Goal: Navigation & Orientation: Find specific page/section

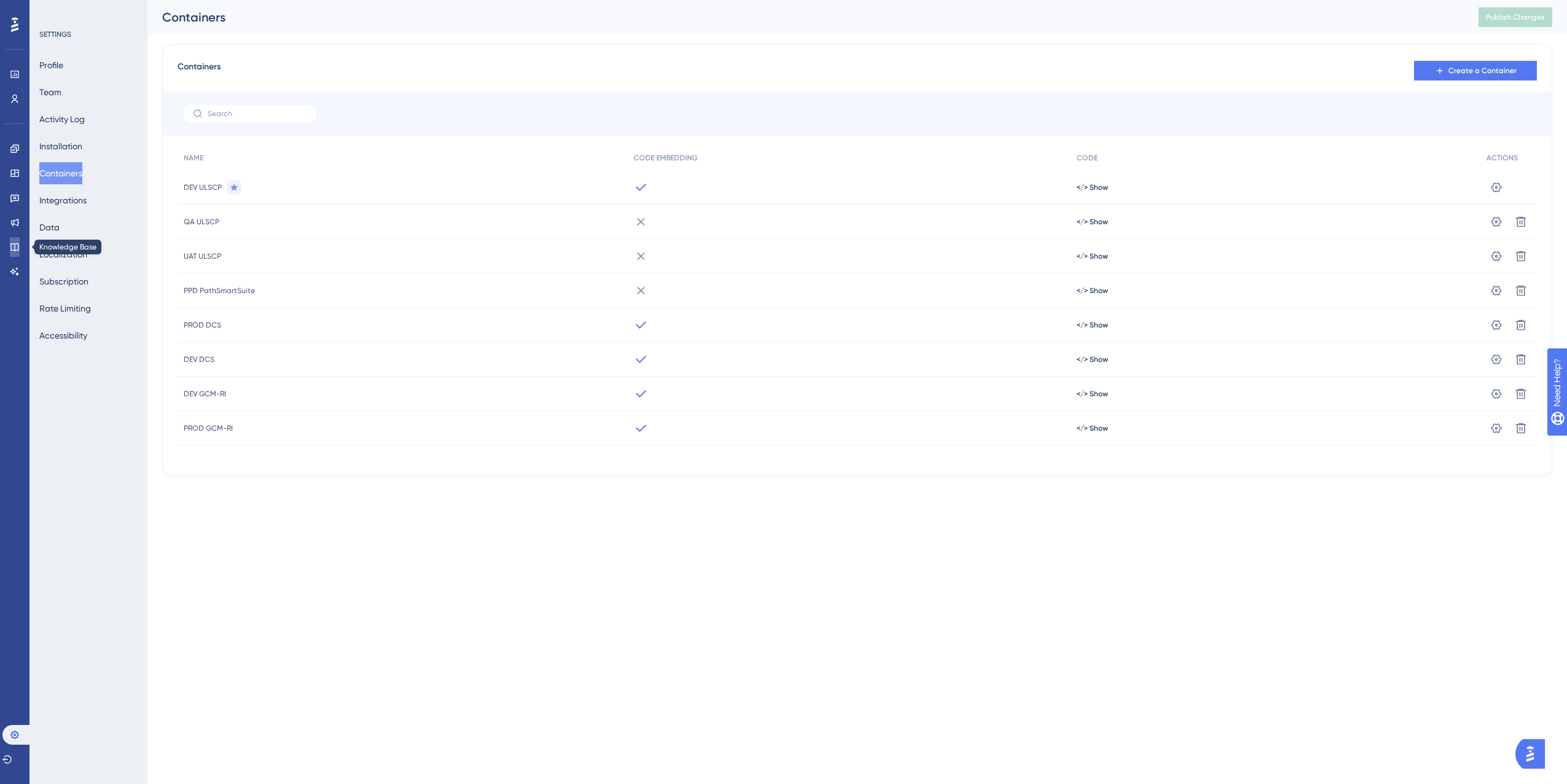
click at [10, 239] on link at bounding box center [15, 247] width 10 height 20
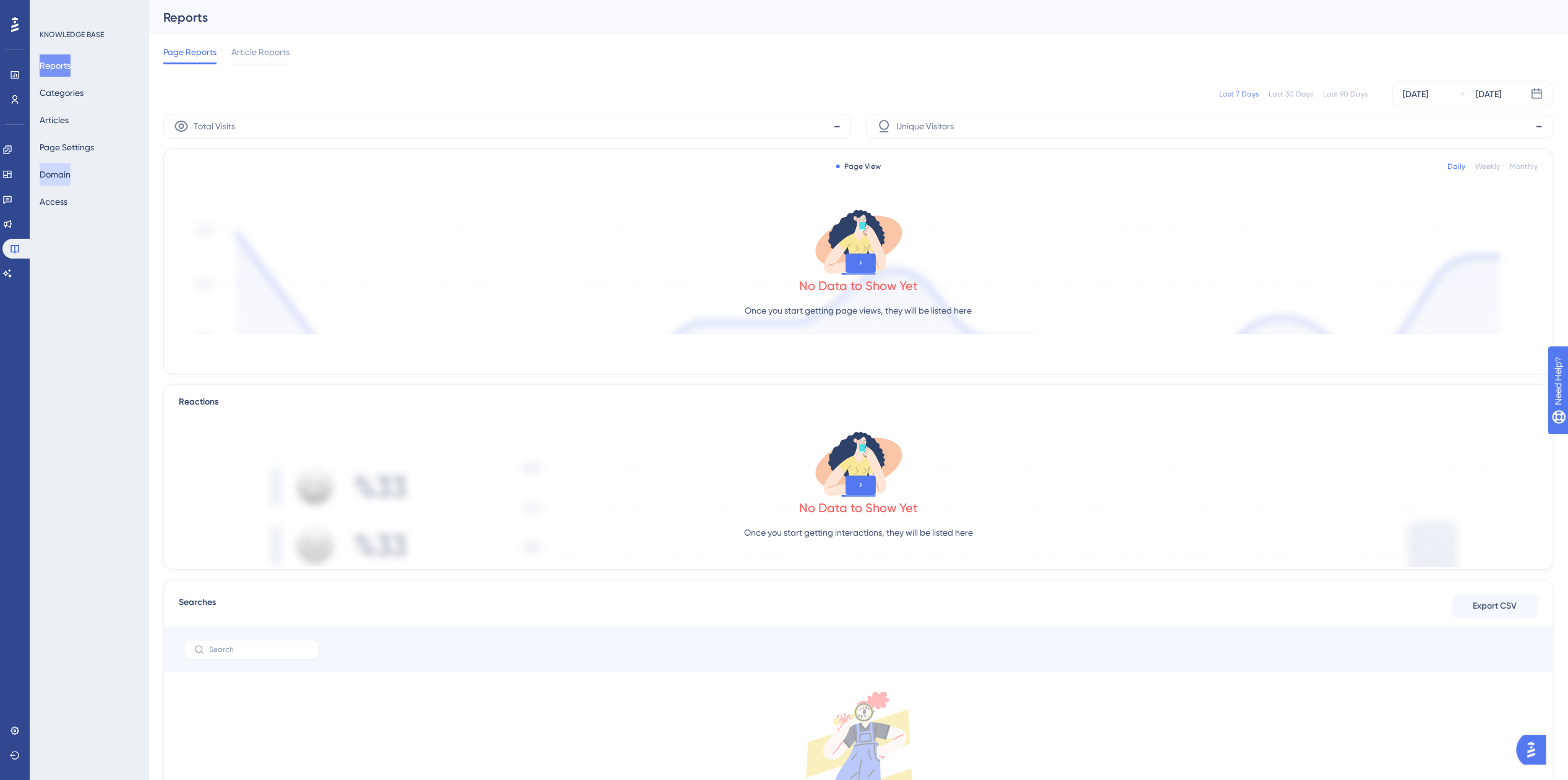
click at [60, 173] on button "Domain" at bounding box center [55, 174] width 31 height 22
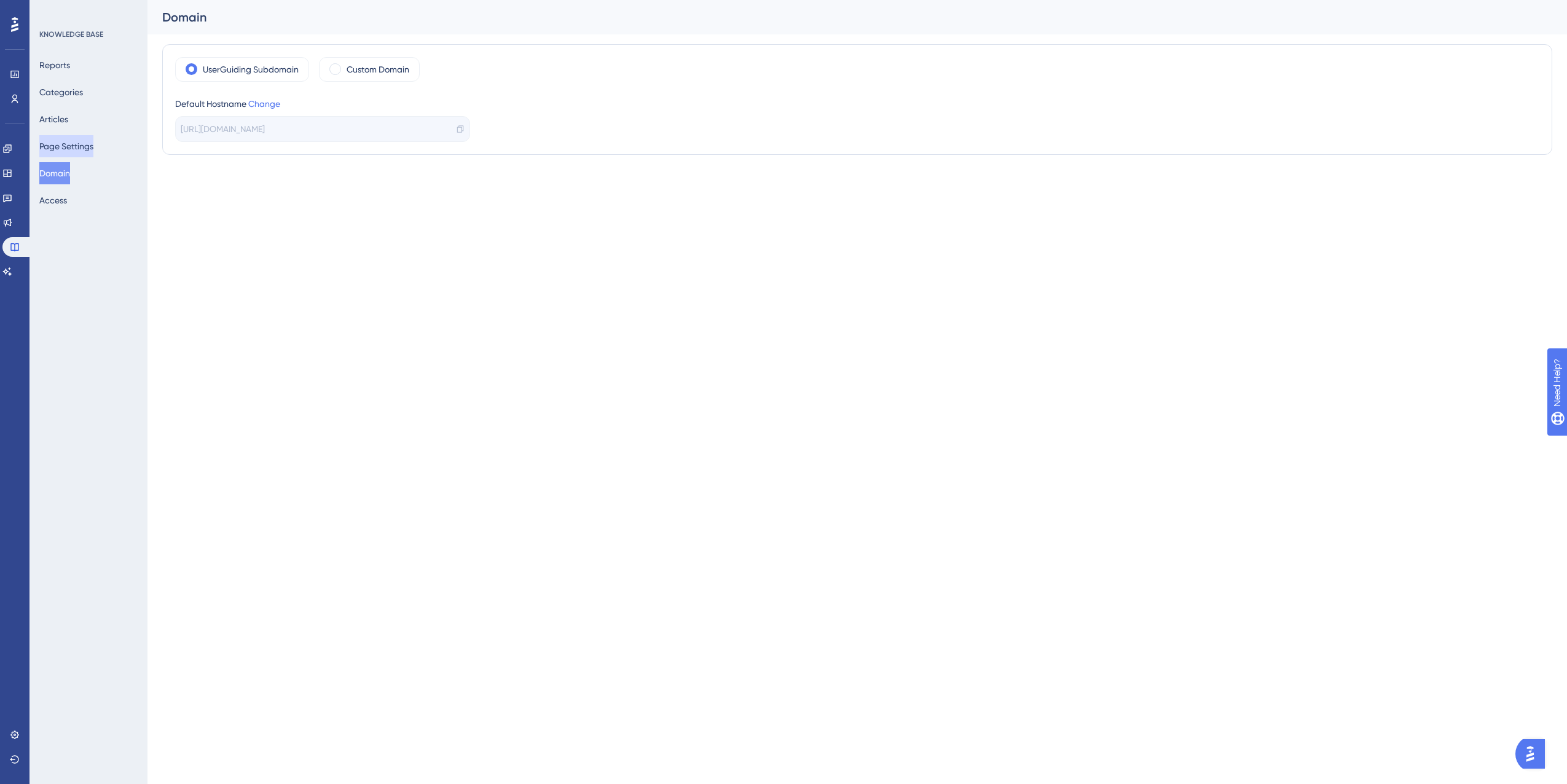
click at [74, 153] on button "Page Settings" at bounding box center [66, 146] width 54 height 22
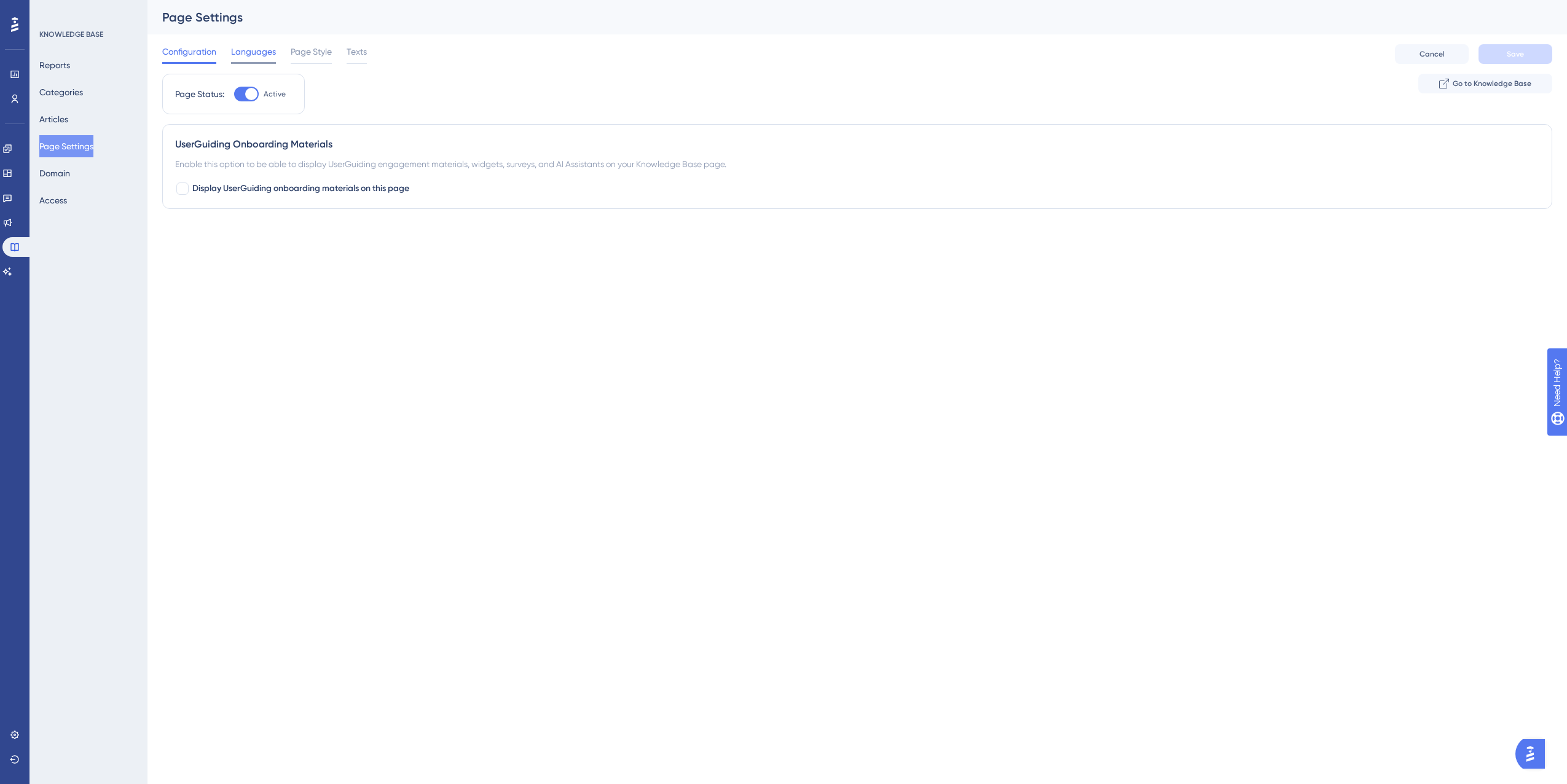
click at [234, 56] on span "Languages" at bounding box center [253, 51] width 45 height 15
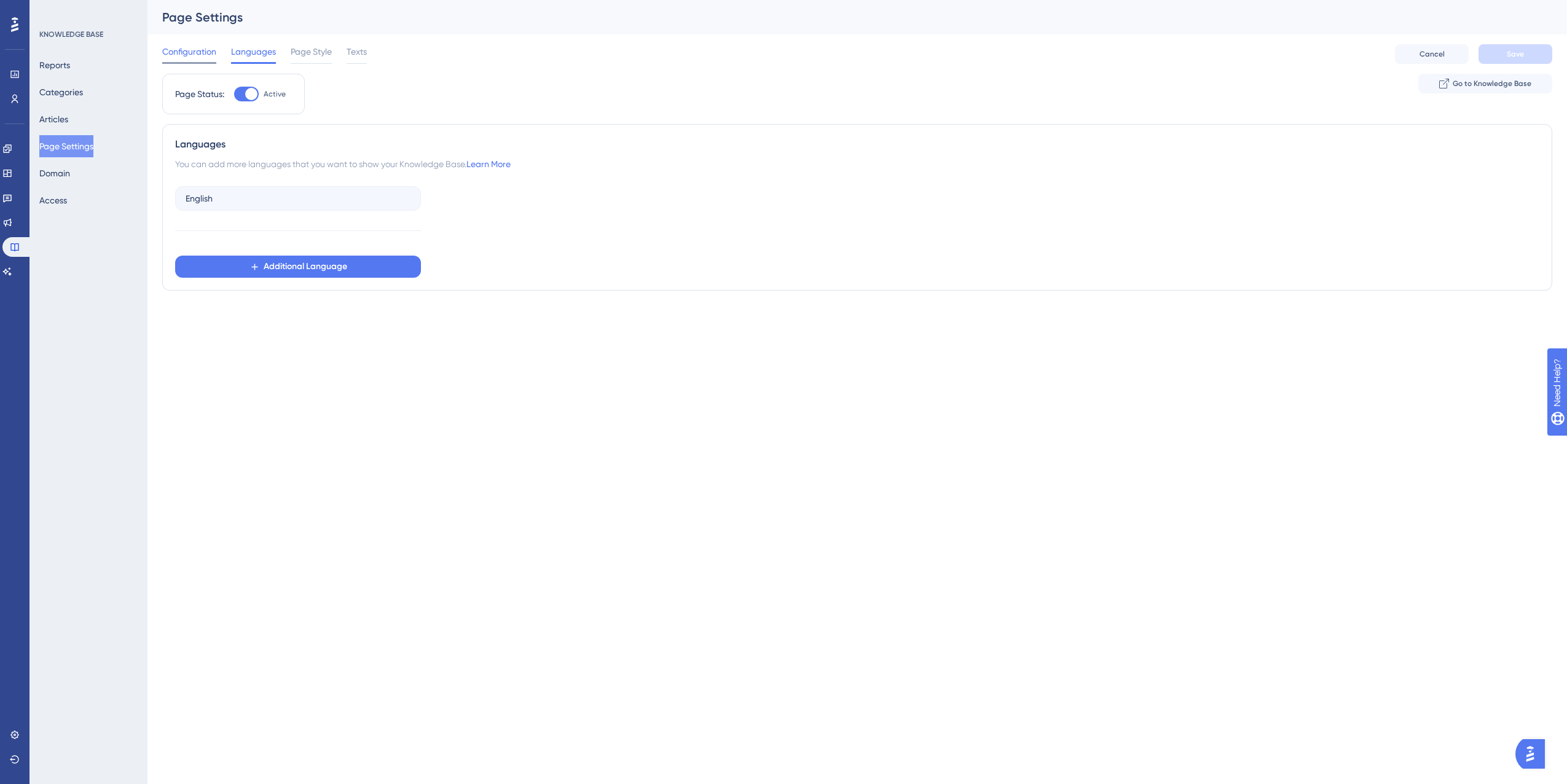
click at [175, 55] on span "Configuration" at bounding box center [189, 51] width 54 height 15
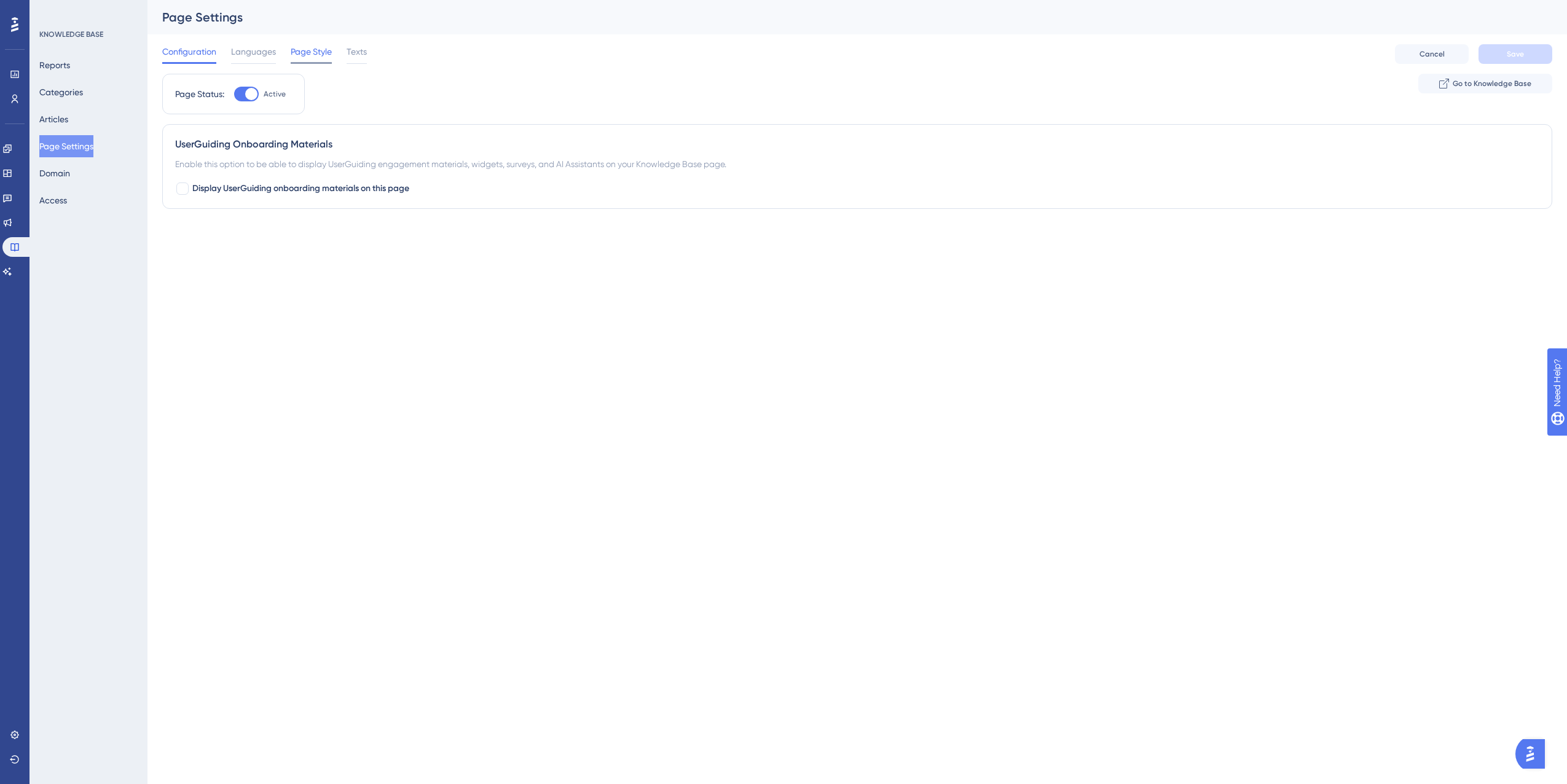
click at [324, 56] on span "Page Style" at bounding box center [311, 51] width 41 height 15
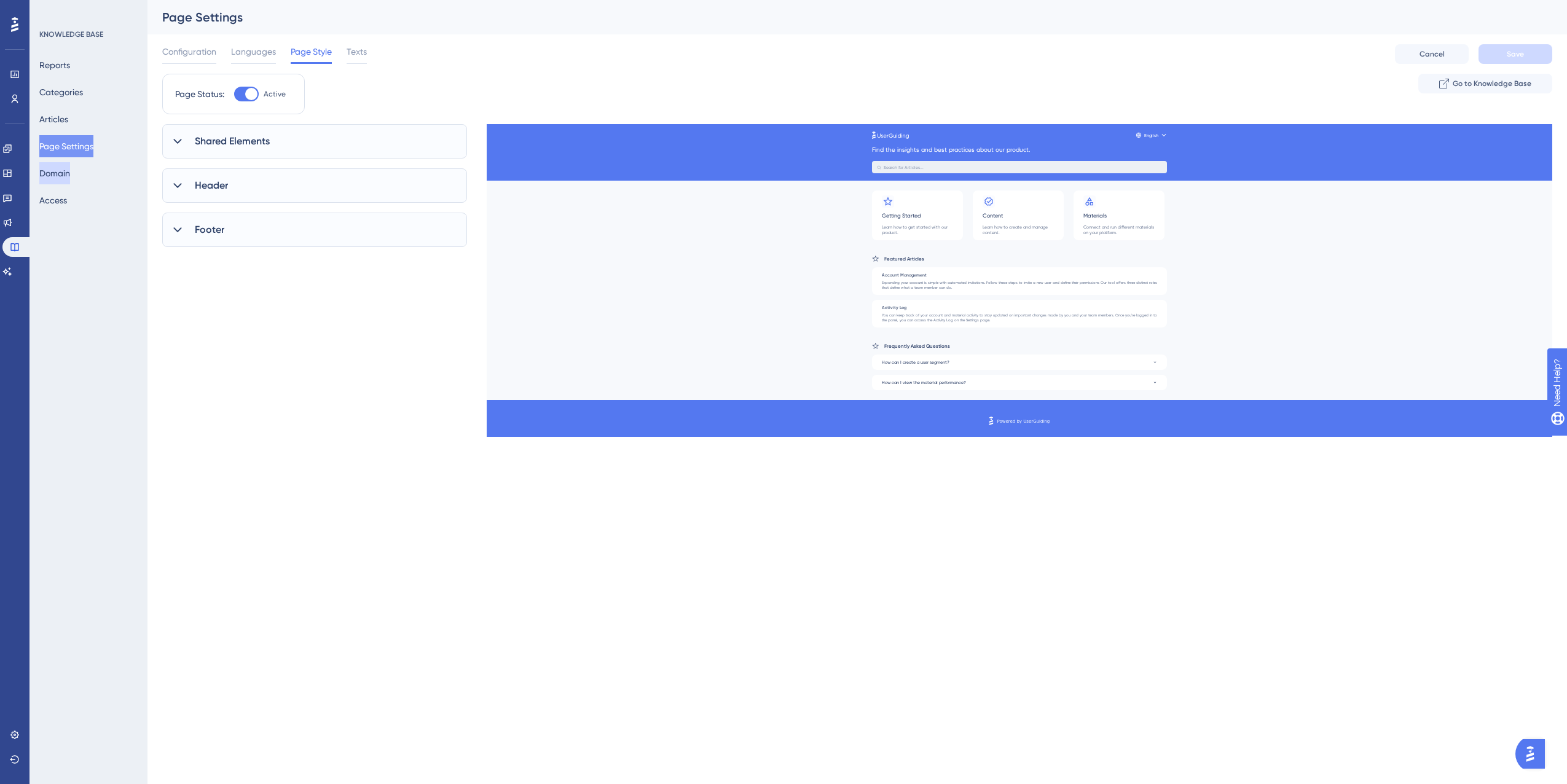
click at [62, 167] on button "Domain" at bounding box center [54, 173] width 31 height 22
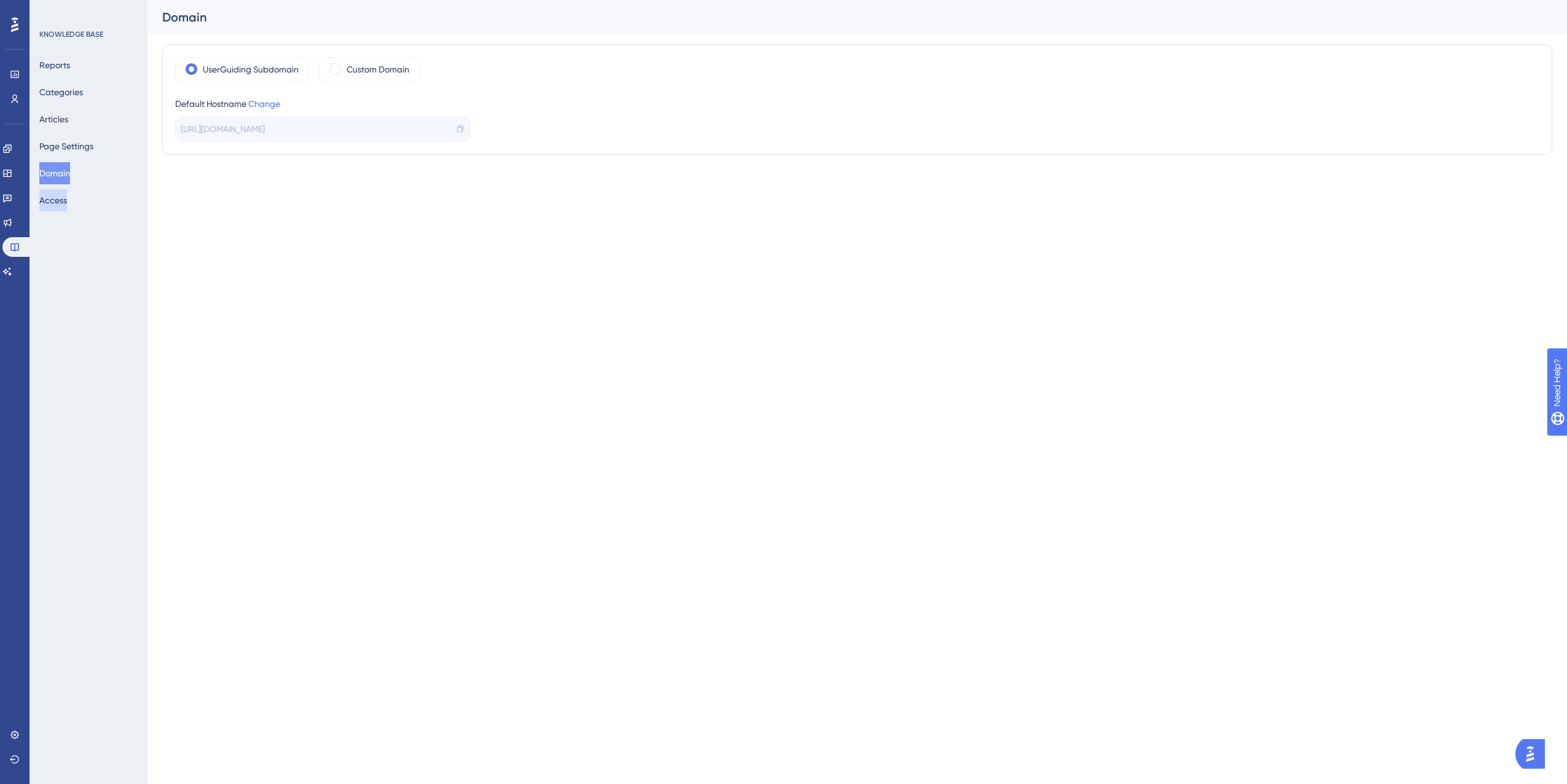
click at [59, 197] on button "Access" at bounding box center [53, 200] width 28 height 22
click at [69, 154] on button "Page Settings" at bounding box center [66, 146] width 54 height 22
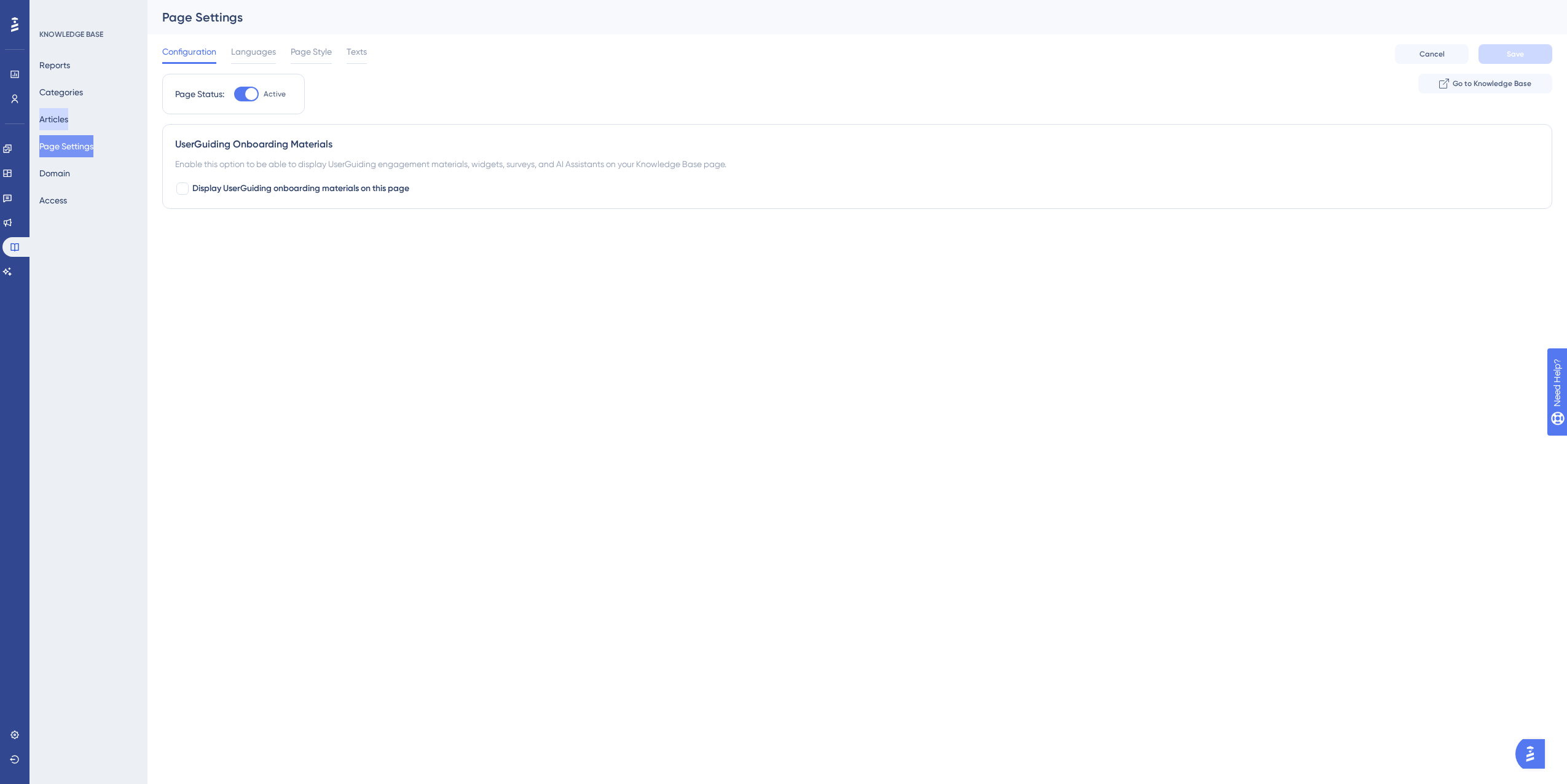
click at [61, 124] on button "Articles" at bounding box center [54, 119] width 29 height 22
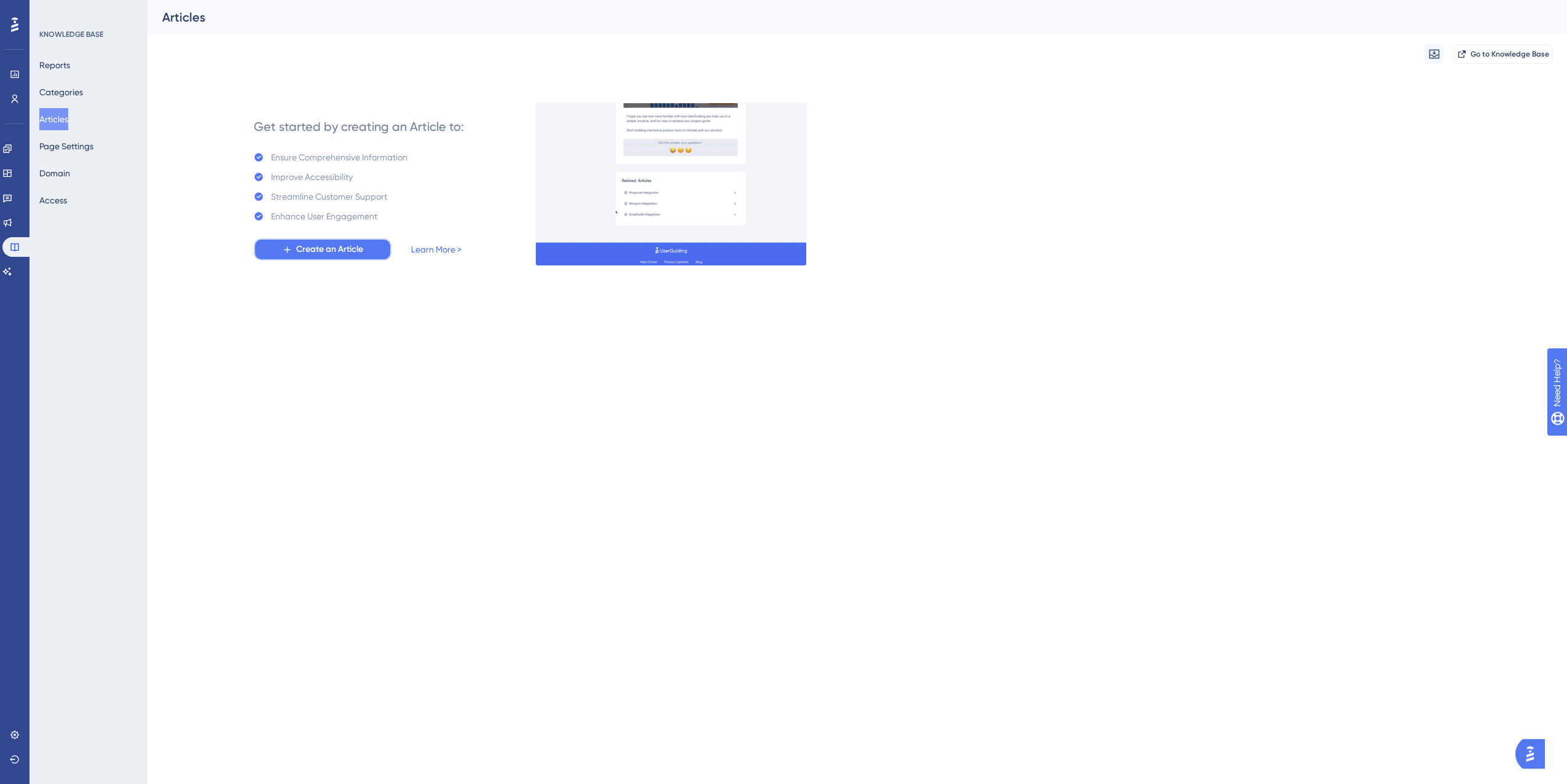
click at [294, 246] on button "Create an Article" at bounding box center [322, 249] width 138 height 22
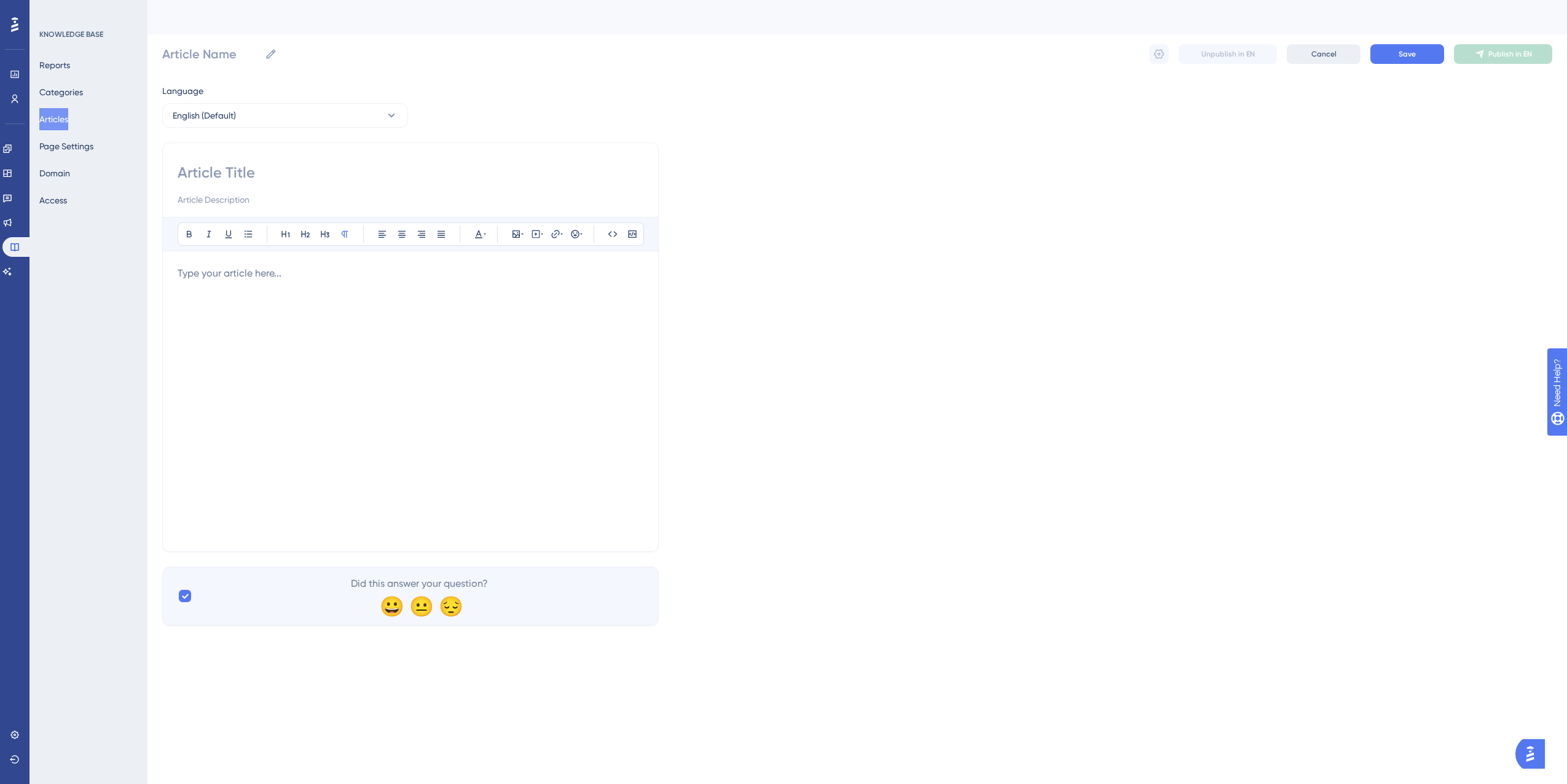
click at [1341, 59] on button "Cancel" at bounding box center [1323, 54] width 74 height 20
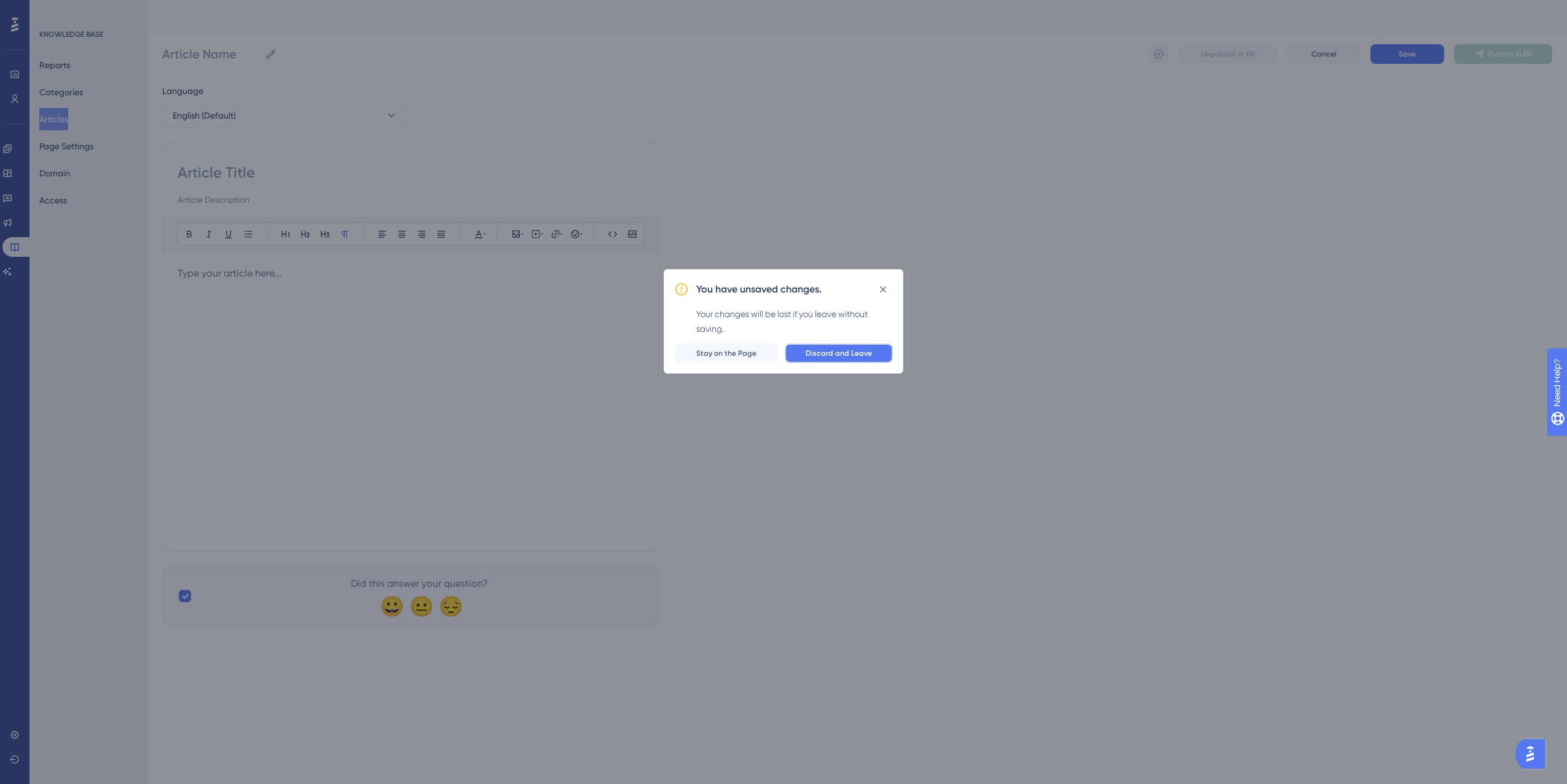
click at [845, 354] on span "Discard and Leave" at bounding box center [838, 353] width 66 height 10
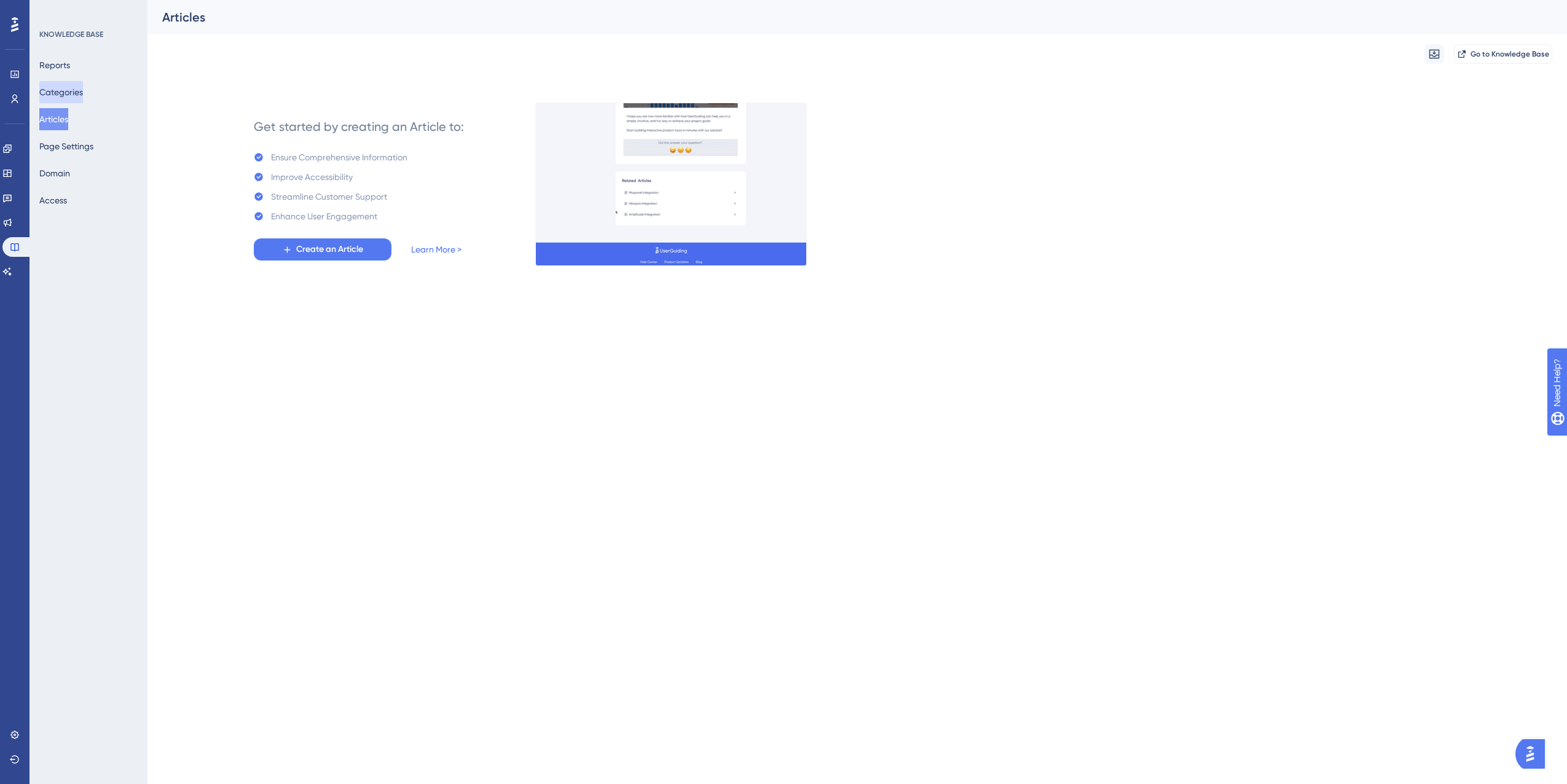
click at [42, 99] on button "Categories" at bounding box center [61, 92] width 44 height 22
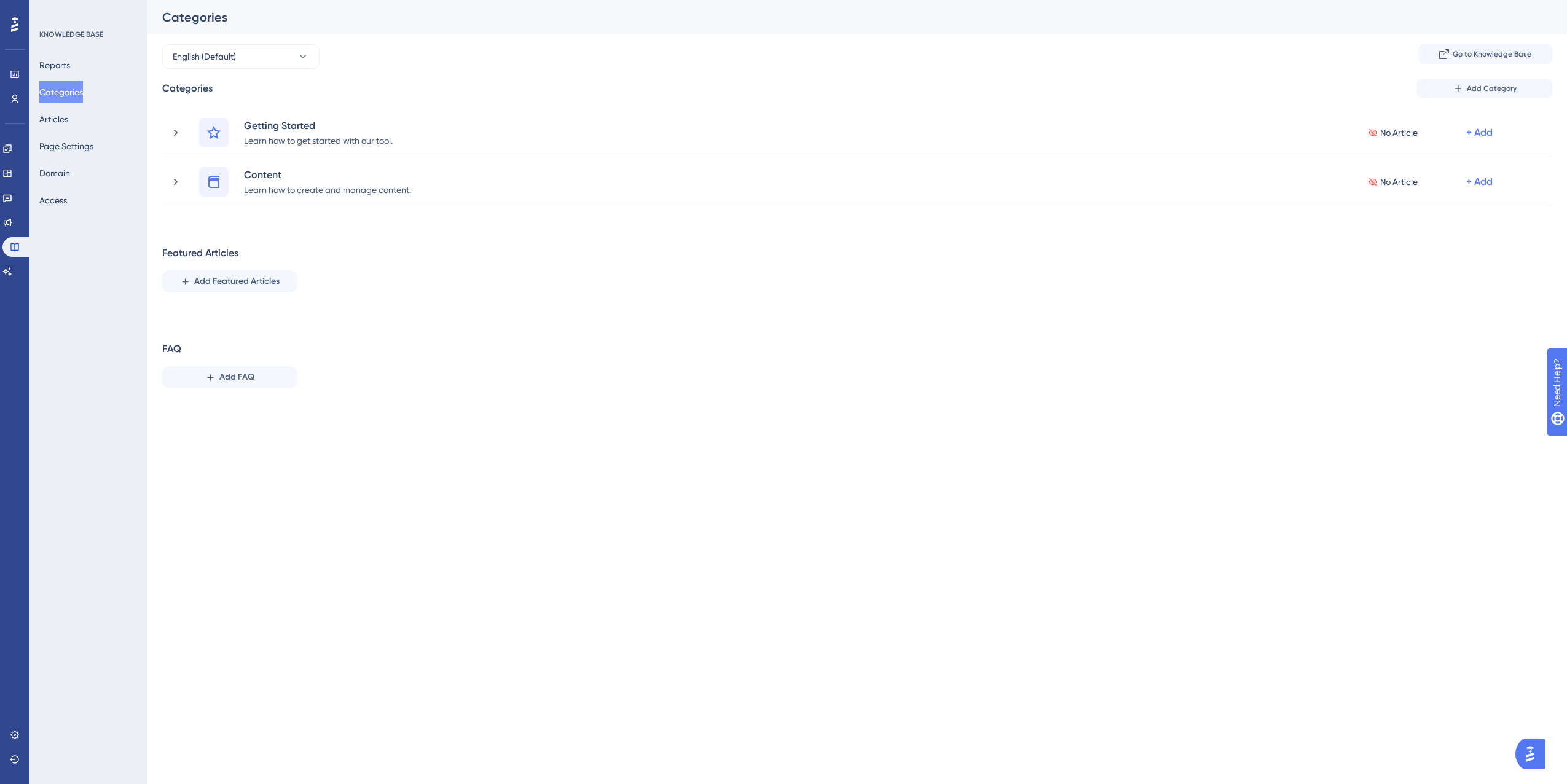
click at [37, 69] on div "KNOWLEDGE BASE Reports Categories Articles Page Settings Domain Access" at bounding box center [88, 392] width 118 height 784
click at [54, 66] on button "Reports" at bounding box center [54, 65] width 31 height 22
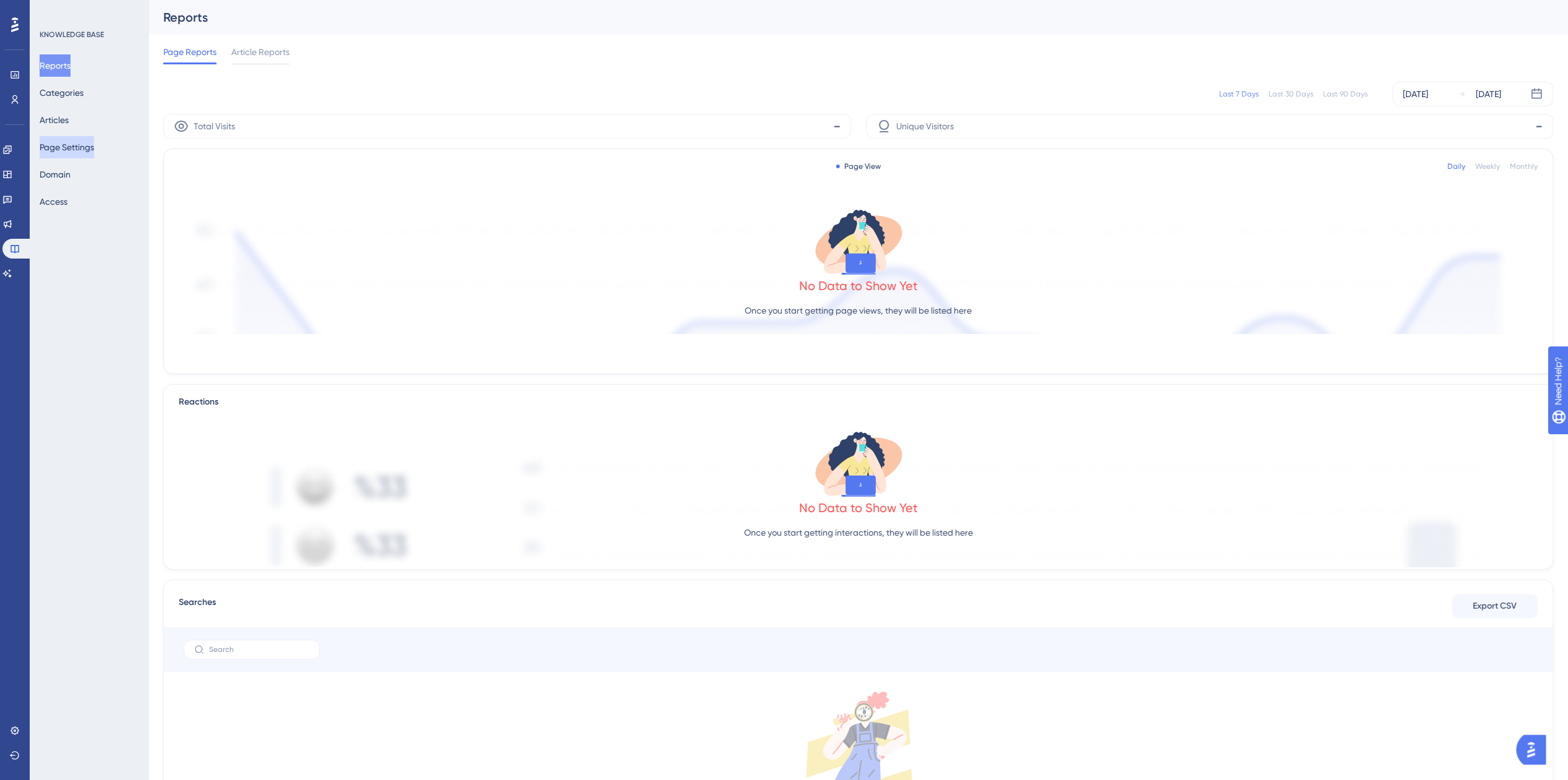
drag, startPoint x: 88, startPoint y: 159, endPoint x: 89, endPoint y: 152, distance: 7.1
click at [88, 159] on div "Reports Categories Articles Page Settings Domain Access" at bounding box center [90, 133] width 100 height 158
click at [89, 150] on button "Page Settings" at bounding box center [67, 147] width 55 height 22
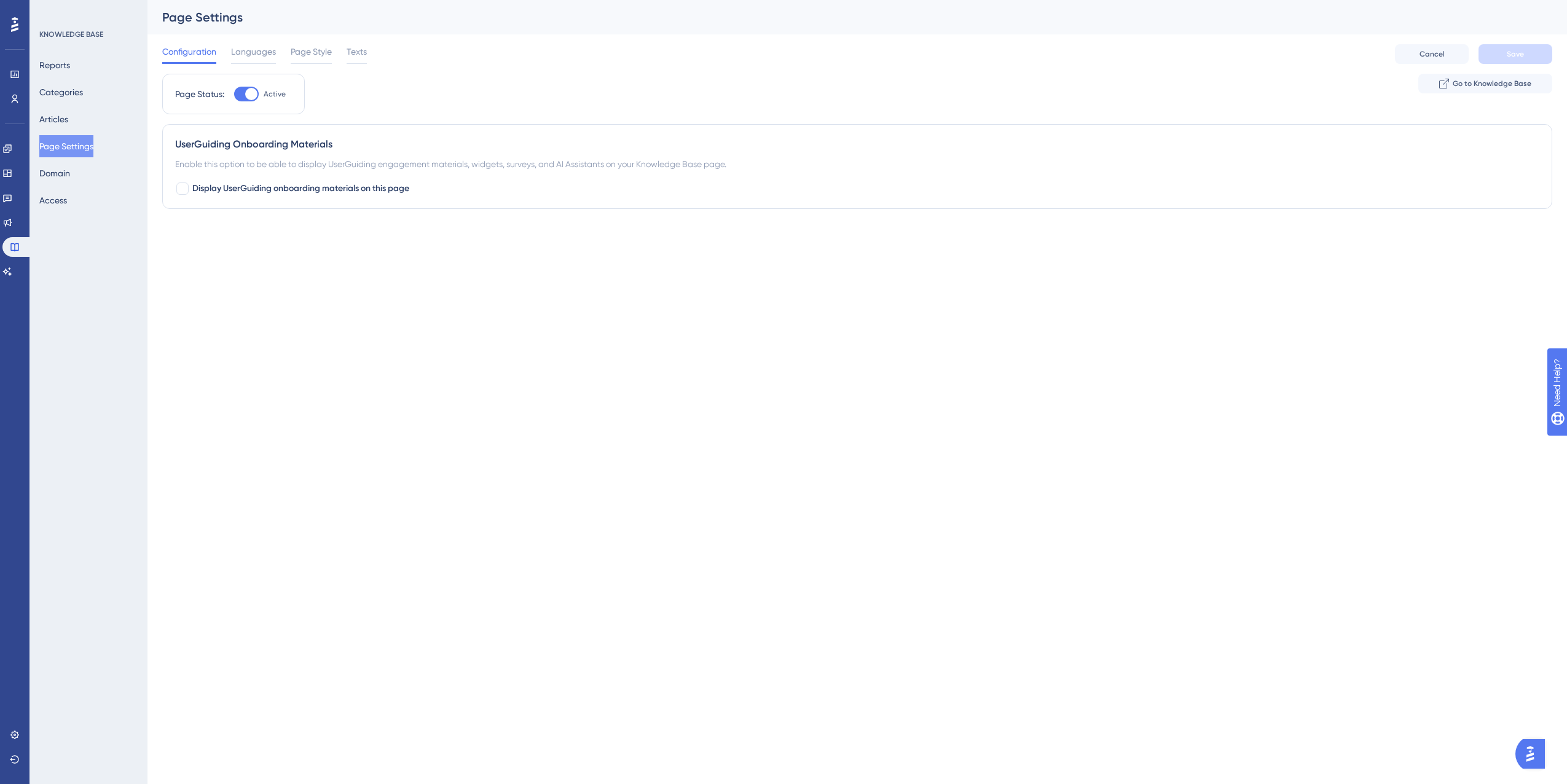
click at [553, 0] on html "Performance Users Engagement Widgets Feedback Product Updates Knowledge Base AI…" at bounding box center [784, 0] width 1567 height 0
click at [68, 119] on button "Articles" at bounding box center [54, 119] width 29 height 22
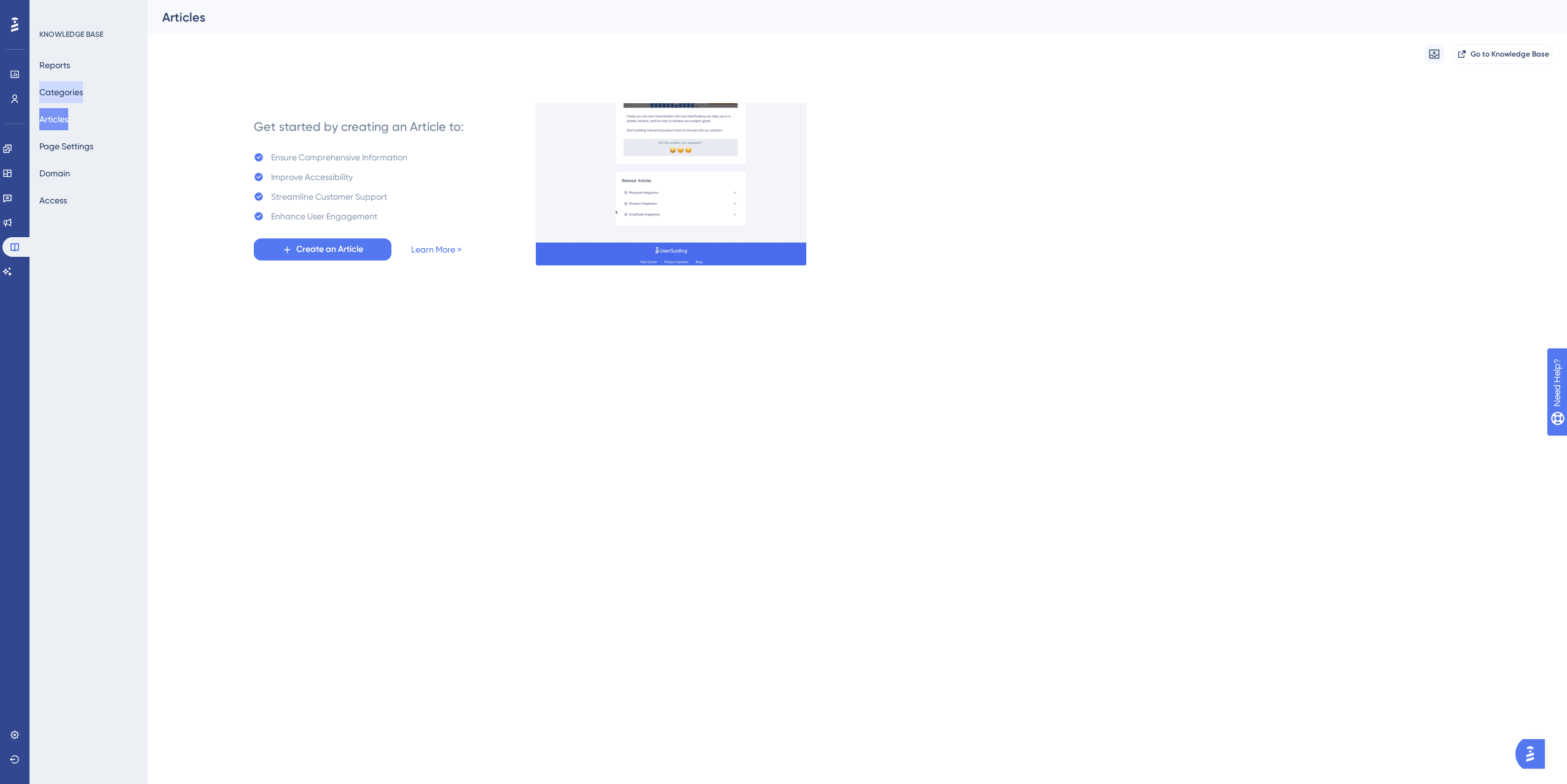
click at [75, 91] on button "Categories" at bounding box center [61, 92] width 44 height 22
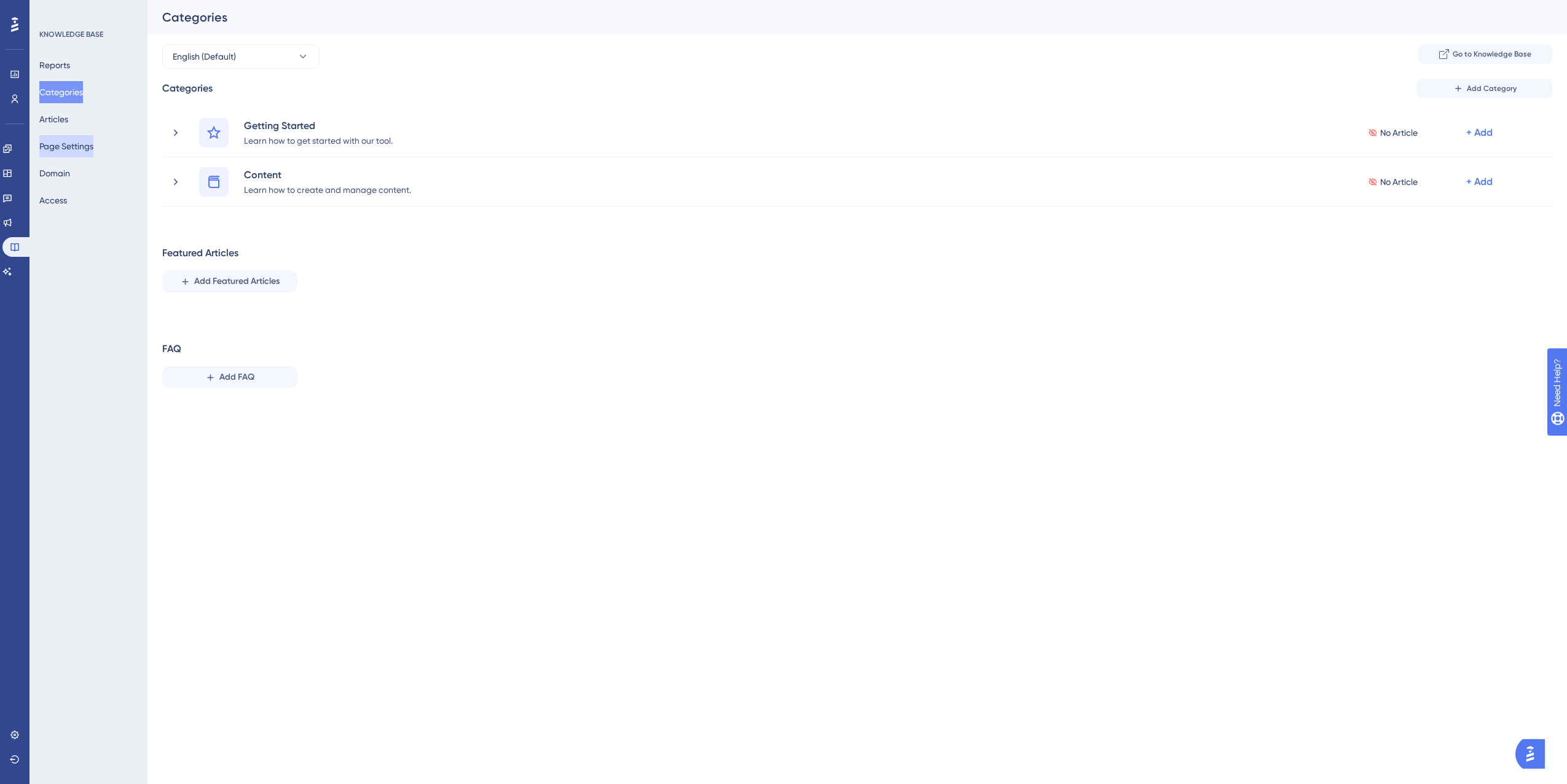
click at [64, 144] on button "Page Settings" at bounding box center [66, 146] width 54 height 22
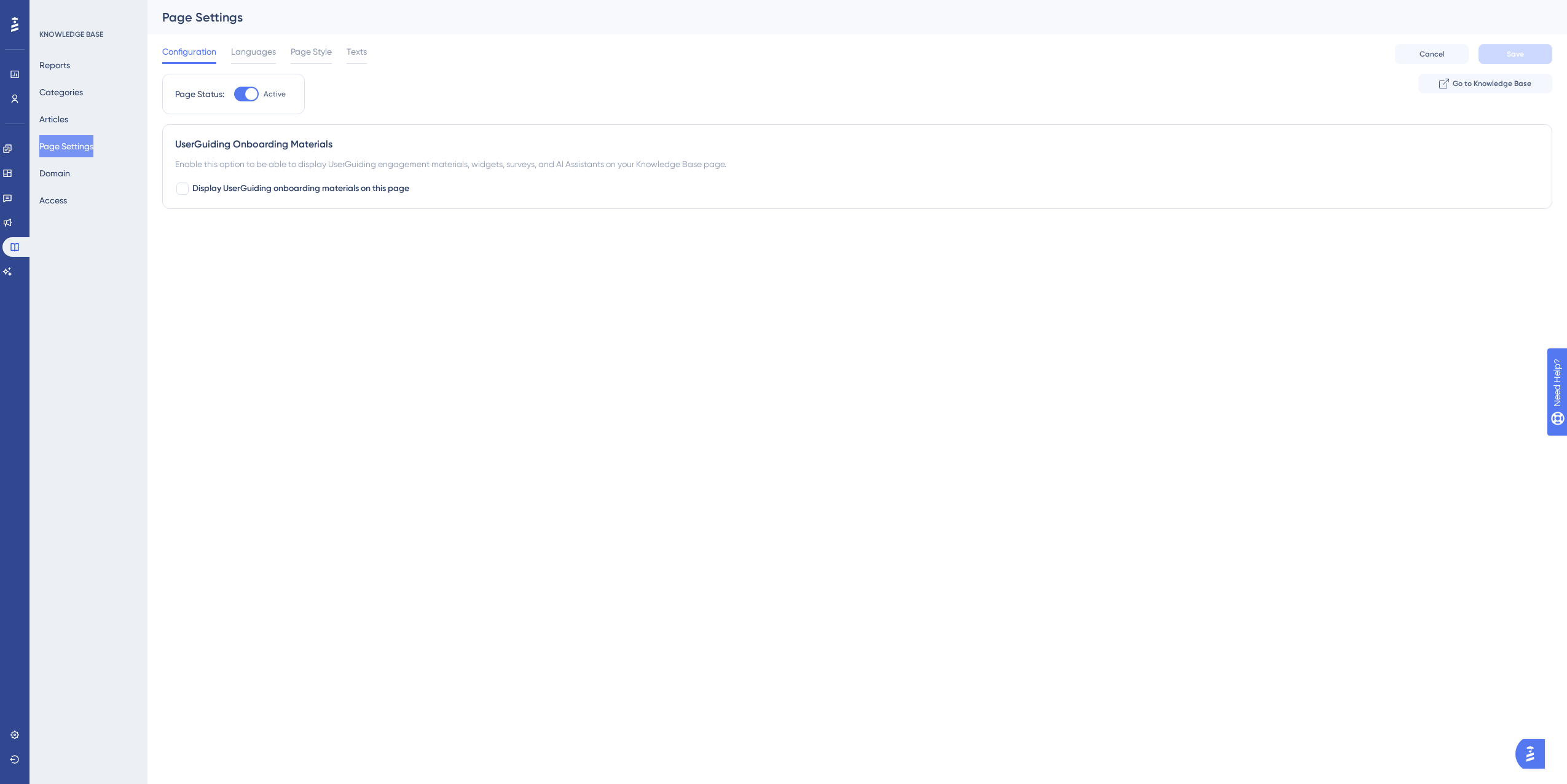
click at [85, 178] on div "Reports Categories Articles Page Settings Domain Access" at bounding box center [89, 132] width 100 height 157
click at [53, 175] on button "Domain" at bounding box center [54, 173] width 31 height 22
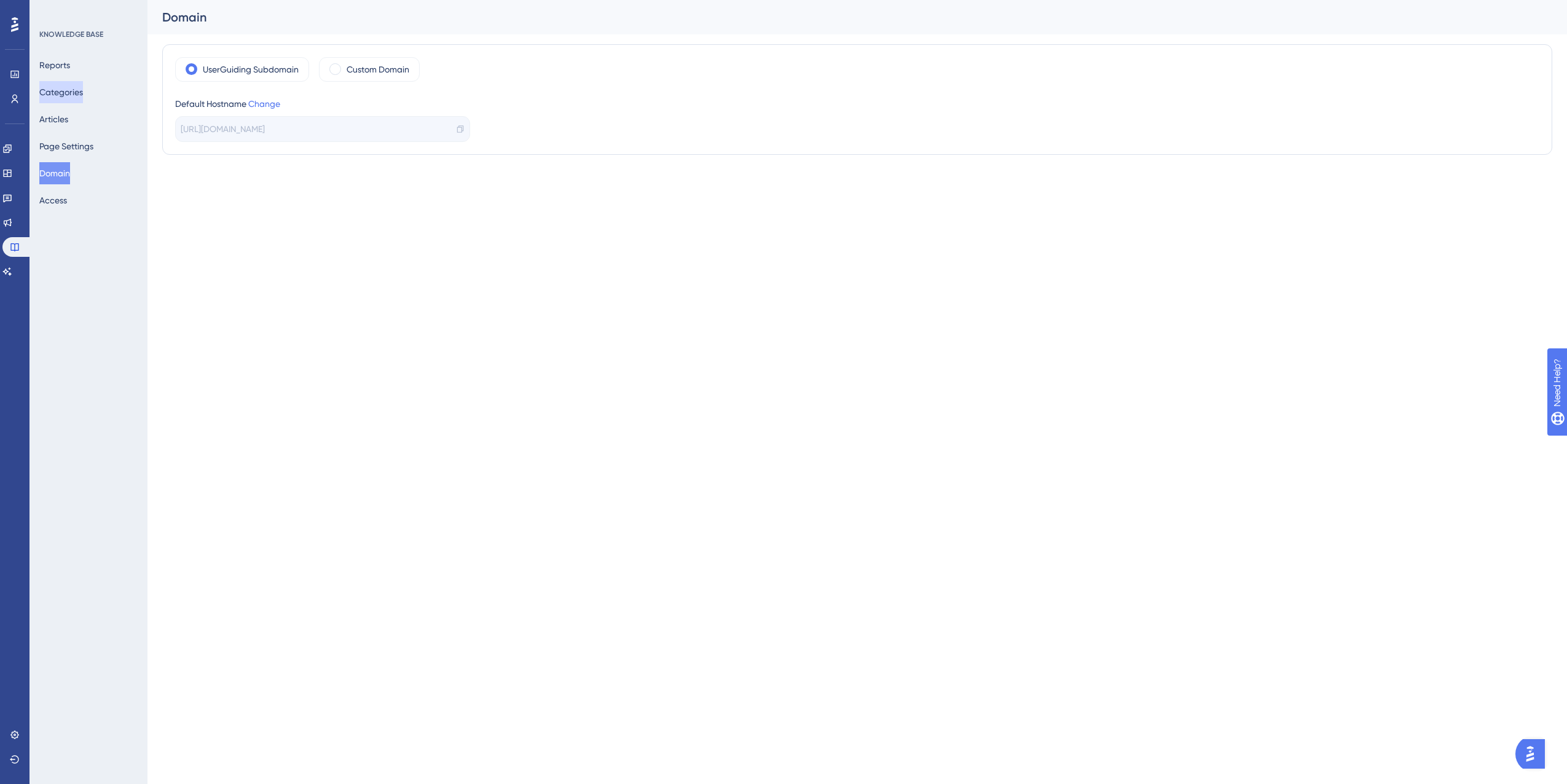
click at [81, 92] on button "Categories" at bounding box center [61, 92] width 44 height 22
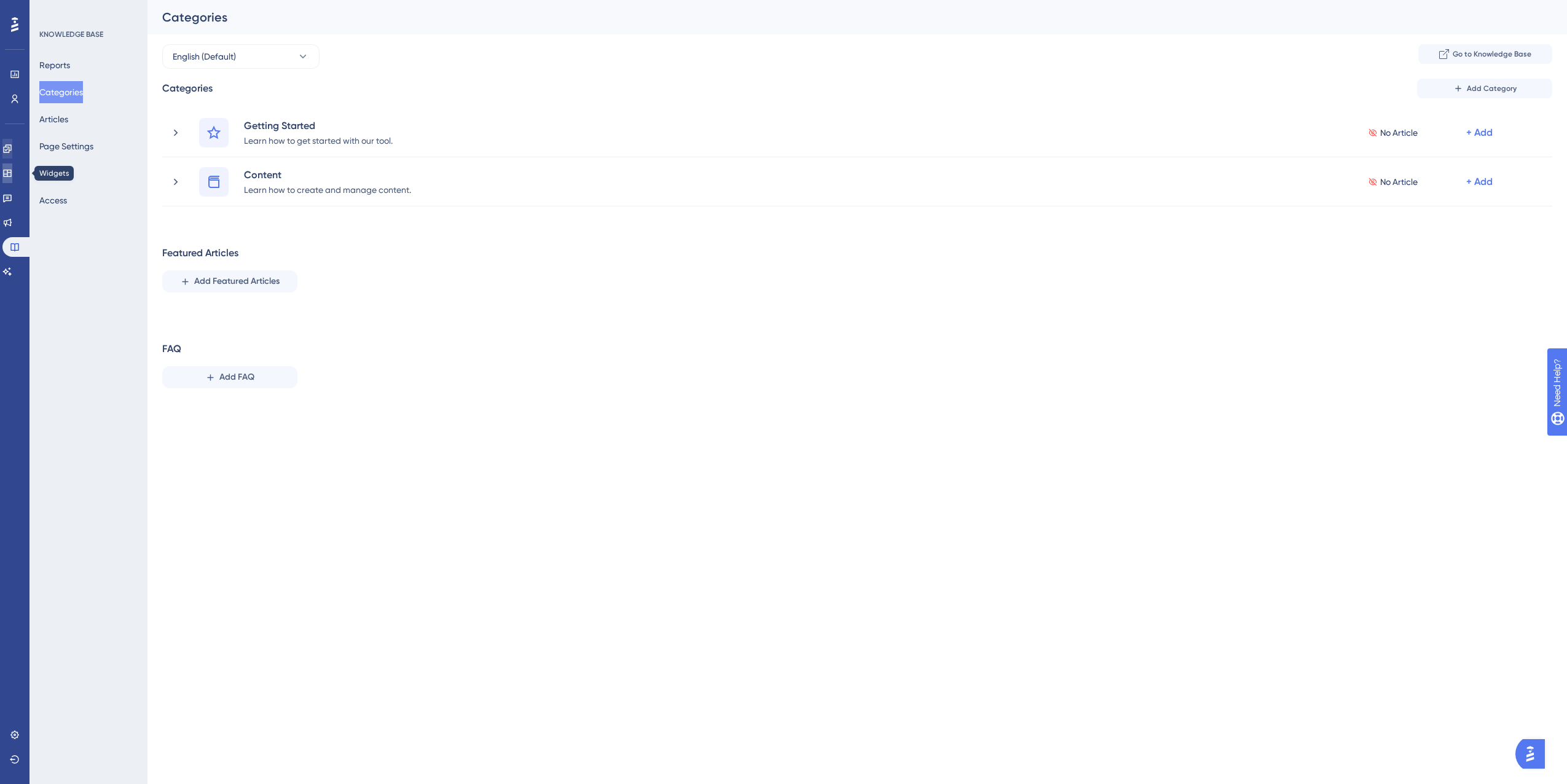
drag, startPoint x: 13, startPoint y: 174, endPoint x: 11, endPoint y: 150, distance: 24.1
click at [11, 174] on icon at bounding box center [7, 173] width 8 height 8
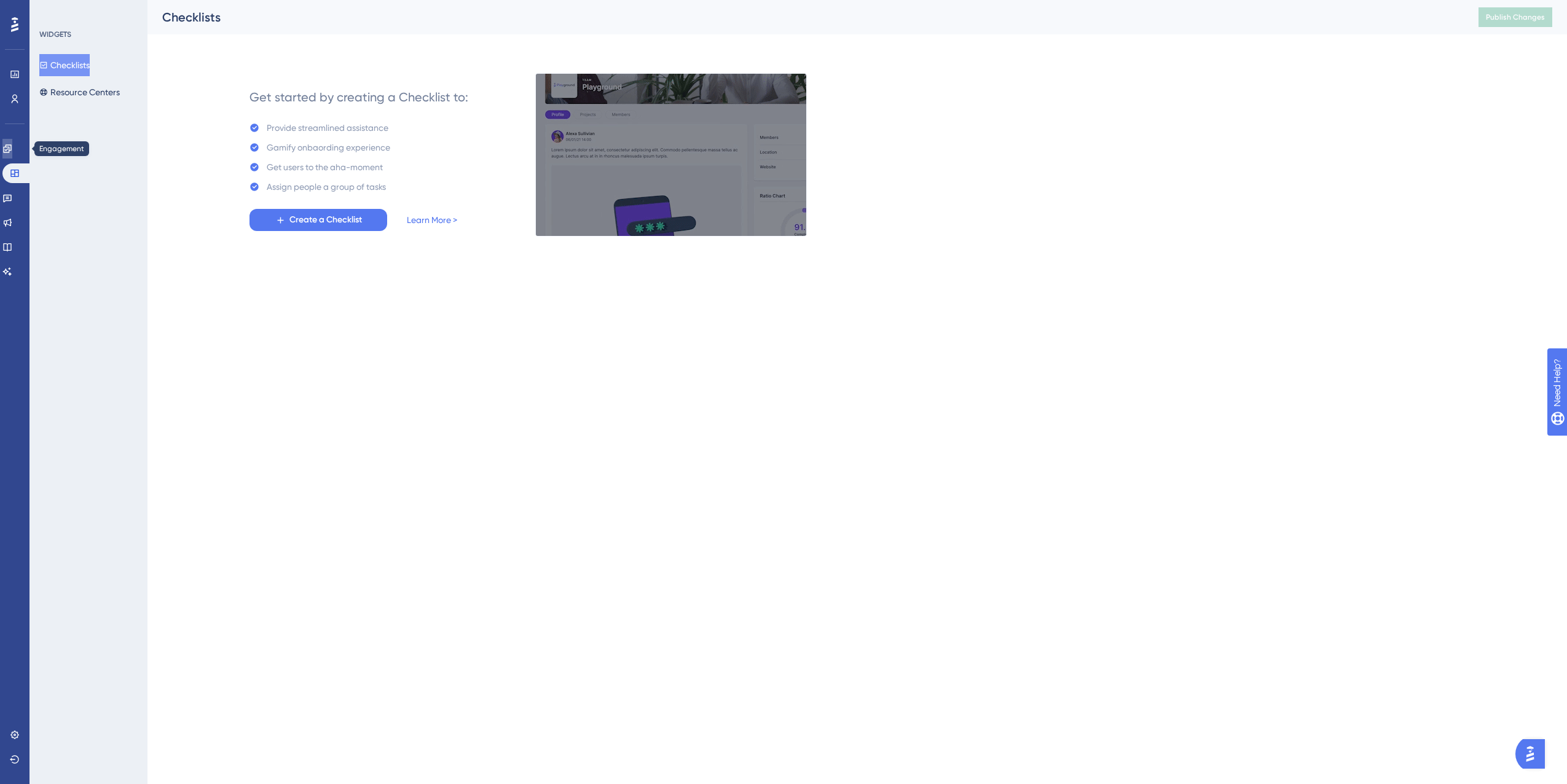
click at [12, 151] on icon at bounding box center [8, 149] width 10 height 10
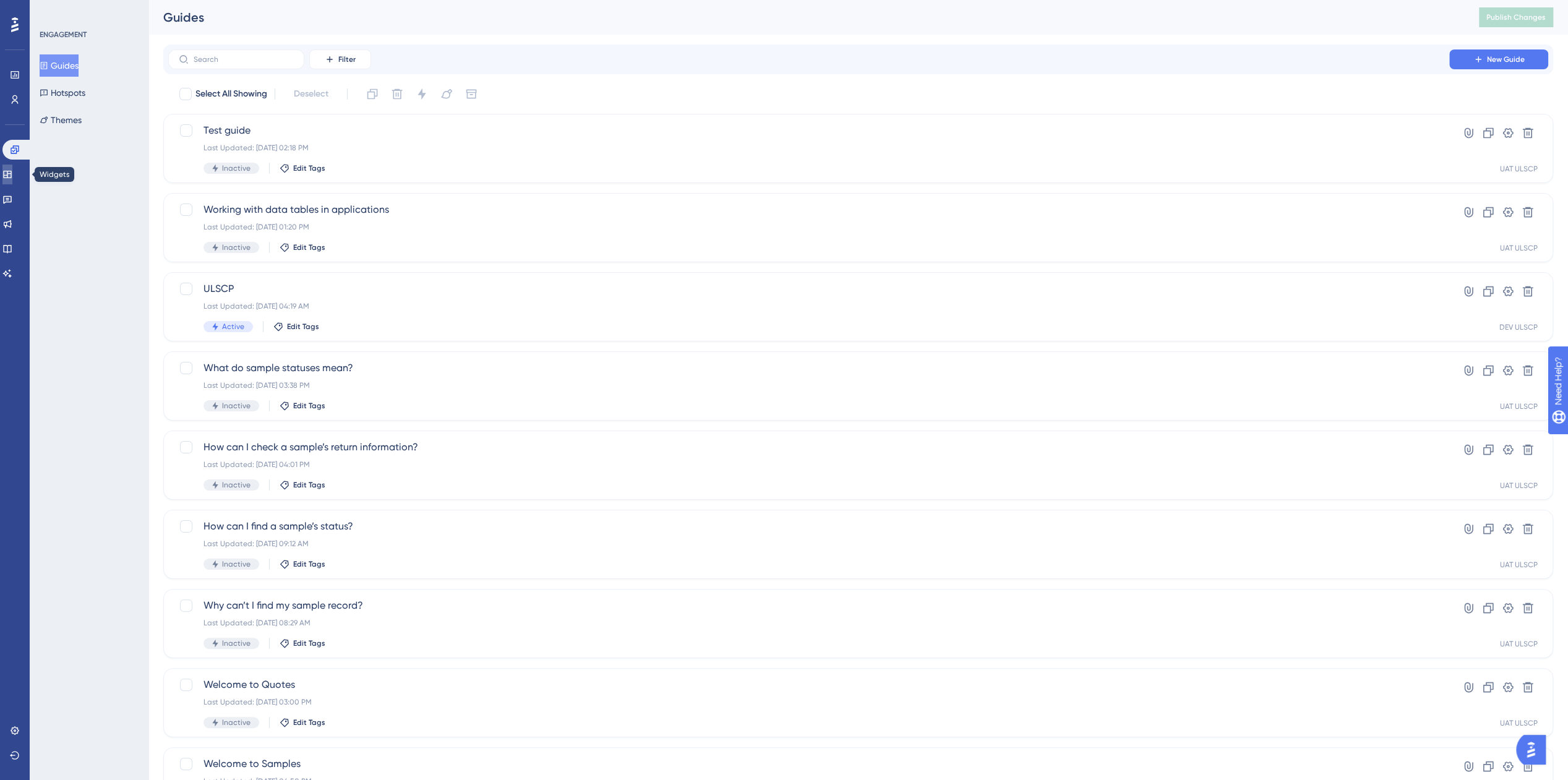
click at [12, 181] on link at bounding box center [8, 174] width 10 height 20
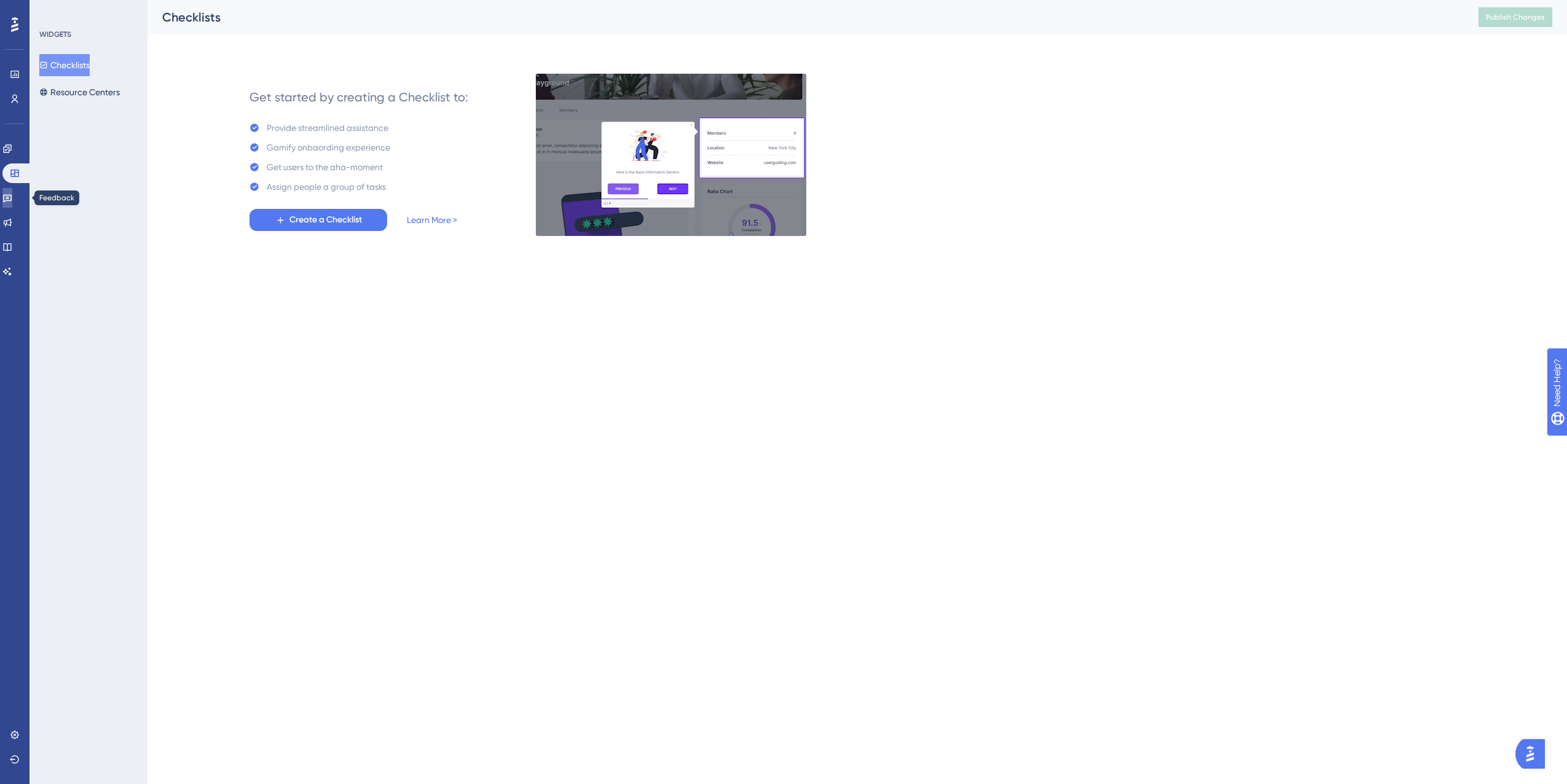
click at [12, 202] on icon at bounding box center [8, 198] width 10 height 10
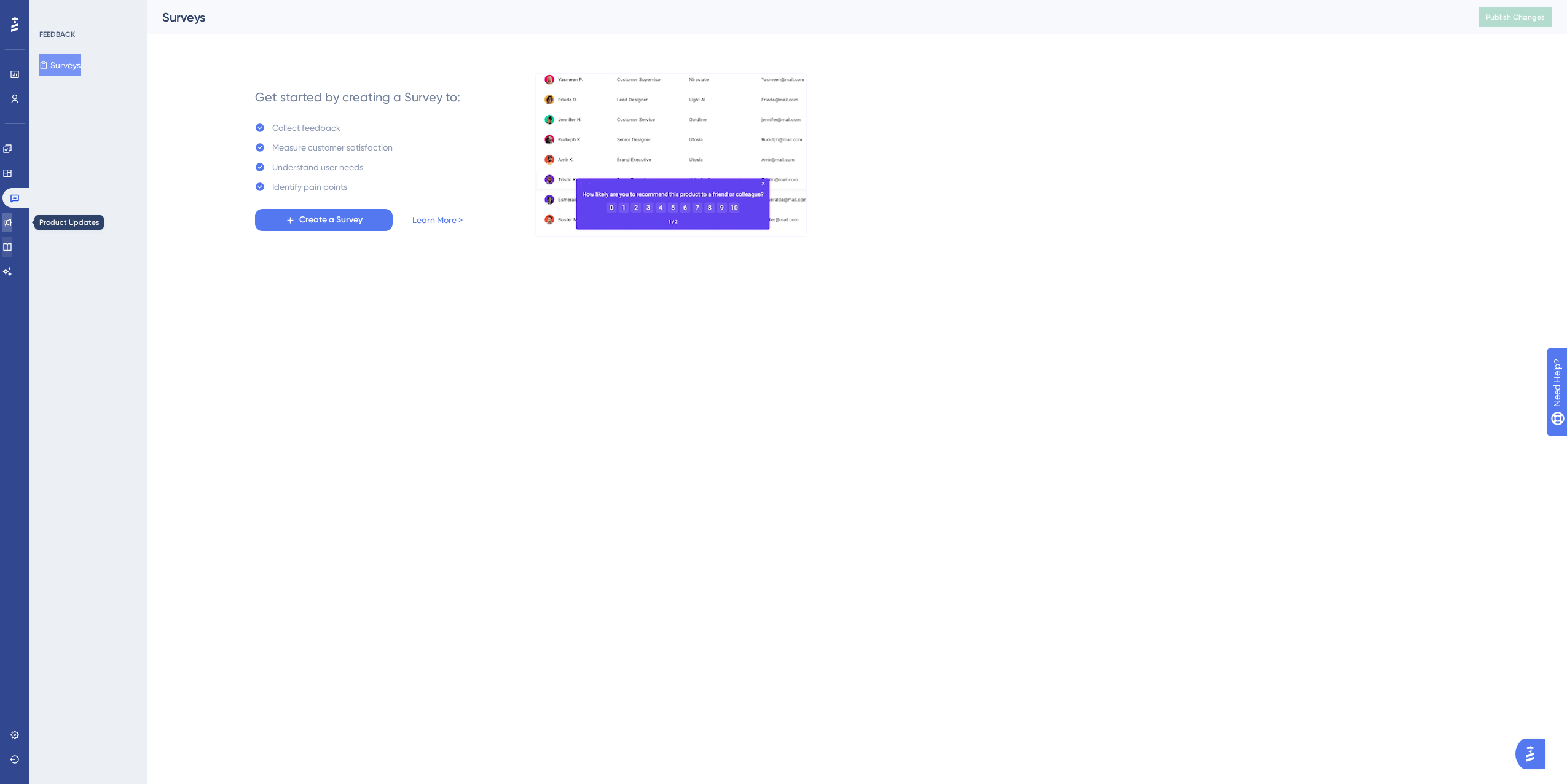
drag, startPoint x: 11, startPoint y: 225, endPoint x: 21, endPoint y: 255, distance: 31.6
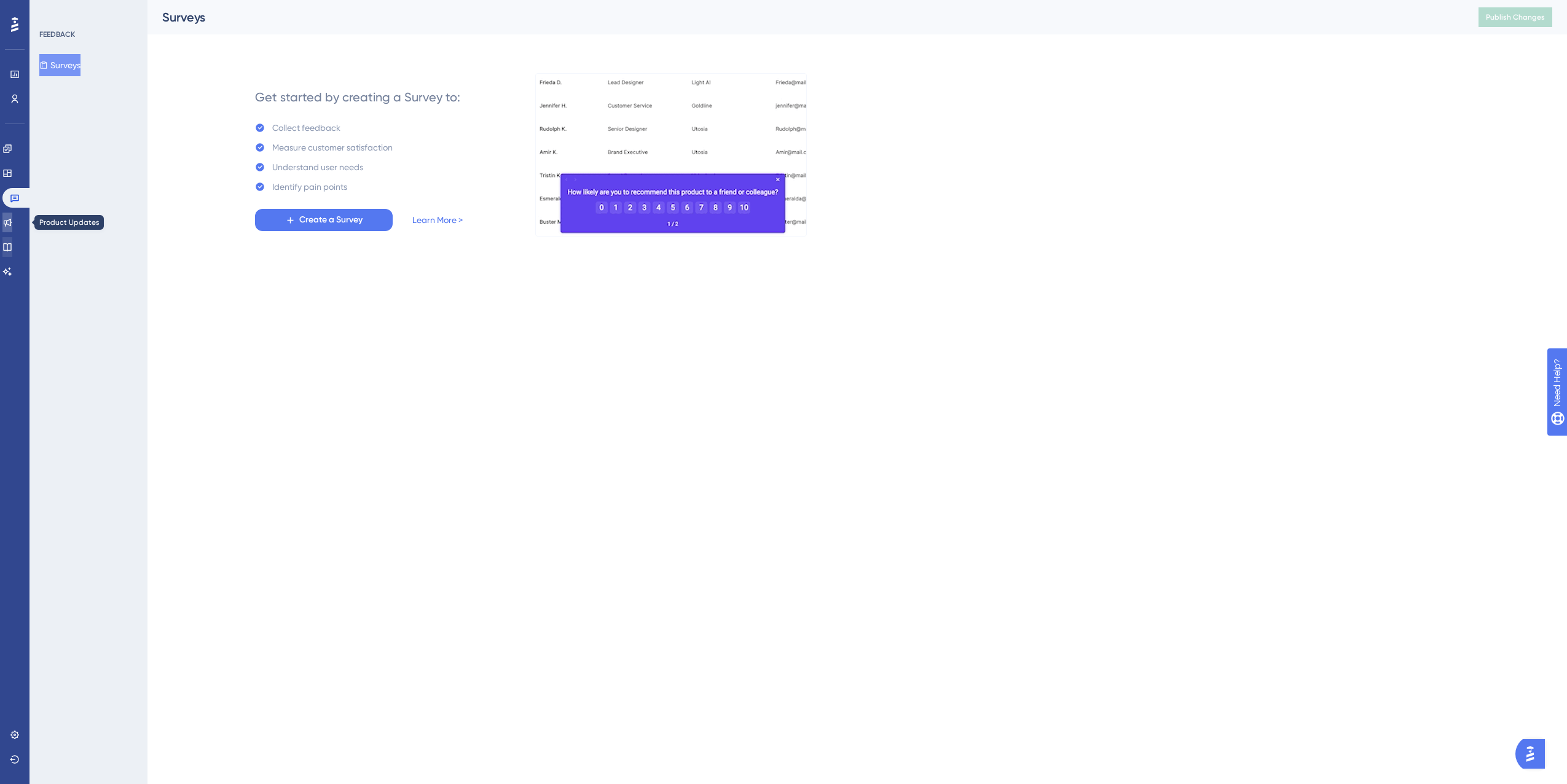
click at [11, 225] on icon at bounding box center [8, 223] width 10 height 10
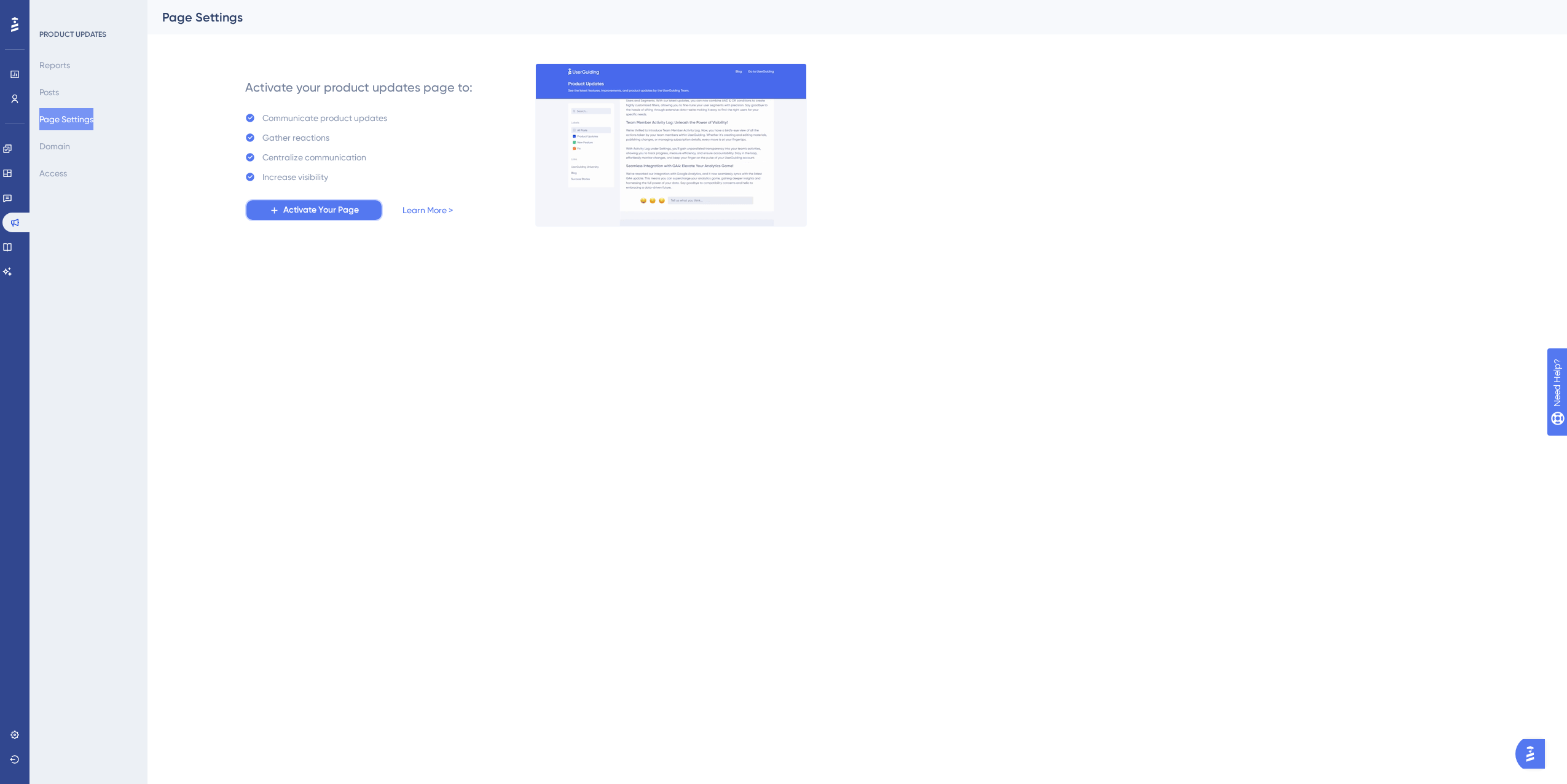
click at [349, 216] on span "Activate Your Page" at bounding box center [321, 209] width 76 height 15
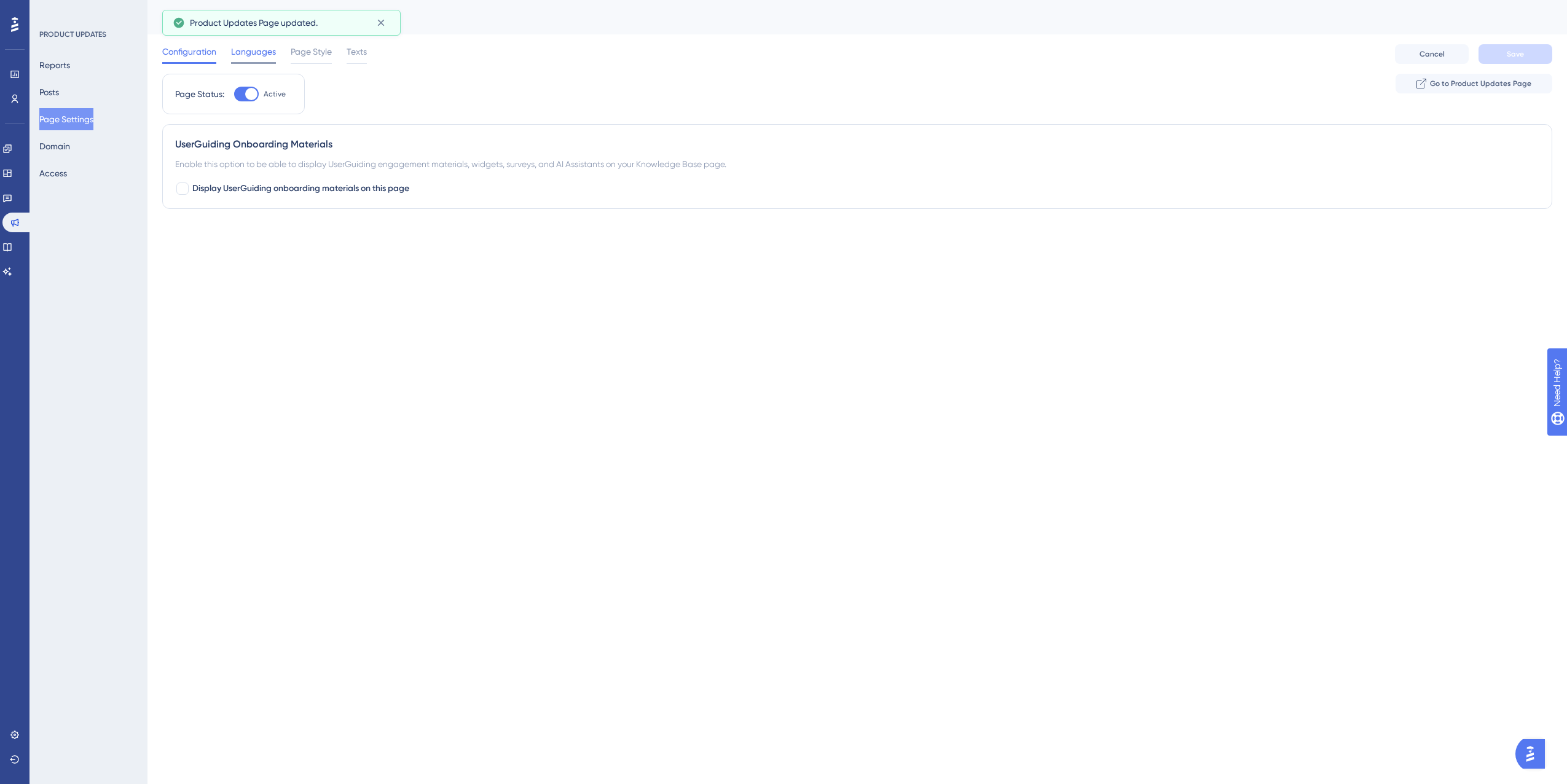
click at [262, 52] on span "Languages" at bounding box center [253, 51] width 45 height 15
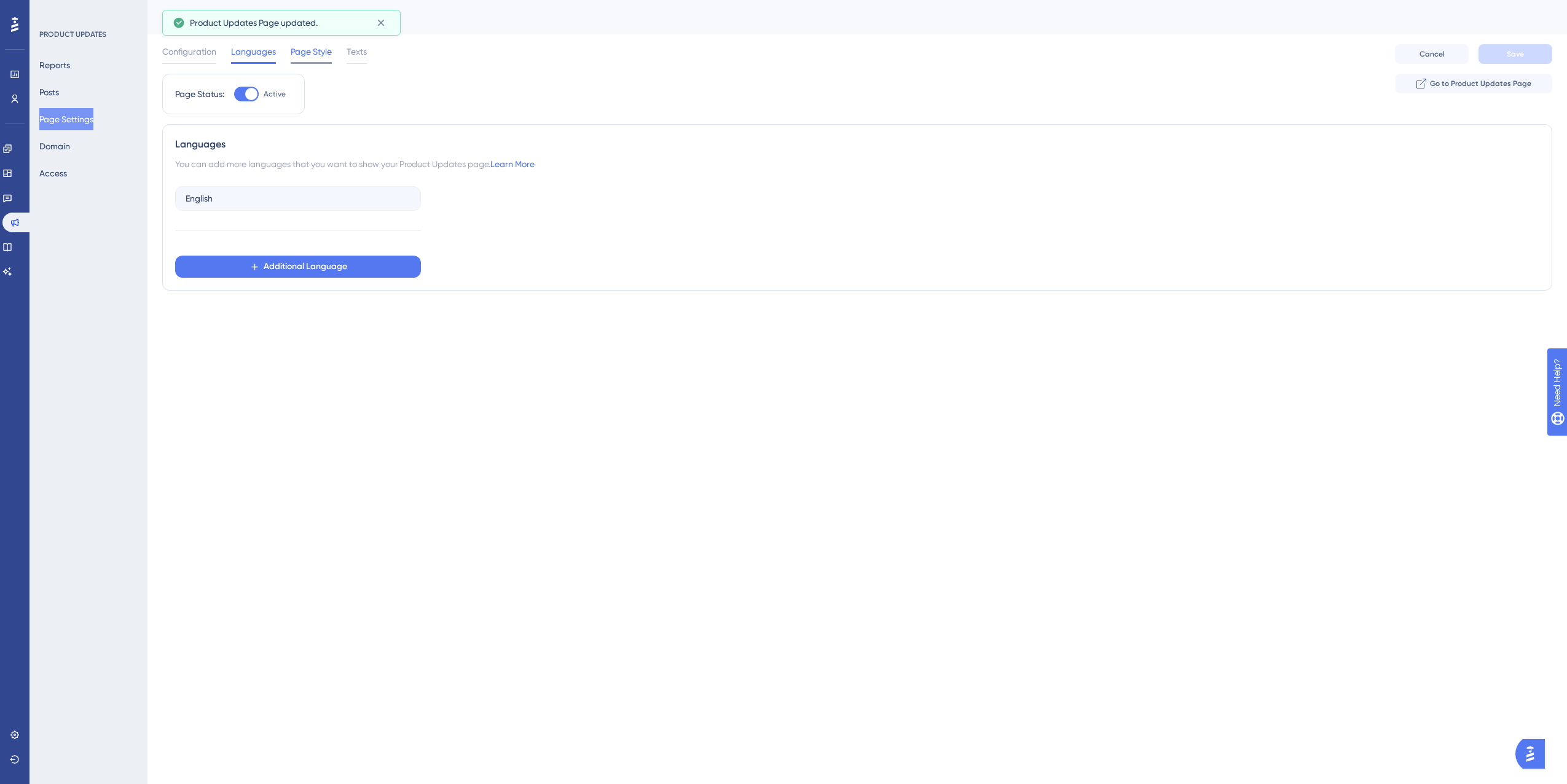
click at [312, 54] on span "Page Style" at bounding box center [311, 51] width 41 height 15
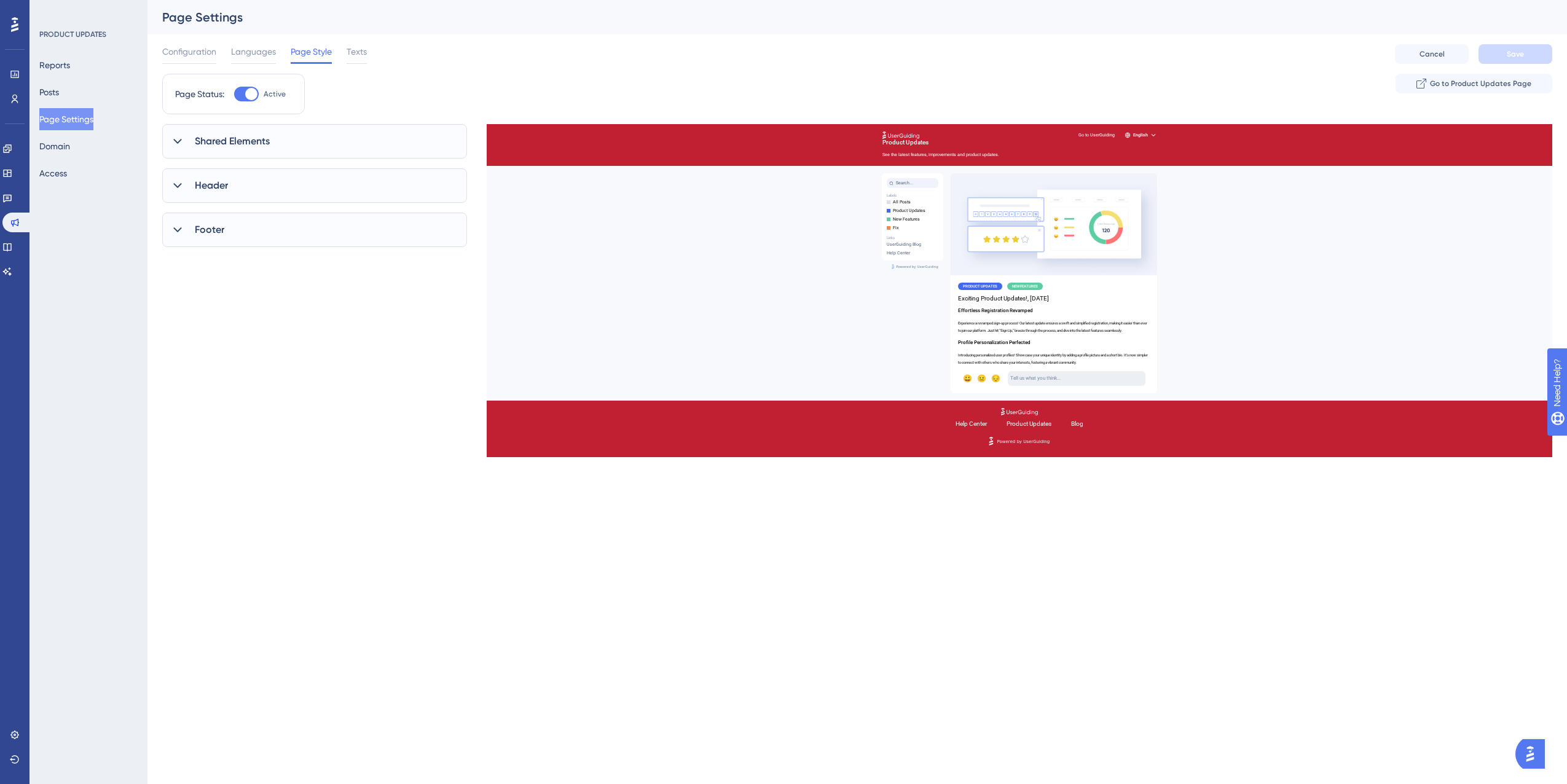
click at [278, 125] on div "Shared Elements" at bounding box center [314, 141] width 305 height 35
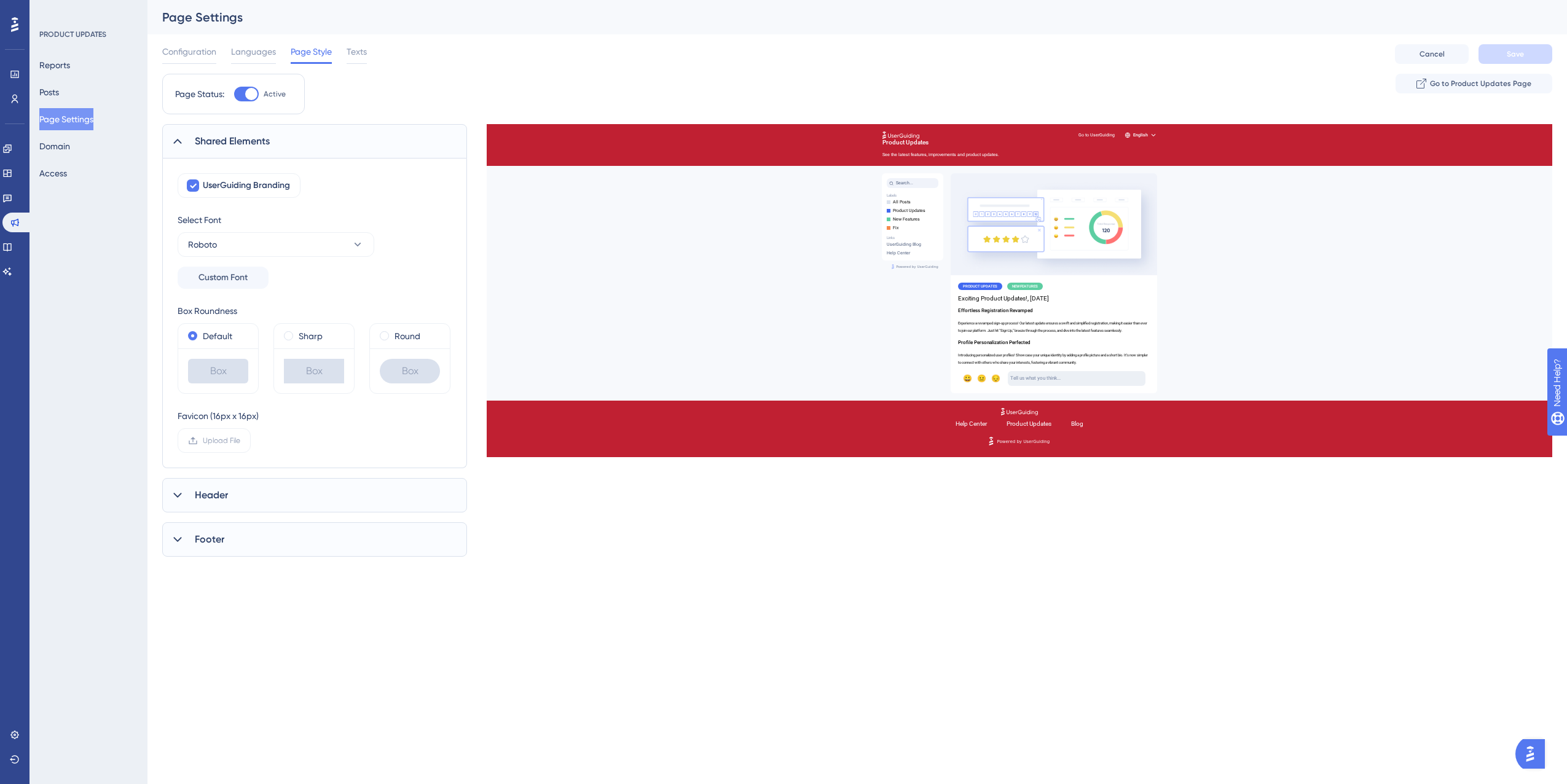
click at [276, 137] on div "Shared Elements" at bounding box center [314, 141] width 305 height 35
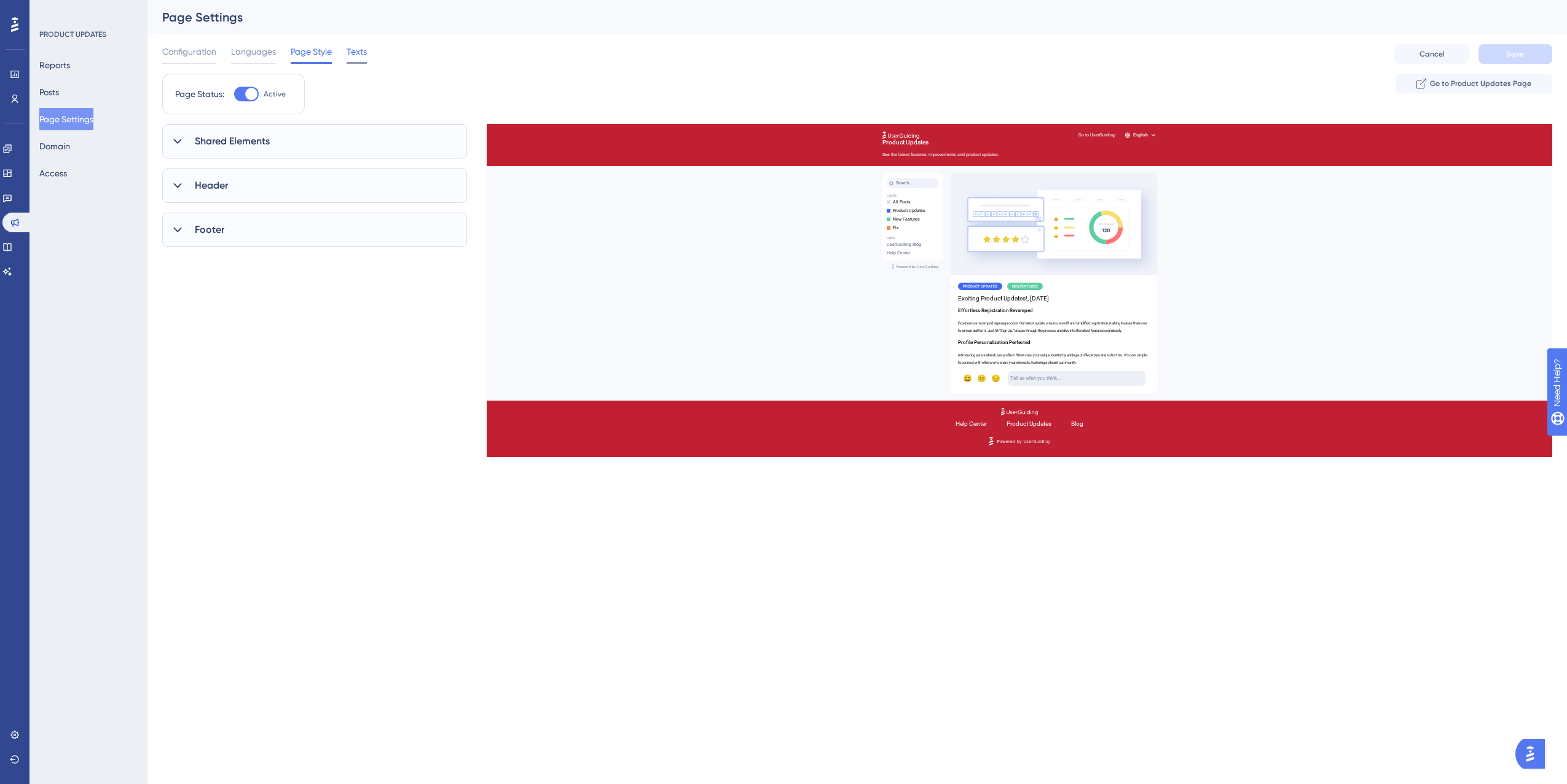
click at [358, 50] on span "Texts" at bounding box center [356, 51] width 20 height 15
click at [245, 45] on span "Languages" at bounding box center [253, 51] width 45 height 15
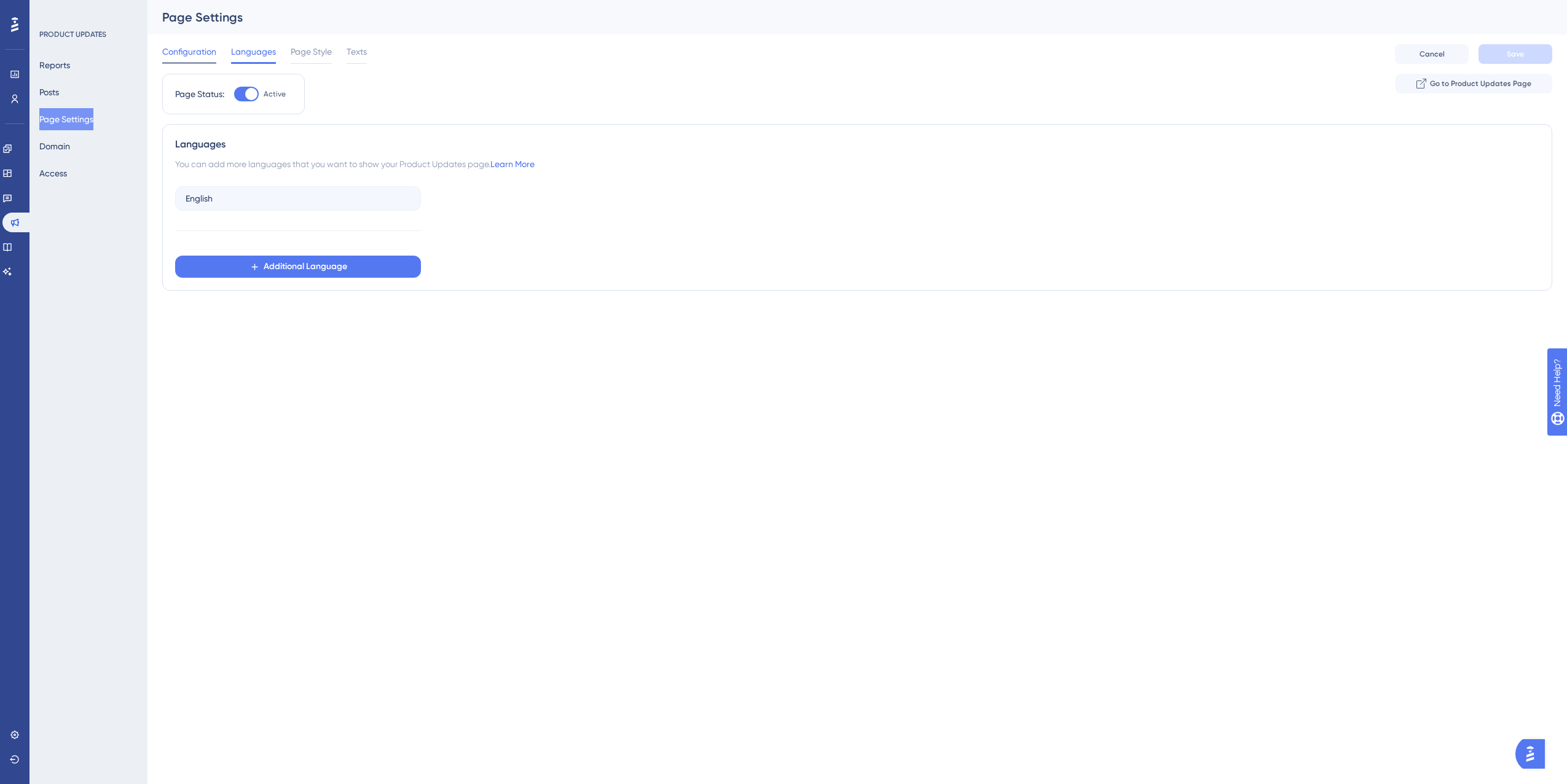
click at [189, 51] on span "Configuration" at bounding box center [189, 51] width 54 height 15
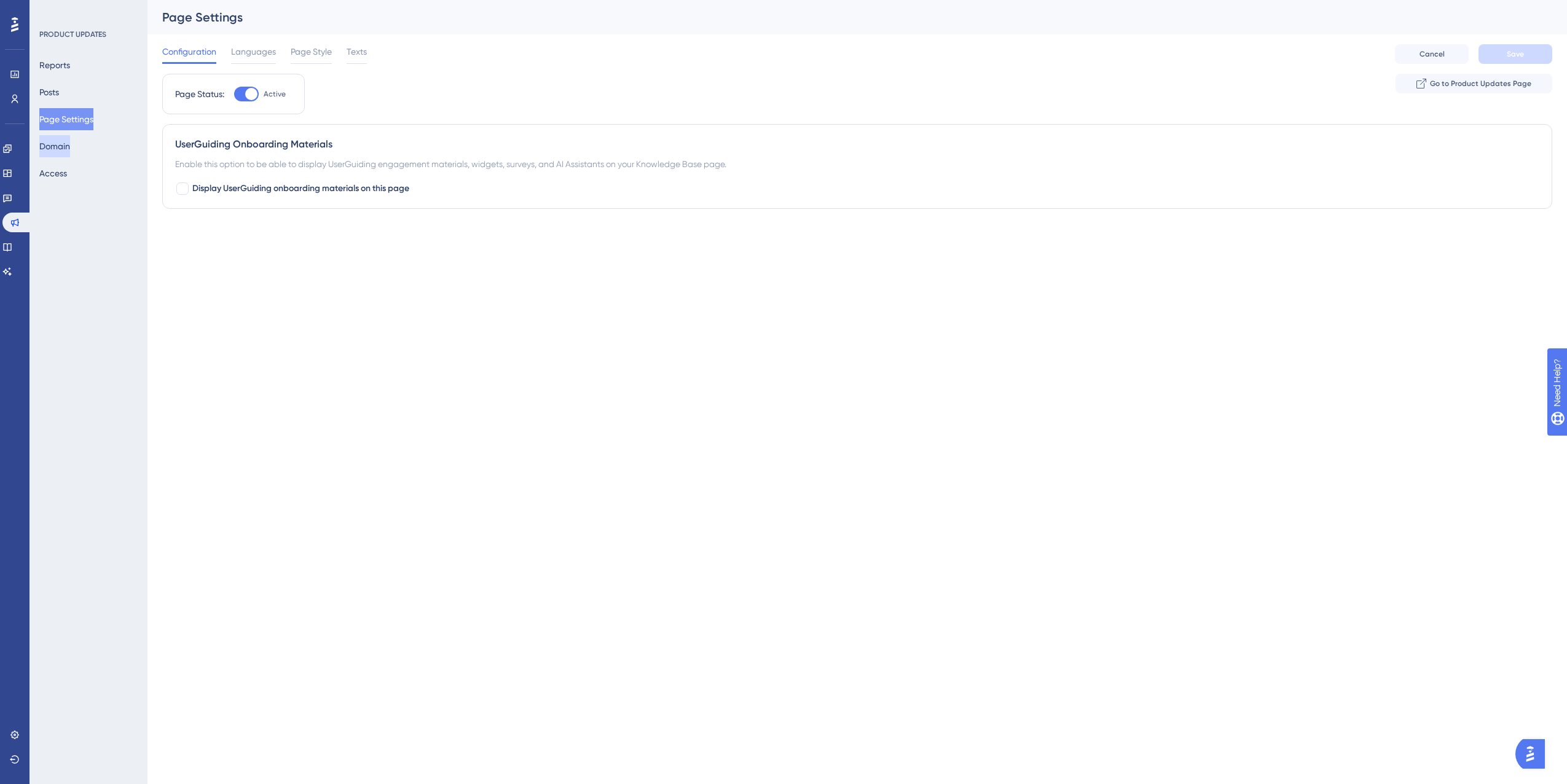
click at [70, 144] on button "Domain" at bounding box center [54, 146] width 31 height 22
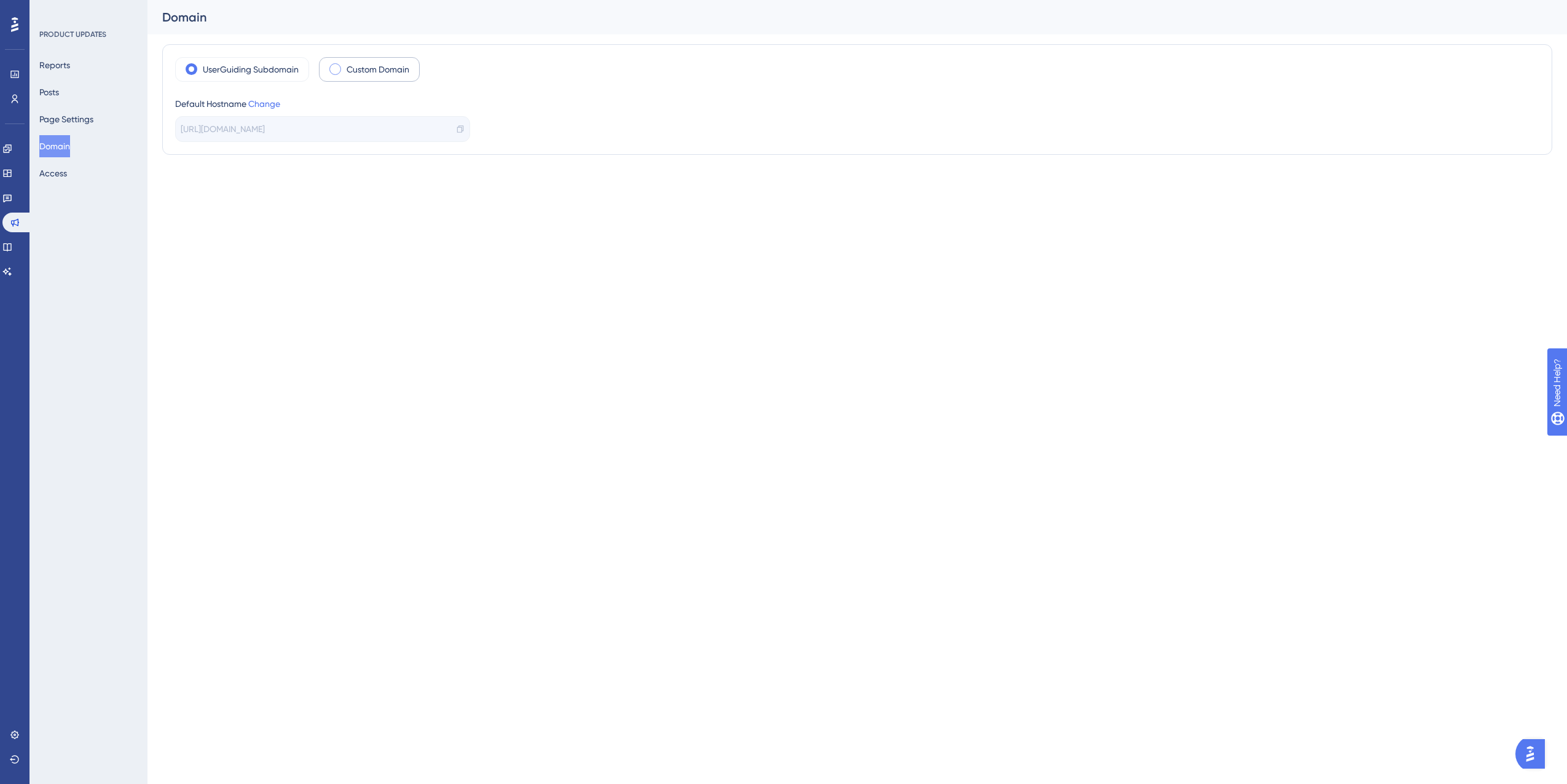
click at [336, 71] on span at bounding box center [335, 69] width 12 height 12
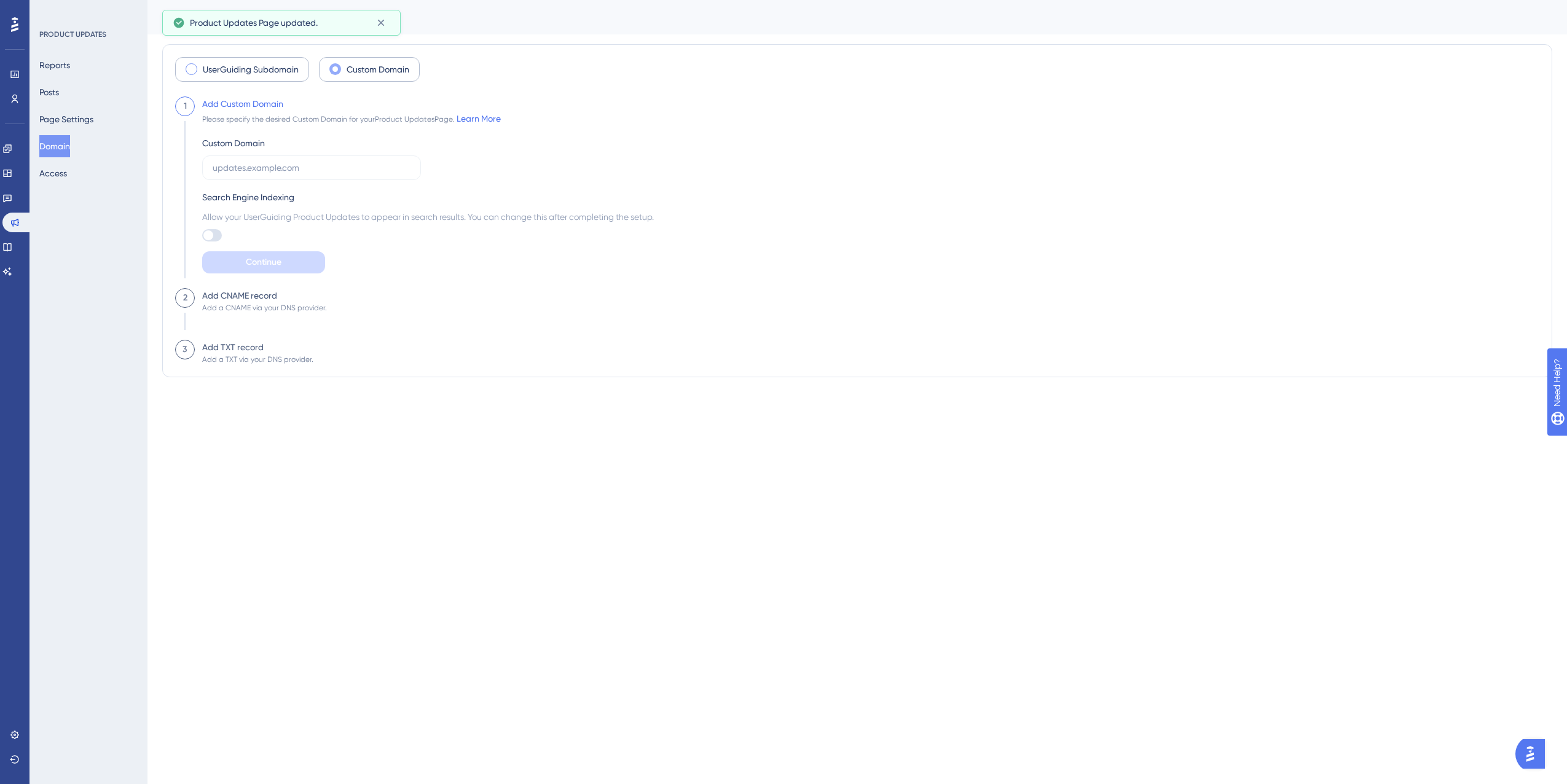
click at [235, 69] on label "UserGuiding Subdomain" at bounding box center [250, 69] width 96 height 15
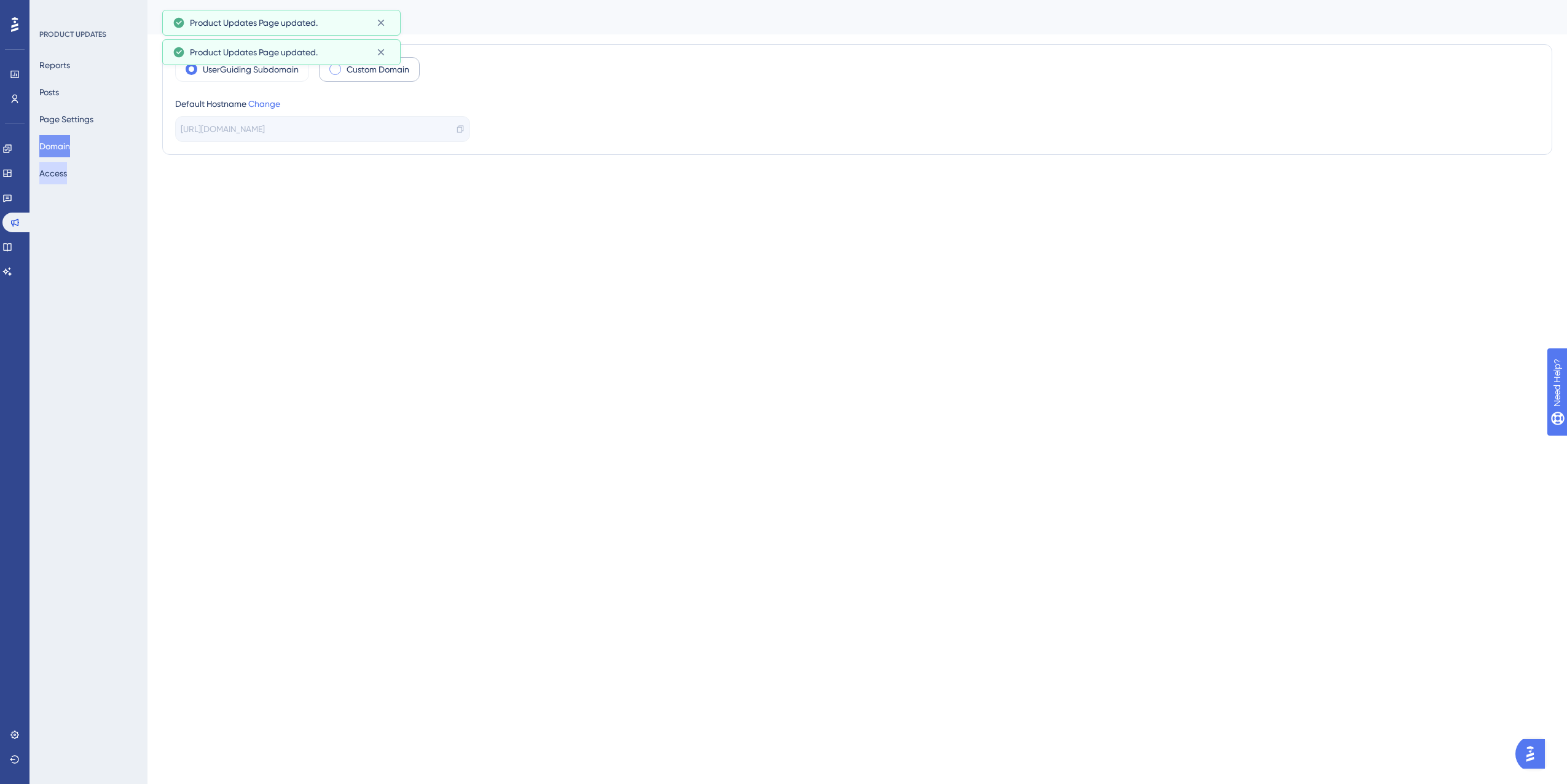
click at [67, 181] on button "Access" at bounding box center [53, 173] width 28 height 22
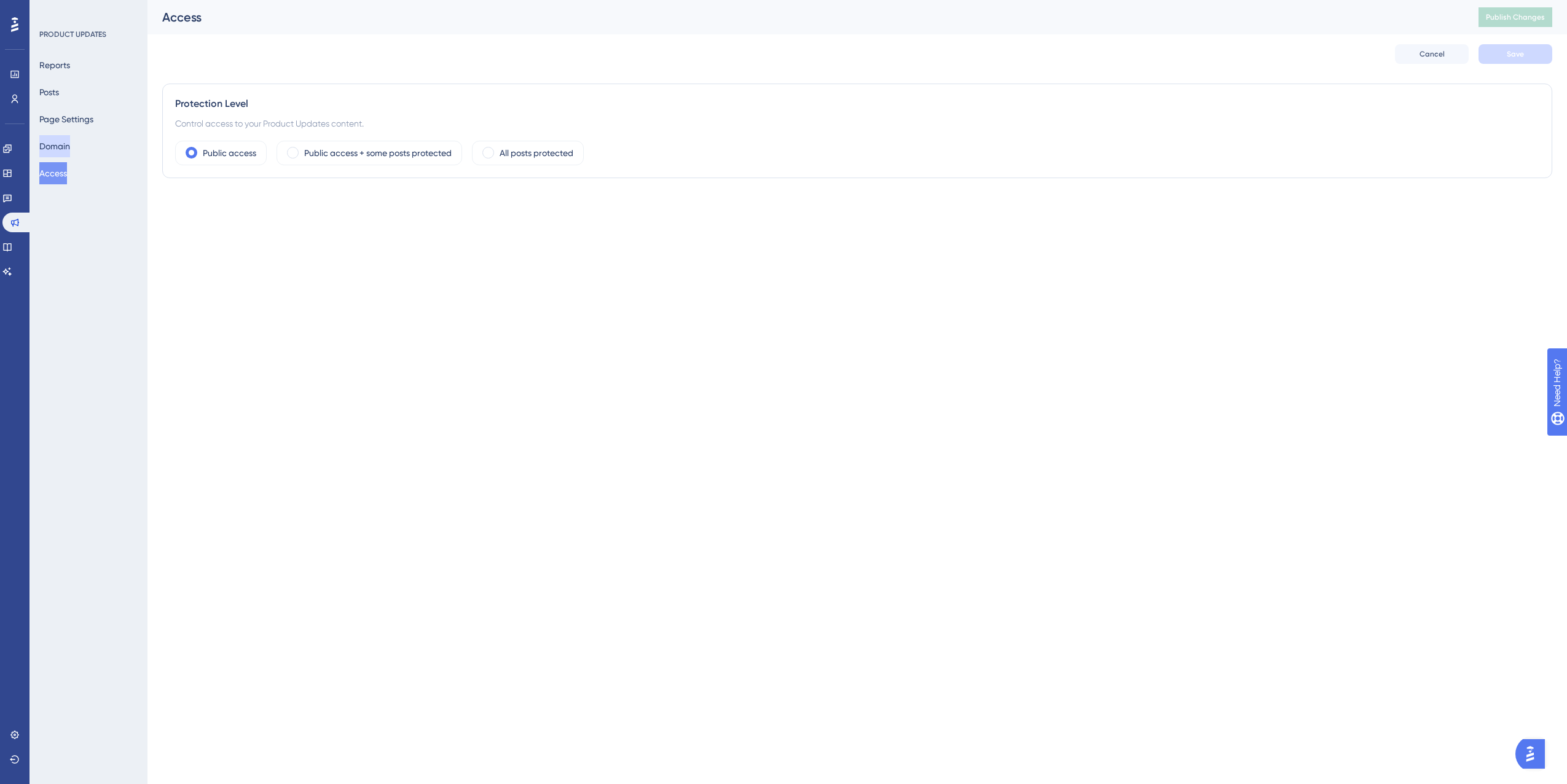
click at [61, 151] on button "Domain" at bounding box center [54, 146] width 31 height 22
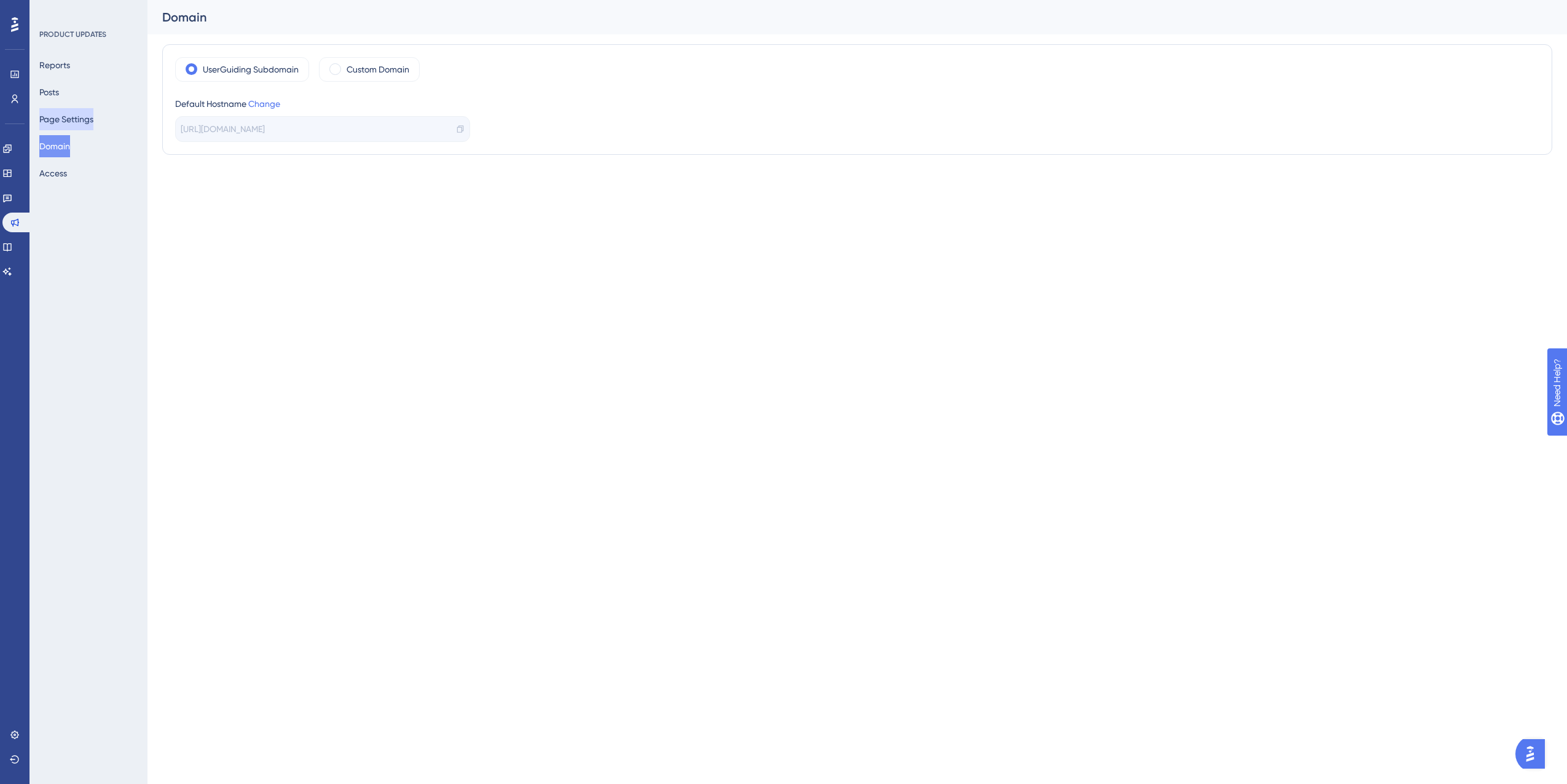
click at [81, 117] on button "Page Settings" at bounding box center [66, 119] width 54 height 22
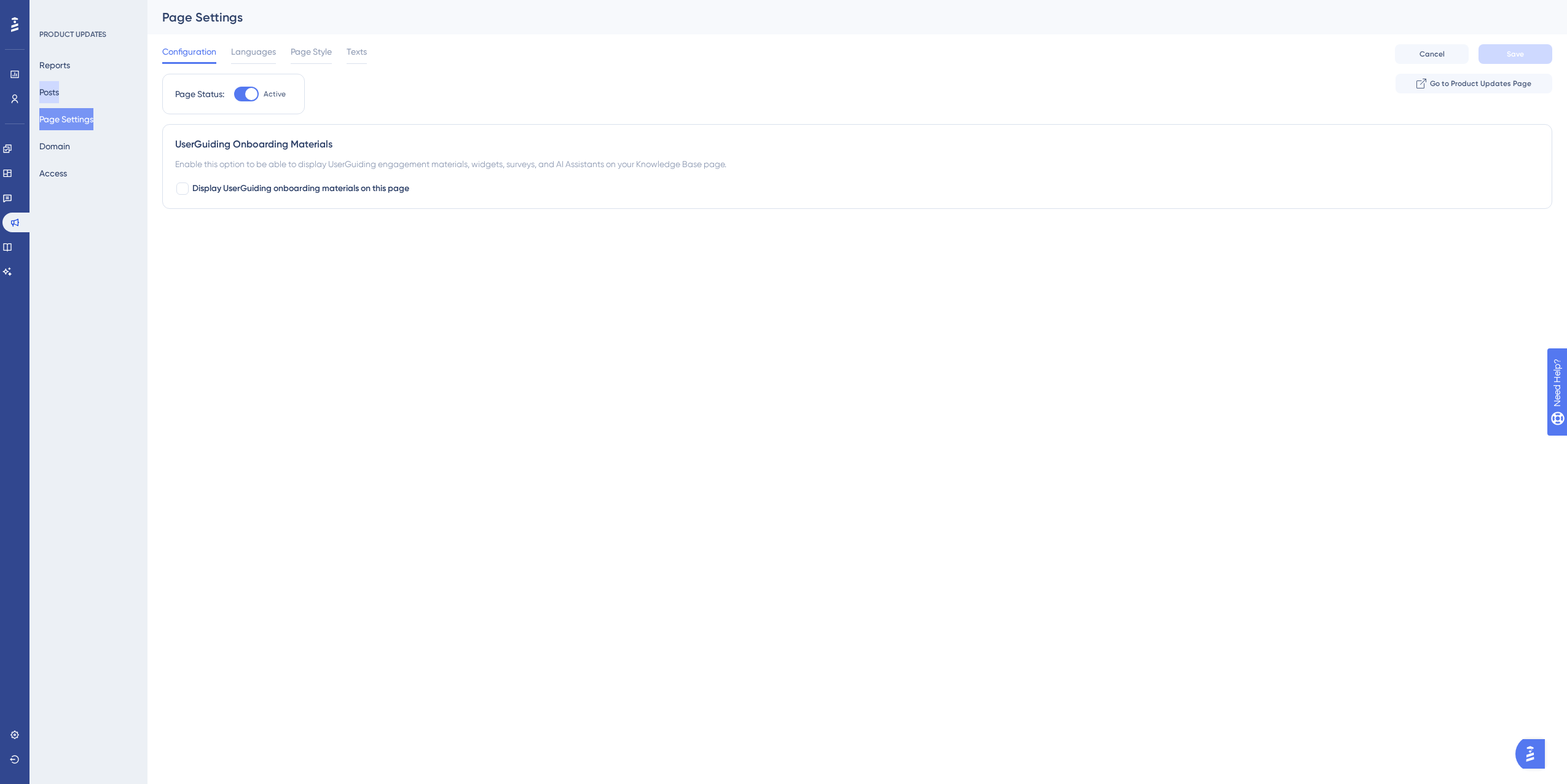
click at [59, 91] on button "Posts" at bounding box center [49, 92] width 20 height 22
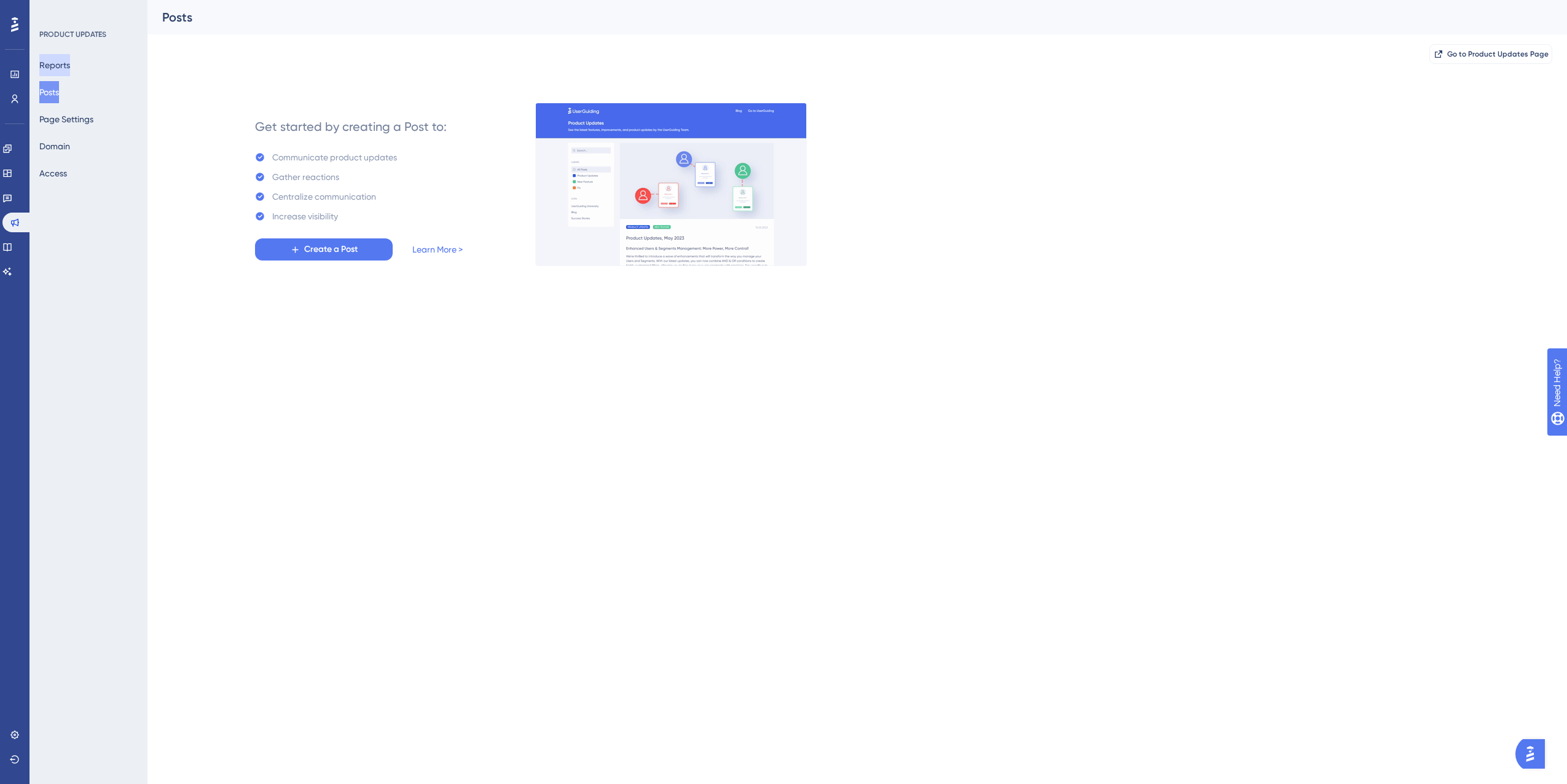
click at [70, 64] on button "Reports" at bounding box center [54, 65] width 31 height 22
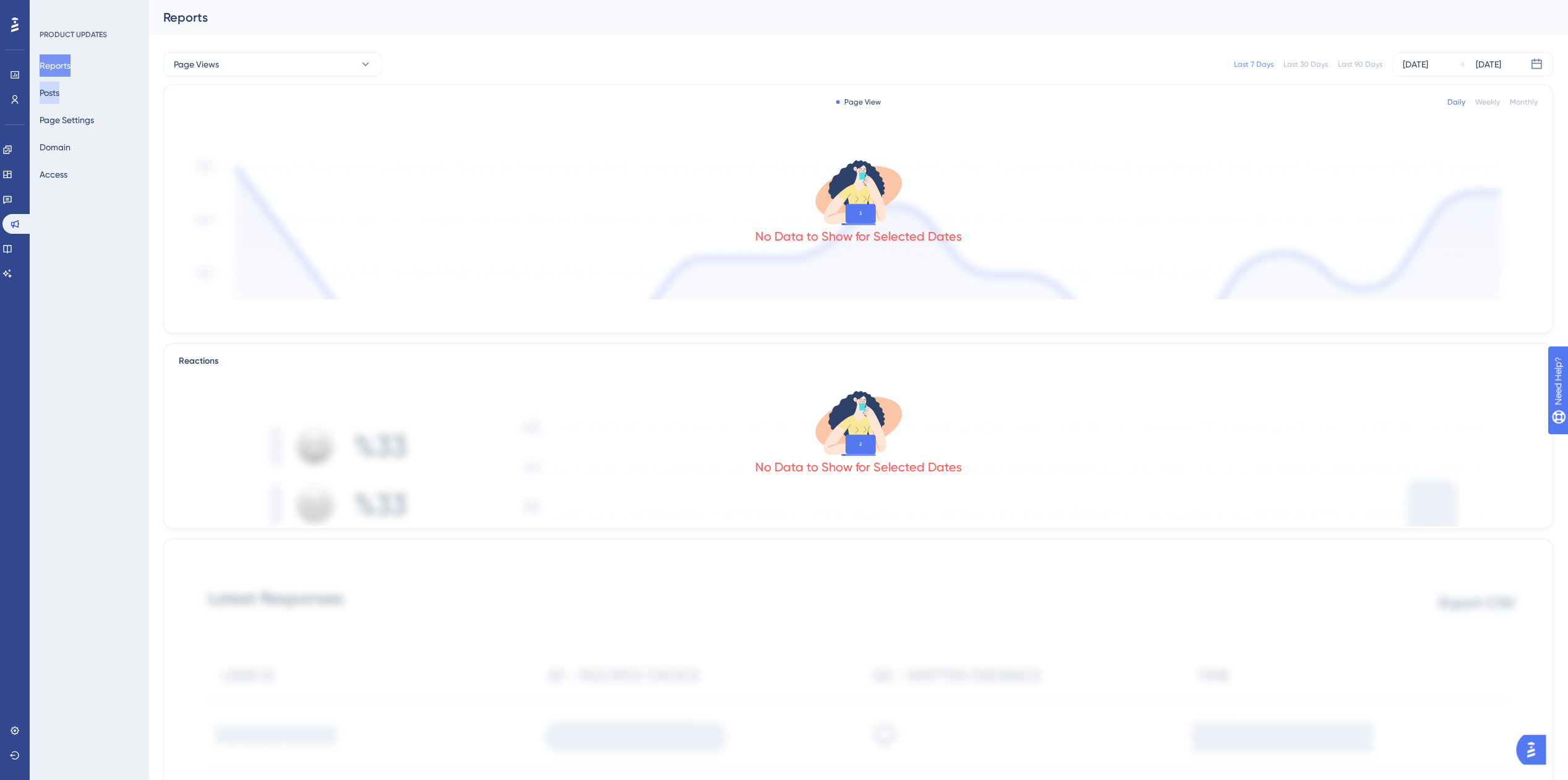
click at [57, 91] on button "Posts" at bounding box center [49, 93] width 20 height 22
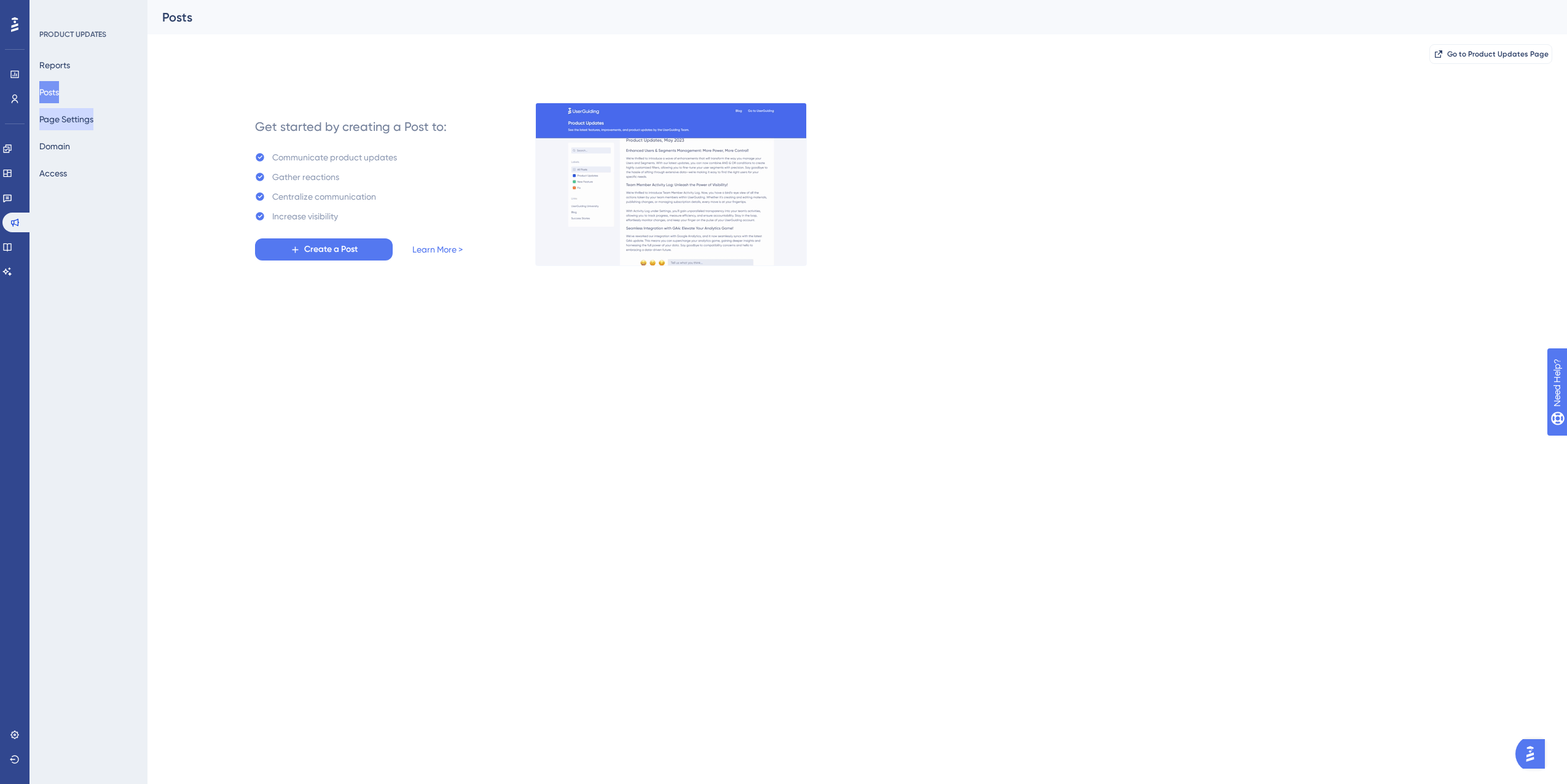
click at [67, 126] on button "Page Settings" at bounding box center [66, 119] width 54 height 22
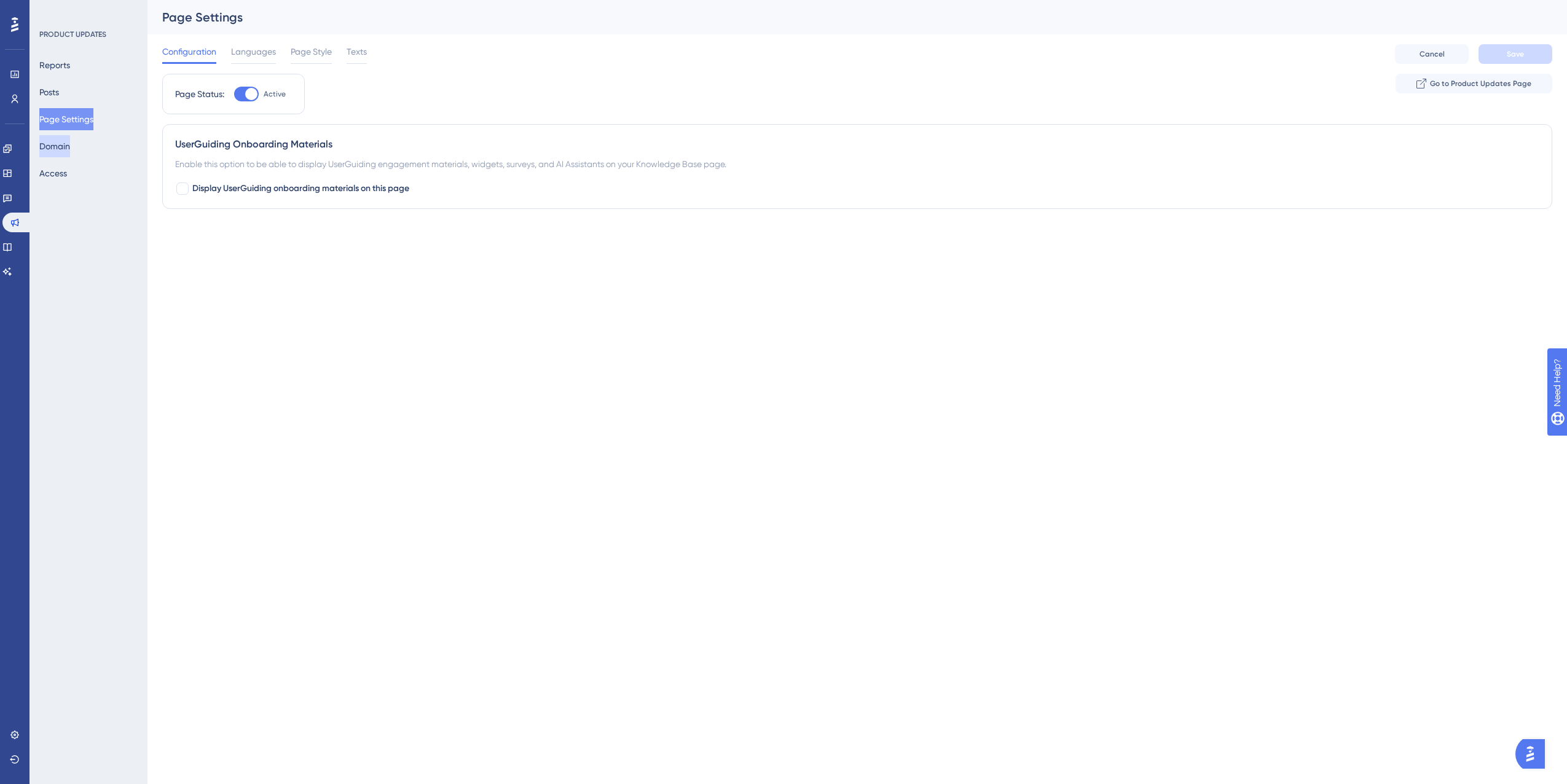
click at [62, 152] on button "Domain" at bounding box center [54, 146] width 31 height 22
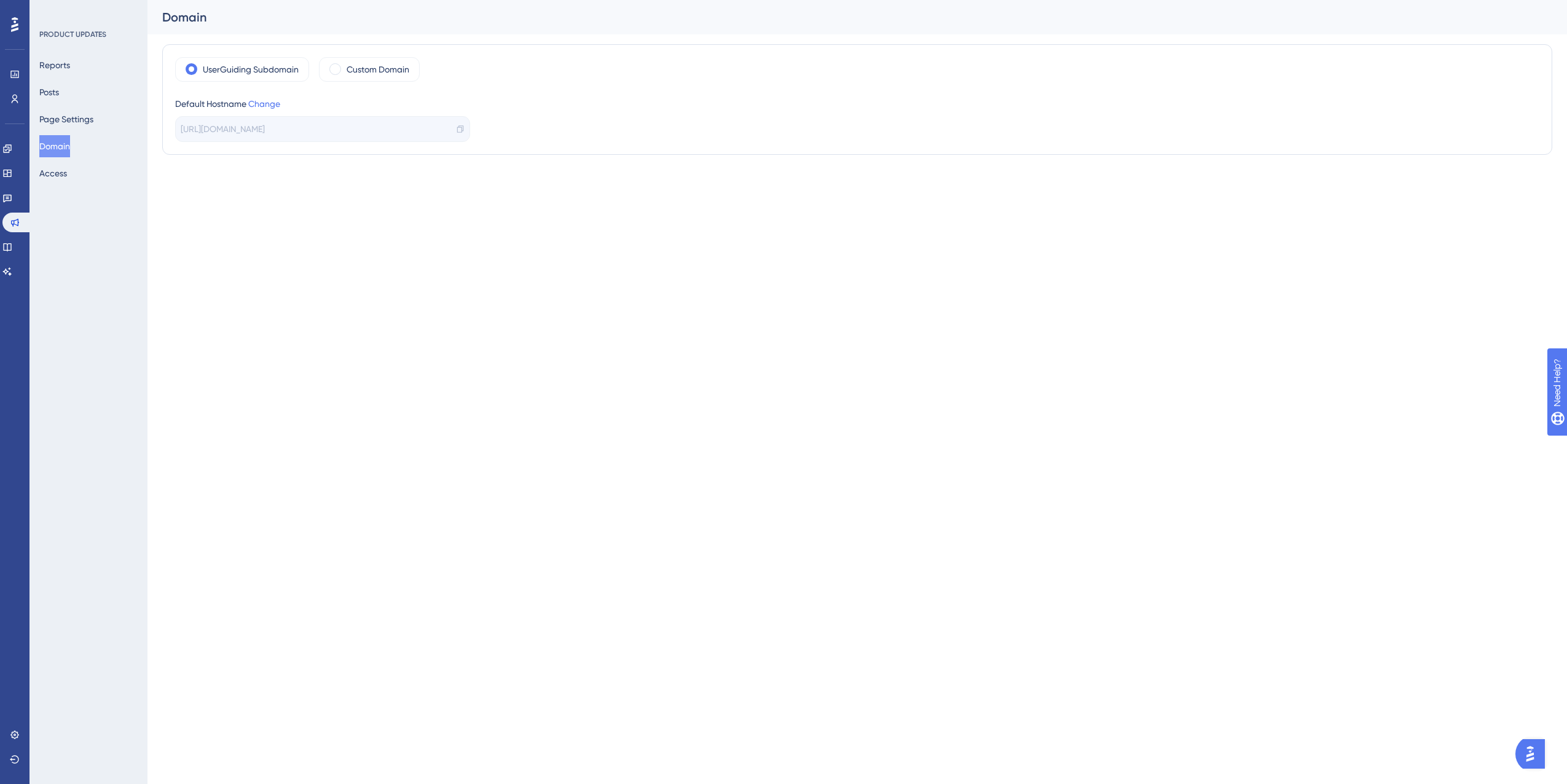
click at [74, 191] on div "PRODUCT UPDATES Reports Posts Page Settings Domain Access" at bounding box center [88, 392] width 118 height 784
click at [67, 177] on button "Access" at bounding box center [53, 173] width 28 height 22
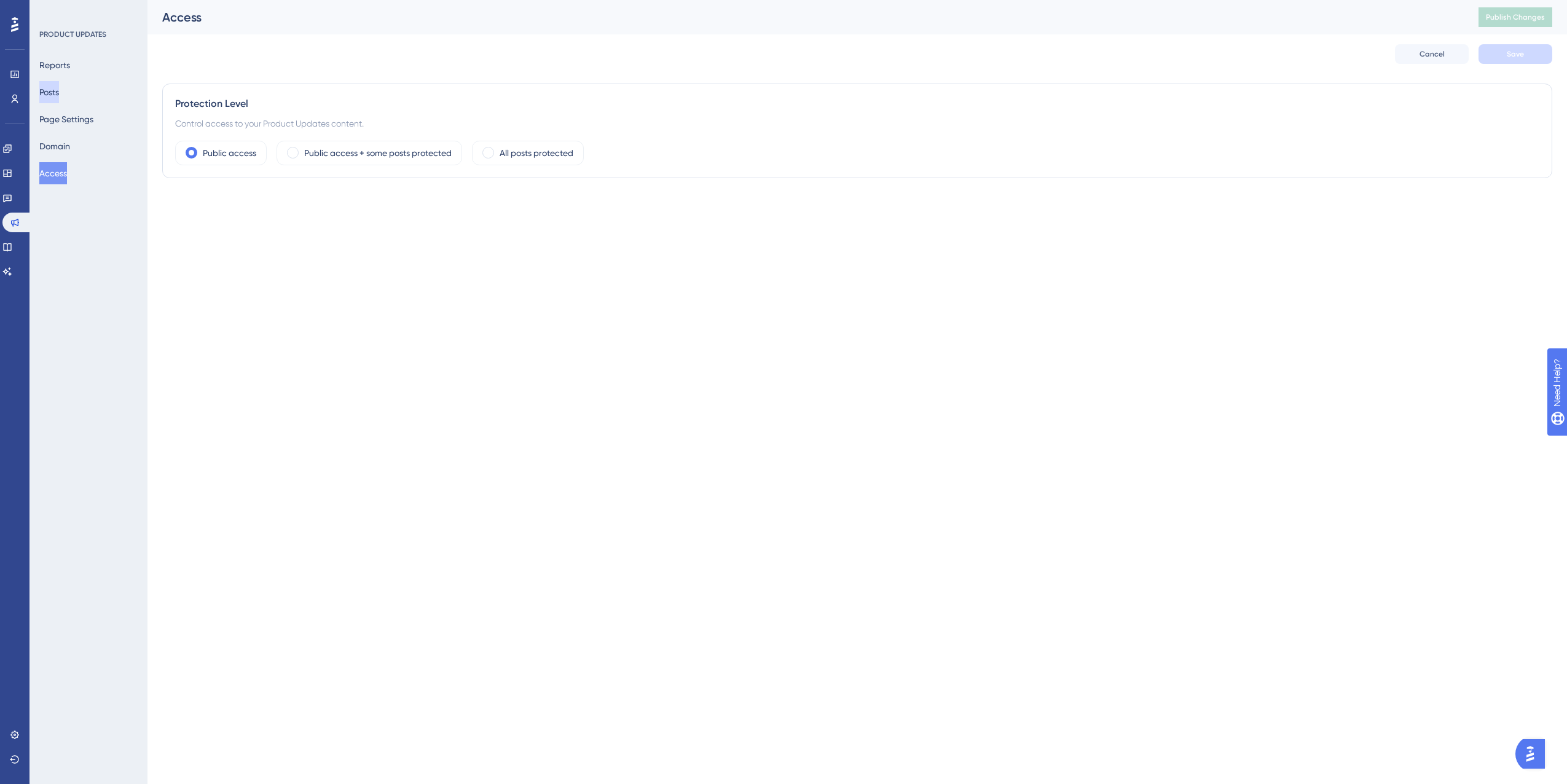
click at [59, 96] on button "Posts" at bounding box center [49, 92] width 20 height 22
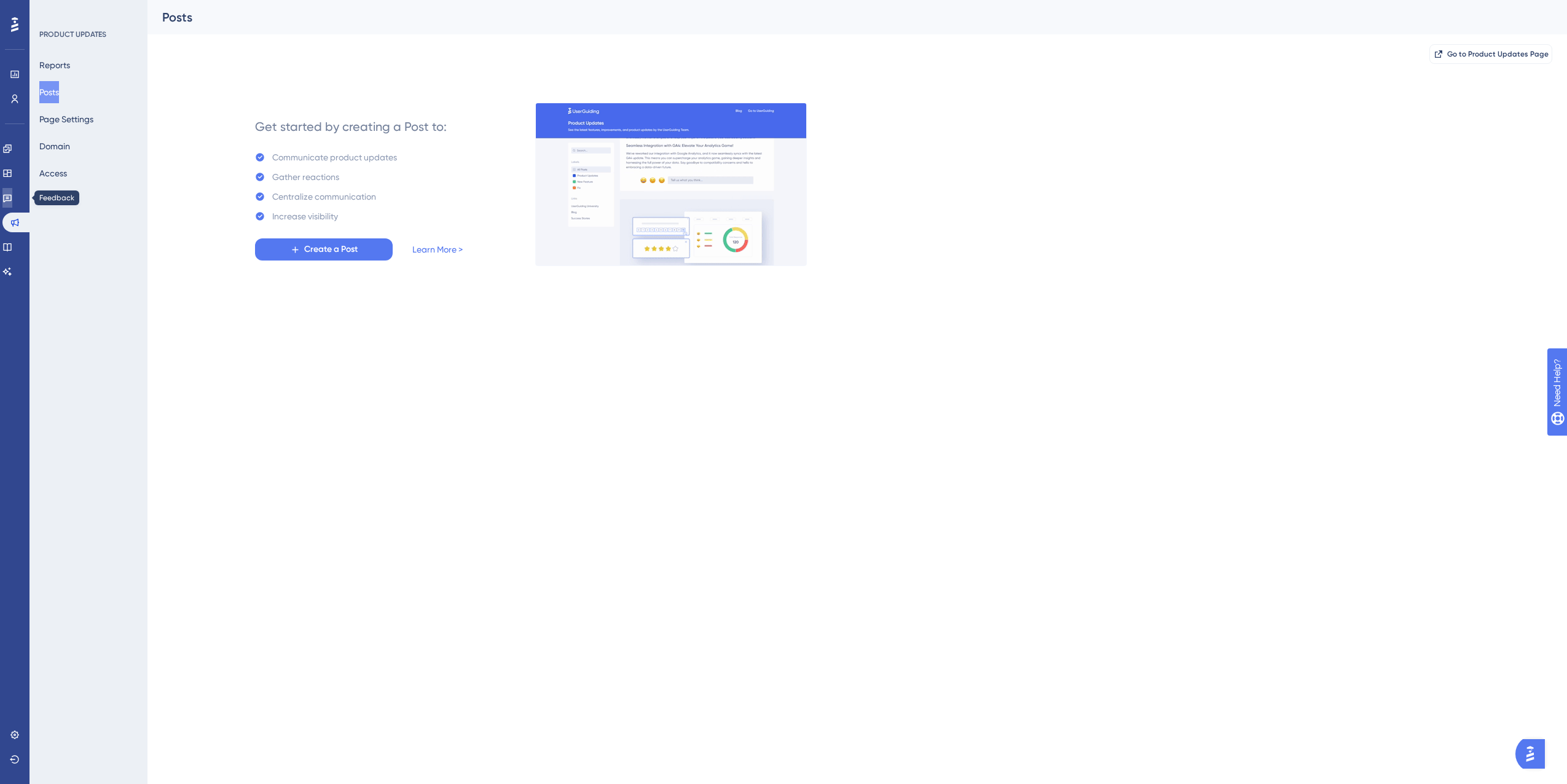
click at [12, 201] on icon at bounding box center [8, 199] width 9 height 8
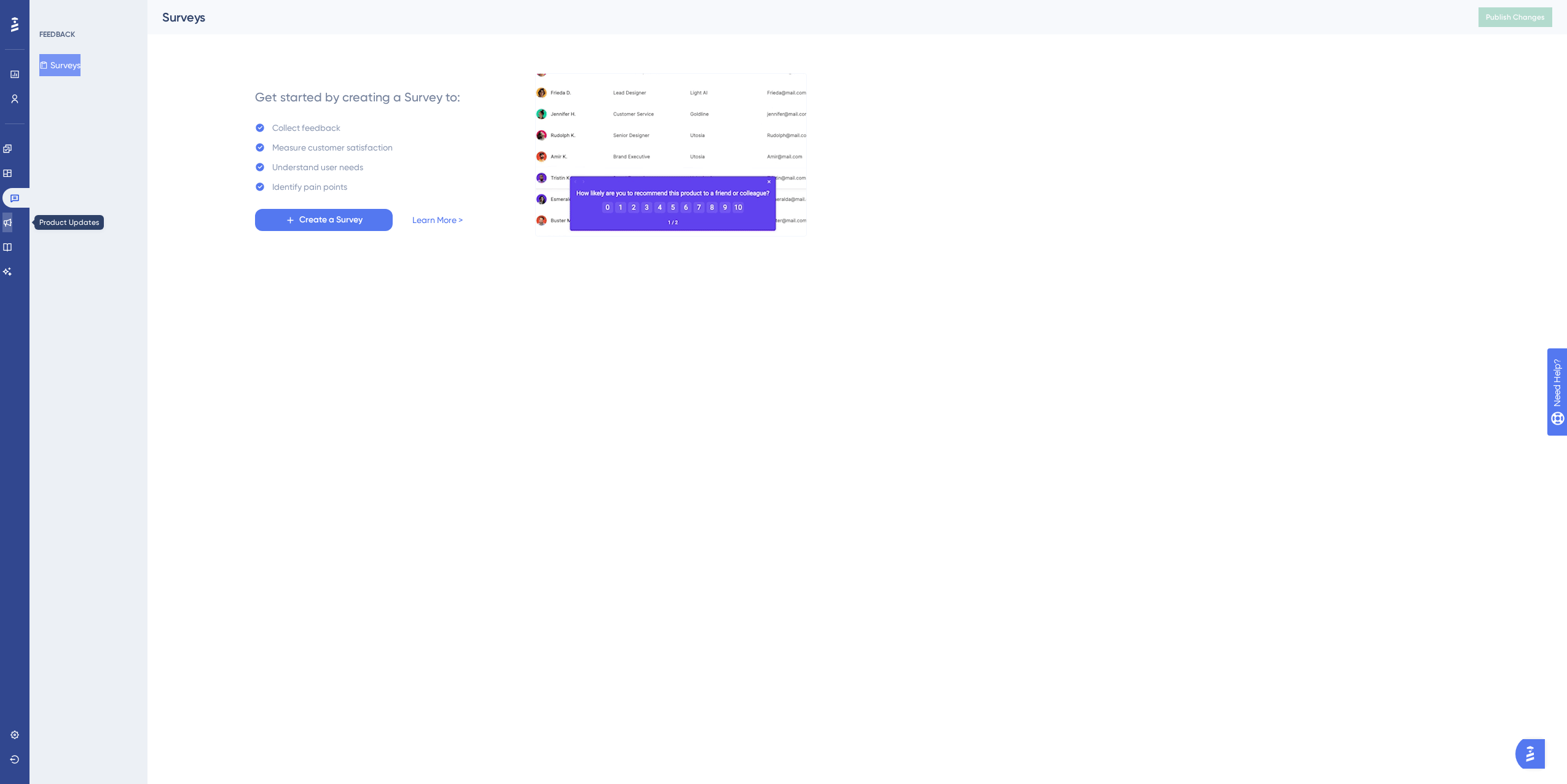
click at [12, 221] on link at bounding box center [8, 222] width 10 height 20
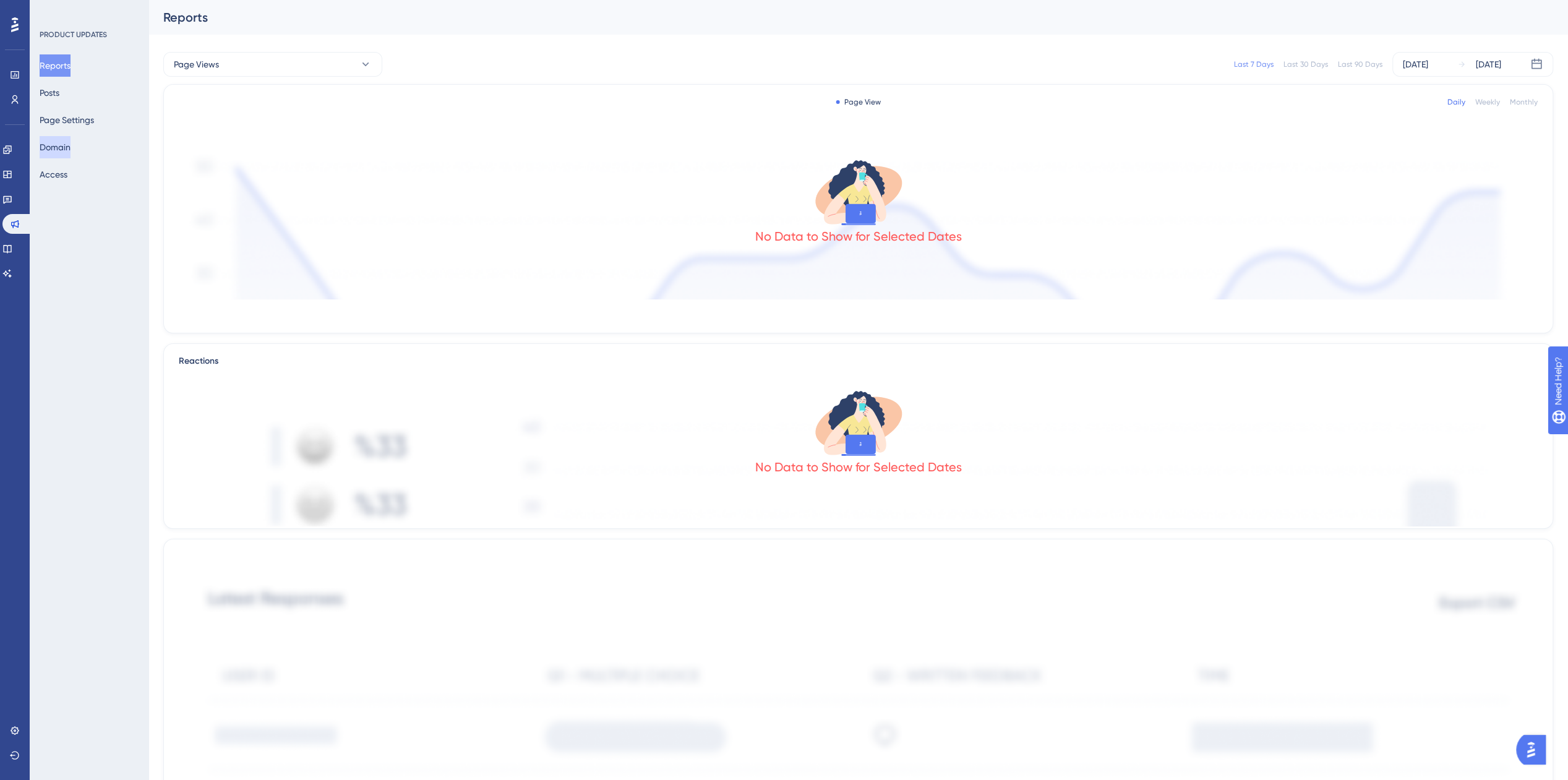
click at [70, 143] on button "Domain" at bounding box center [55, 147] width 31 height 22
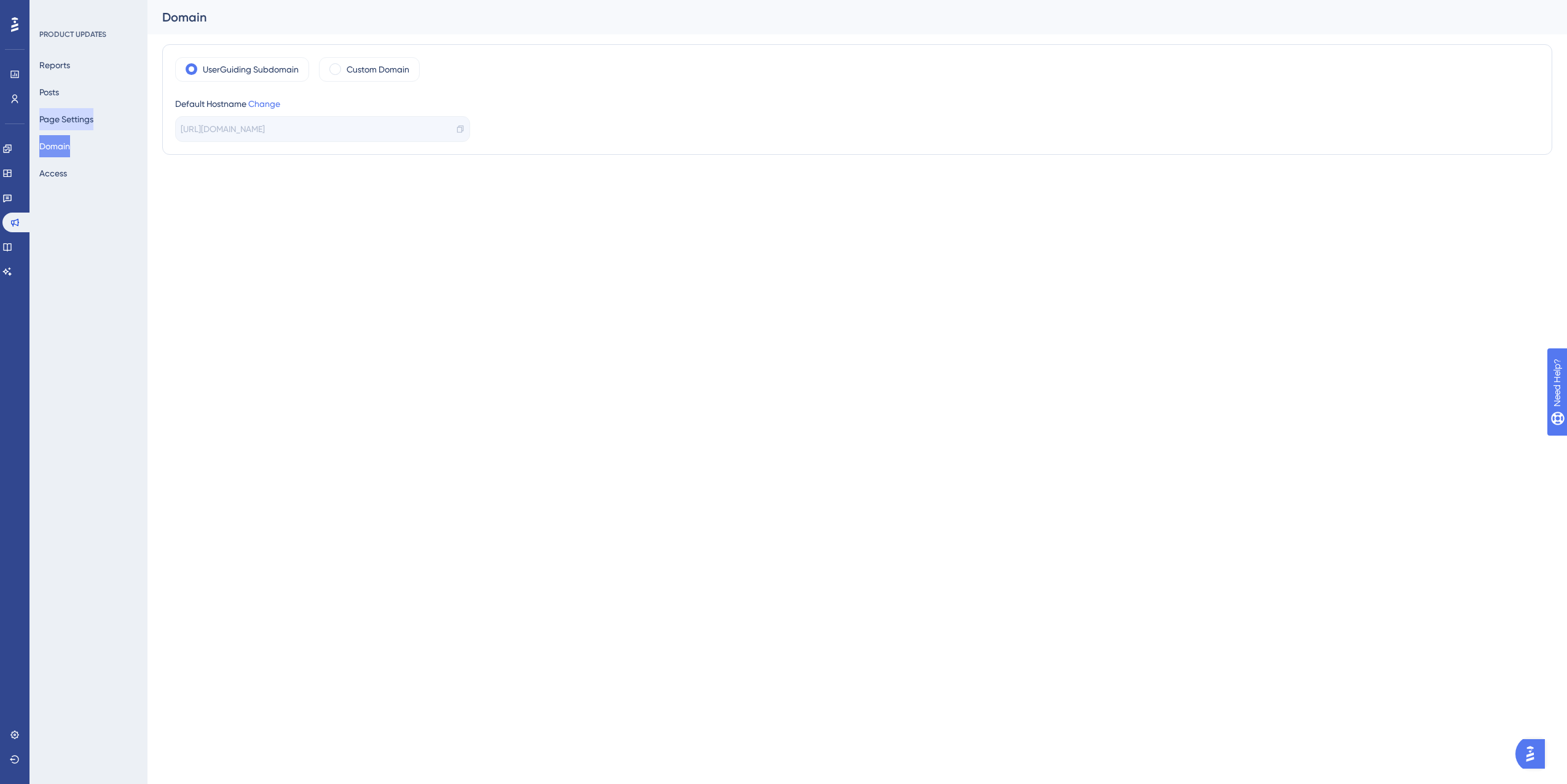
click at [86, 120] on button "Page Settings" at bounding box center [66, 119] width 54 height 22
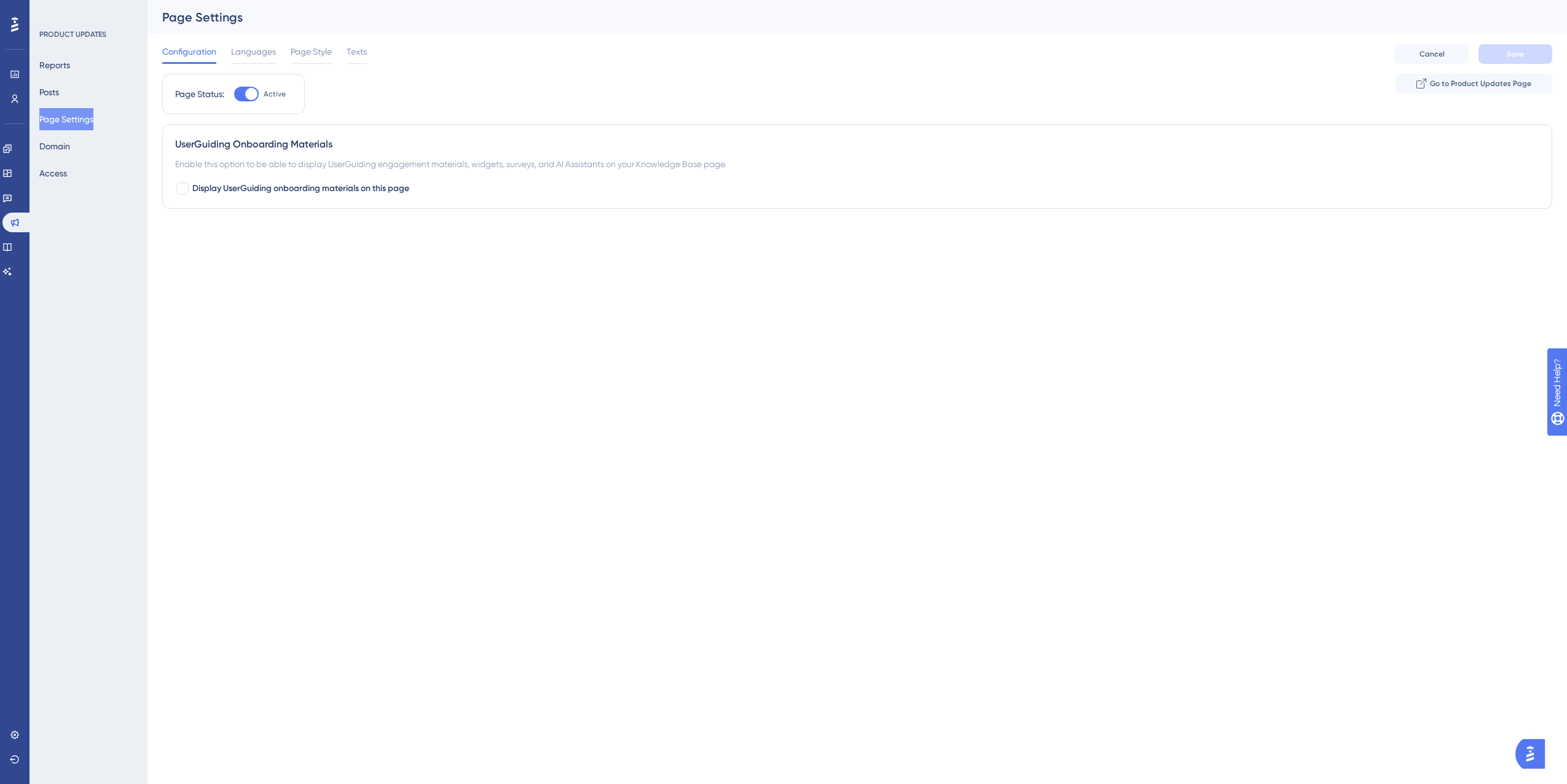
click at [242, 90] on div at bounding box center [246, 93] width 25 height 15
click at [234, 94] on input "Active" at bounding box center [233, 94] width 1 height 1
checkbox input "false"
click at [1501, 50] on button "Save" at bounding box center [1515, 54] width 74 height 20
click at [12, 202] on link at bounding box center [8, 197] width 10 height 20
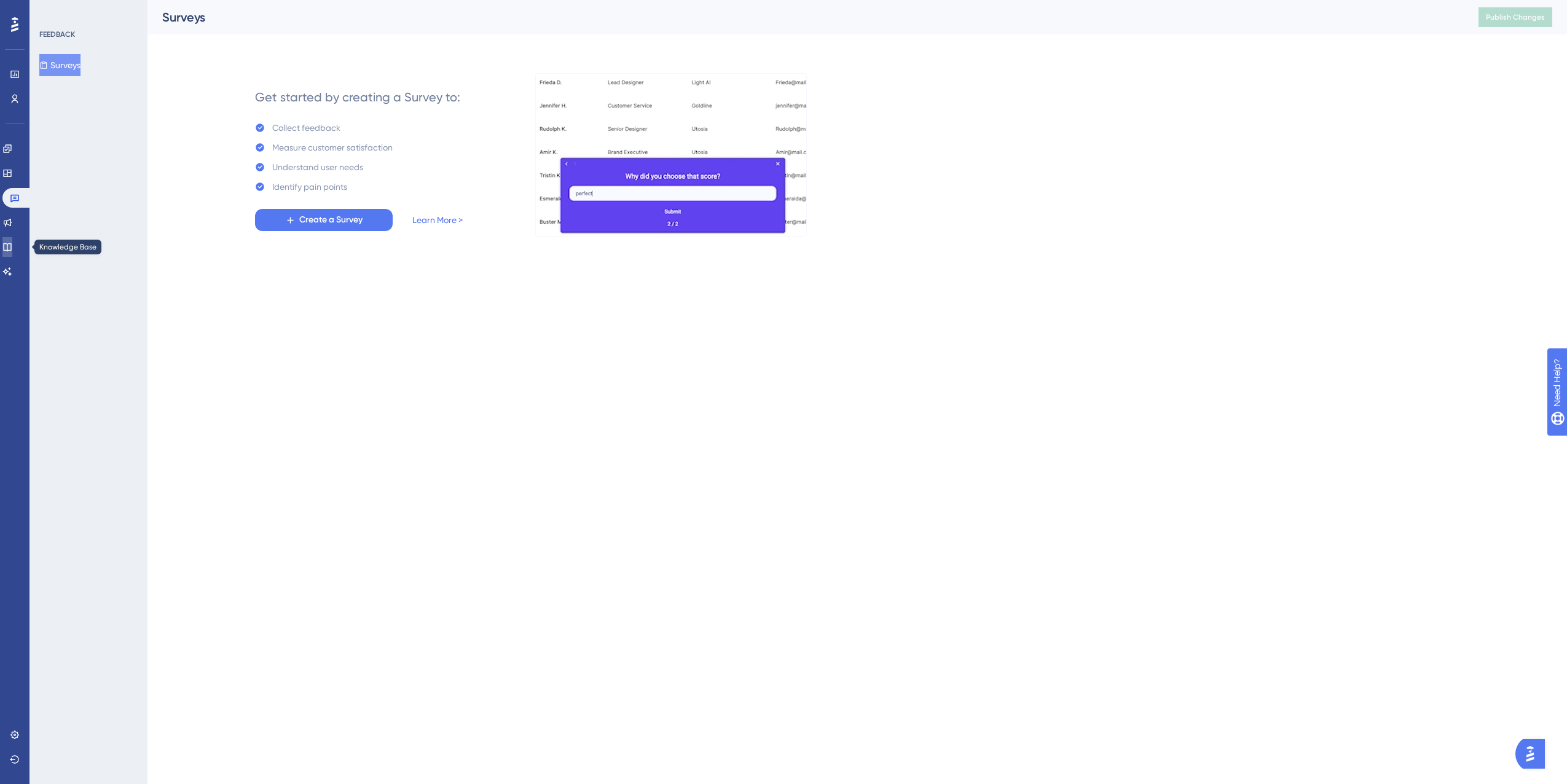
click at [12, 249] on icon at bounding box center [8, 247] width 10 height 10
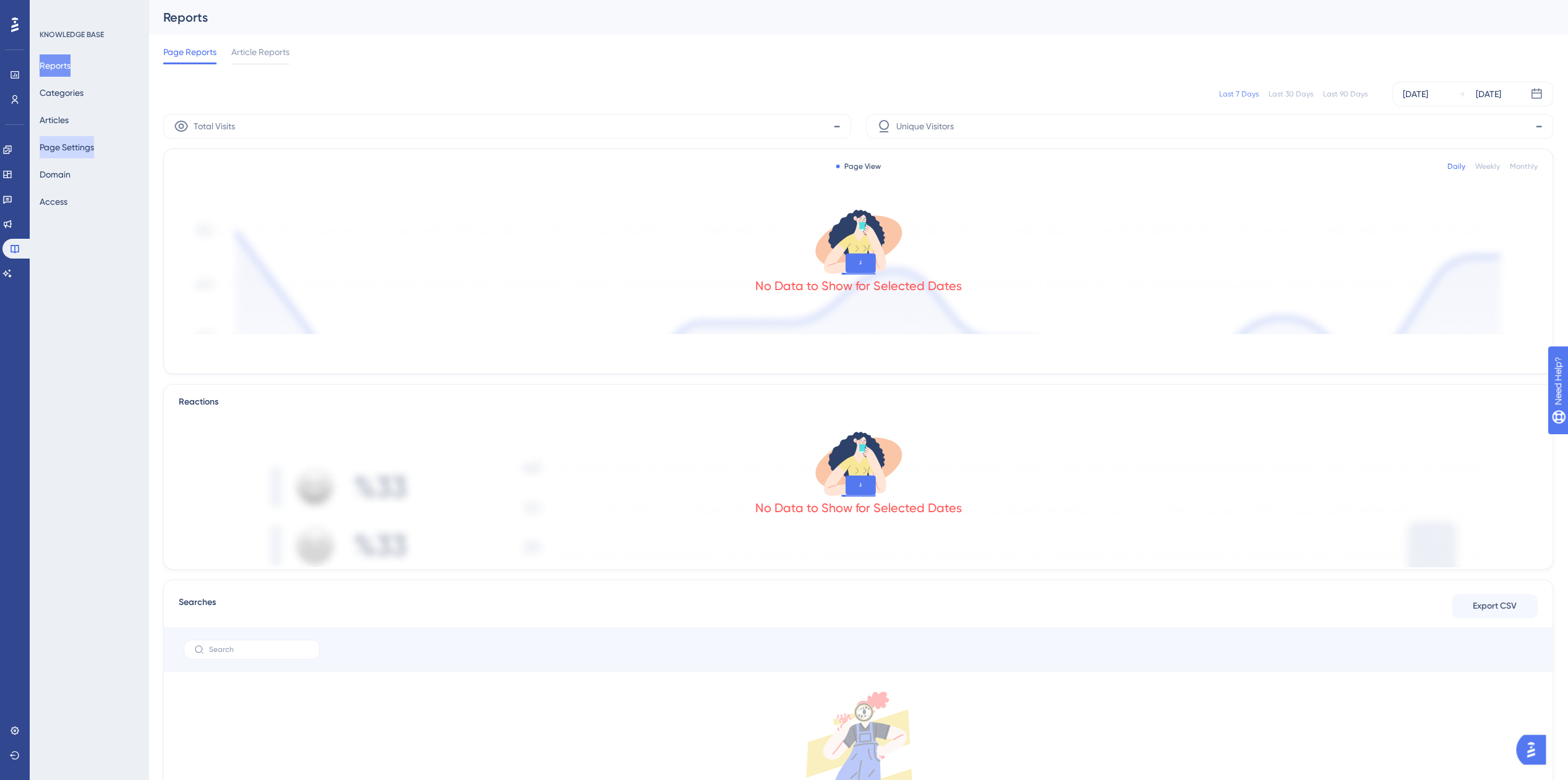
click at [73, 143] on button "Page Settings" at bounding box center [67, 147] width 55 height 22
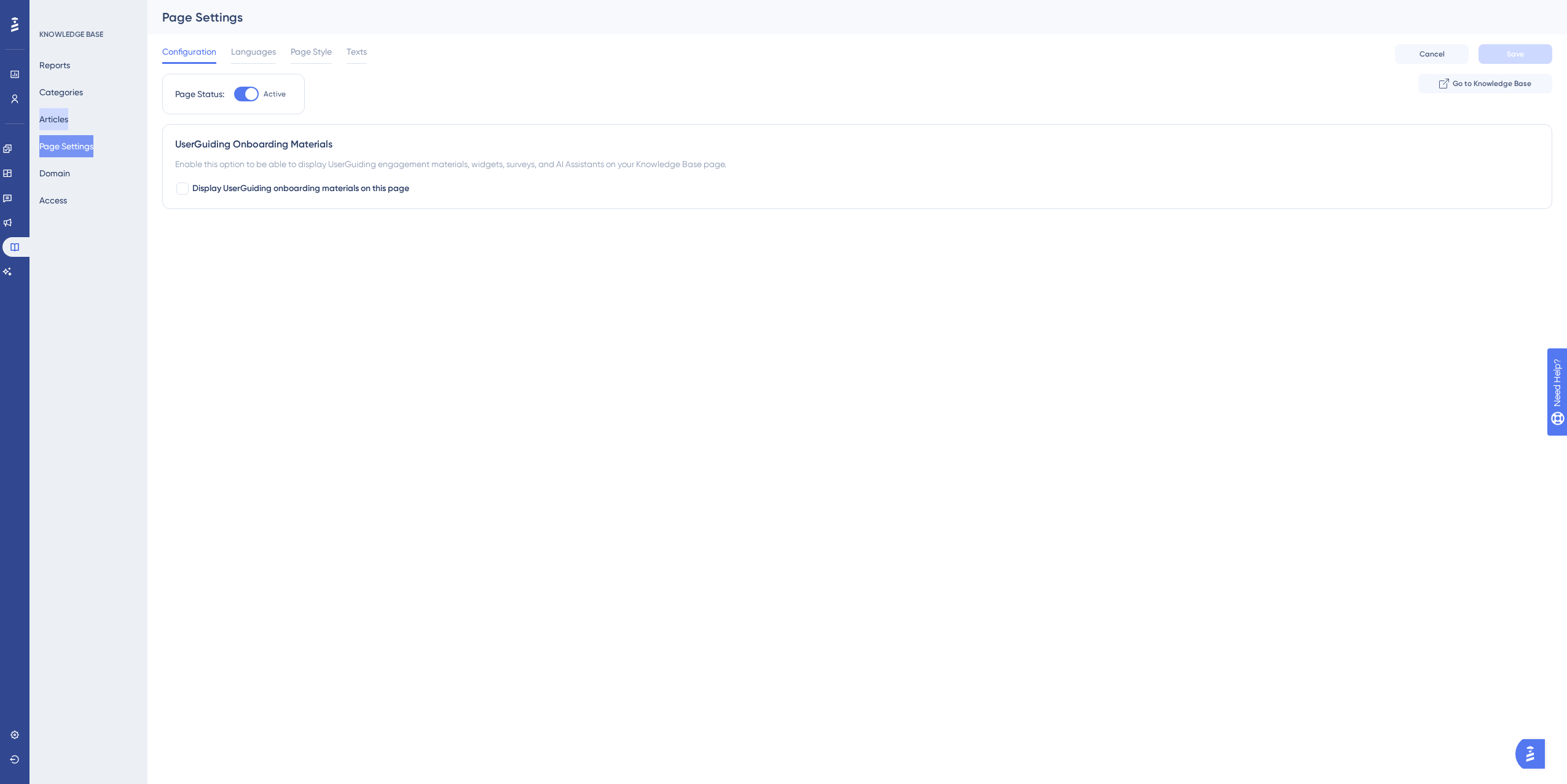
click at [68, 117] on button "Articles" at bounding box center [54, 119] width 29 height 22
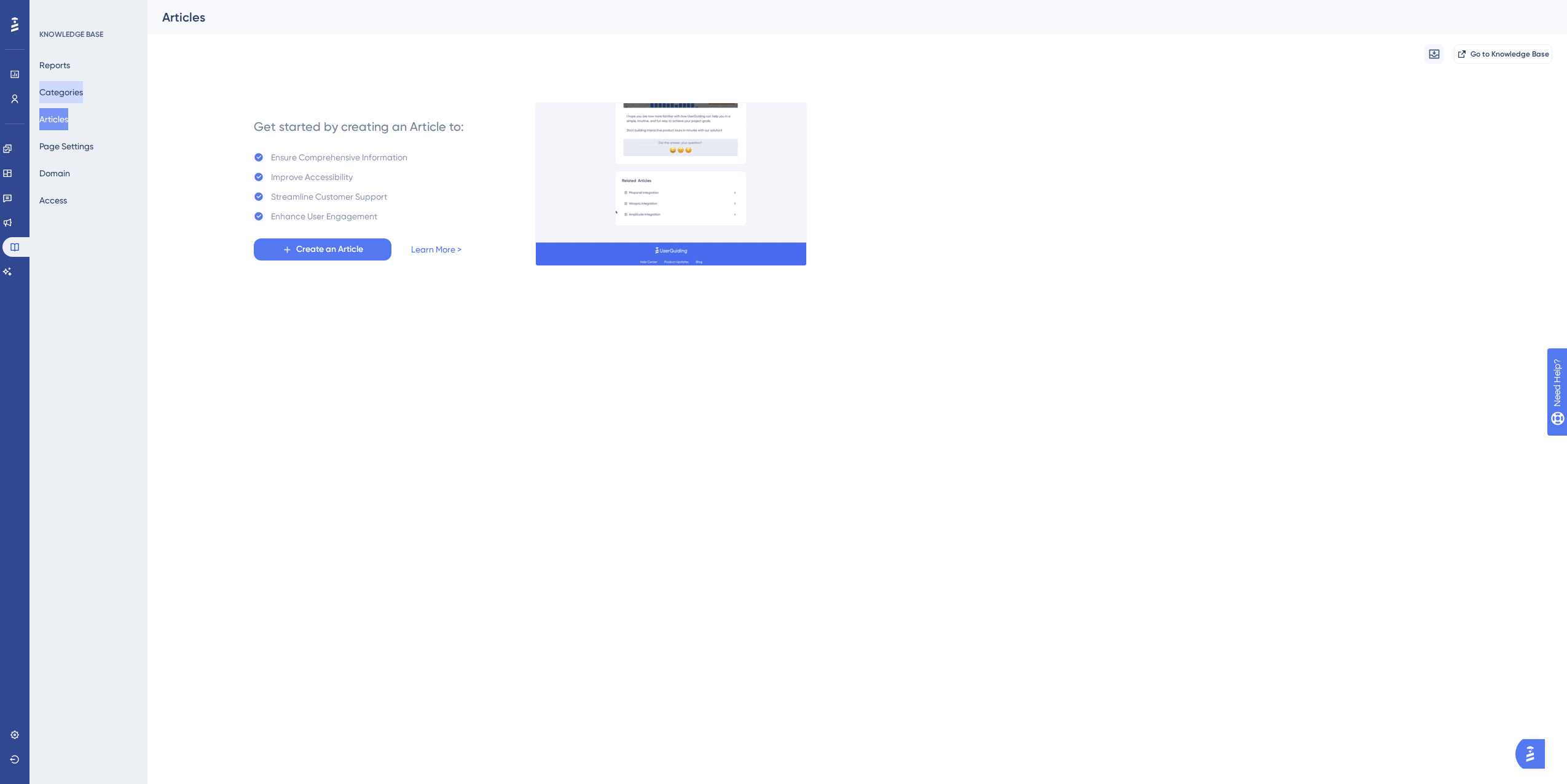
click at [73, 86] on button "Categories" at bounding box center [61, 92] width 44 height 22
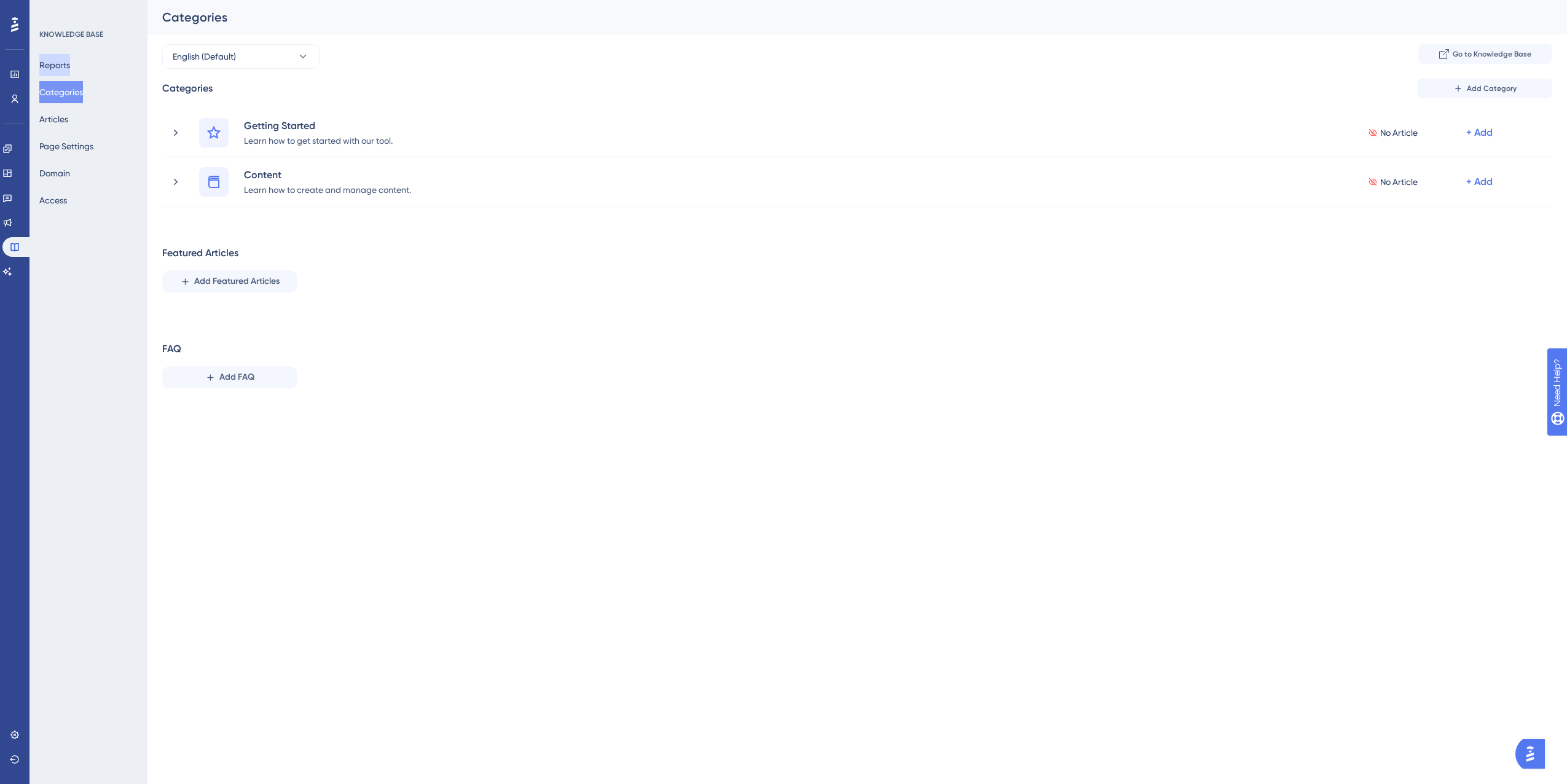
click at [68, 61] on button "Reports" at bounding box center [54, 65] width 31 height 22
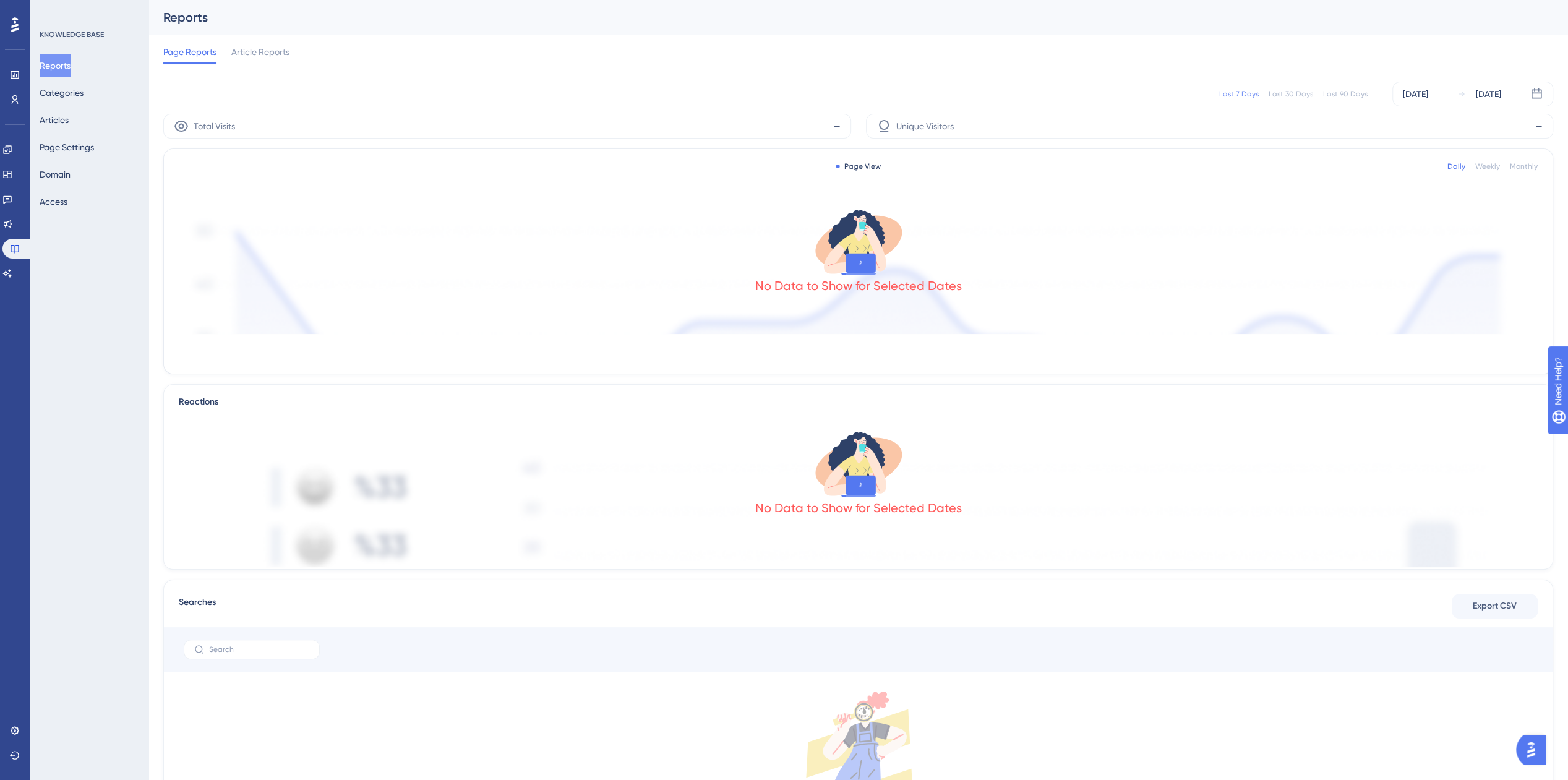
click at [68, 107] on div "Reports Categories Articles Page Settings Domain Access" at bounding box center [90, 133] width 100 height 158
click at [72, 89] on button "Categories" at bounding box center [61, 93] width 44 height 22
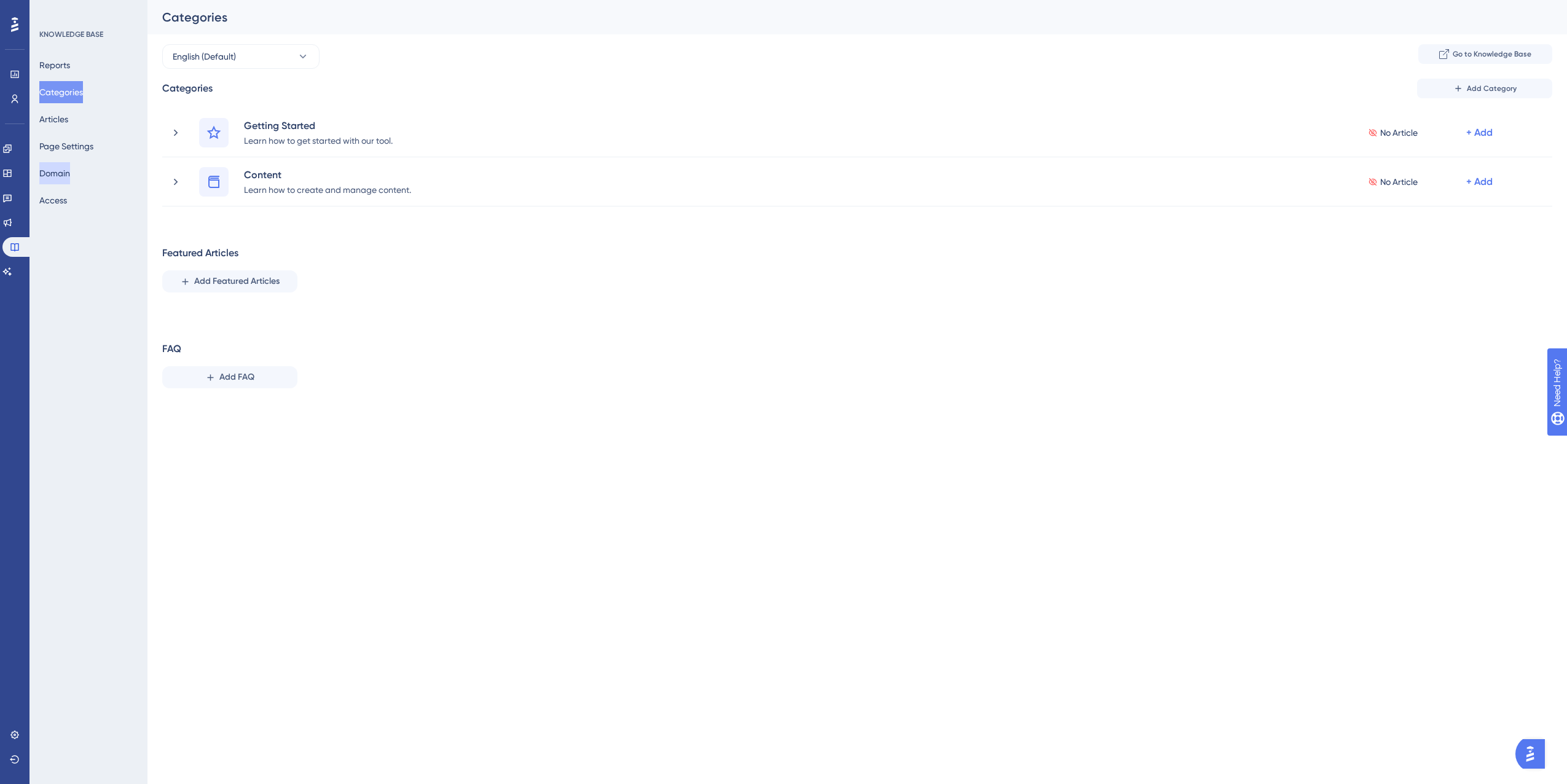
click at [68, 169] on button "Domain" at bounding box center [54, 173] width 31 height 22
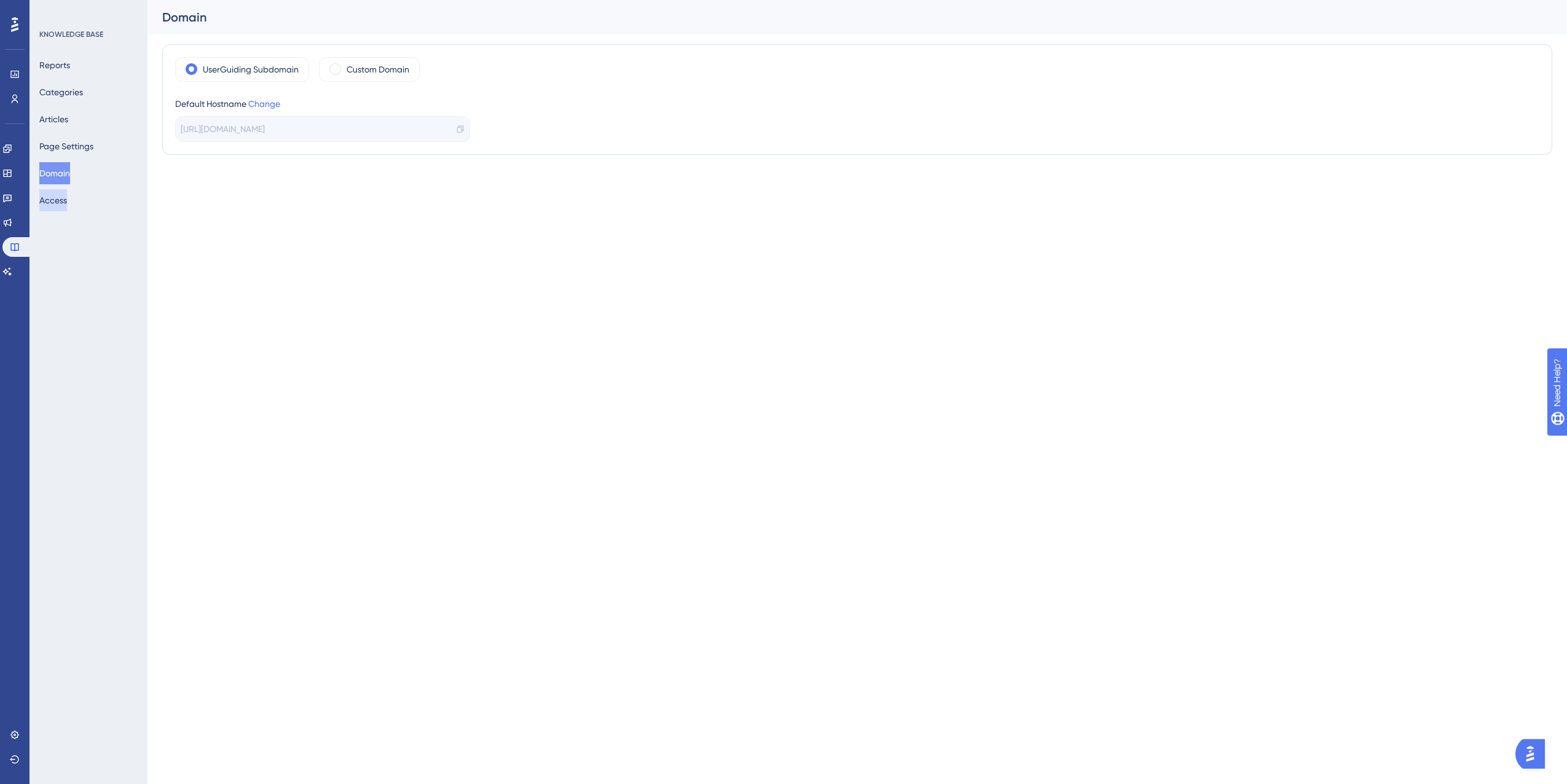
click at [67, 207] on button "Access" at bounding box center [53, 200] width 28 height 22
click at [86, 138] on button "Page Settings" at bounding box center [66, 146] width 54 height 22
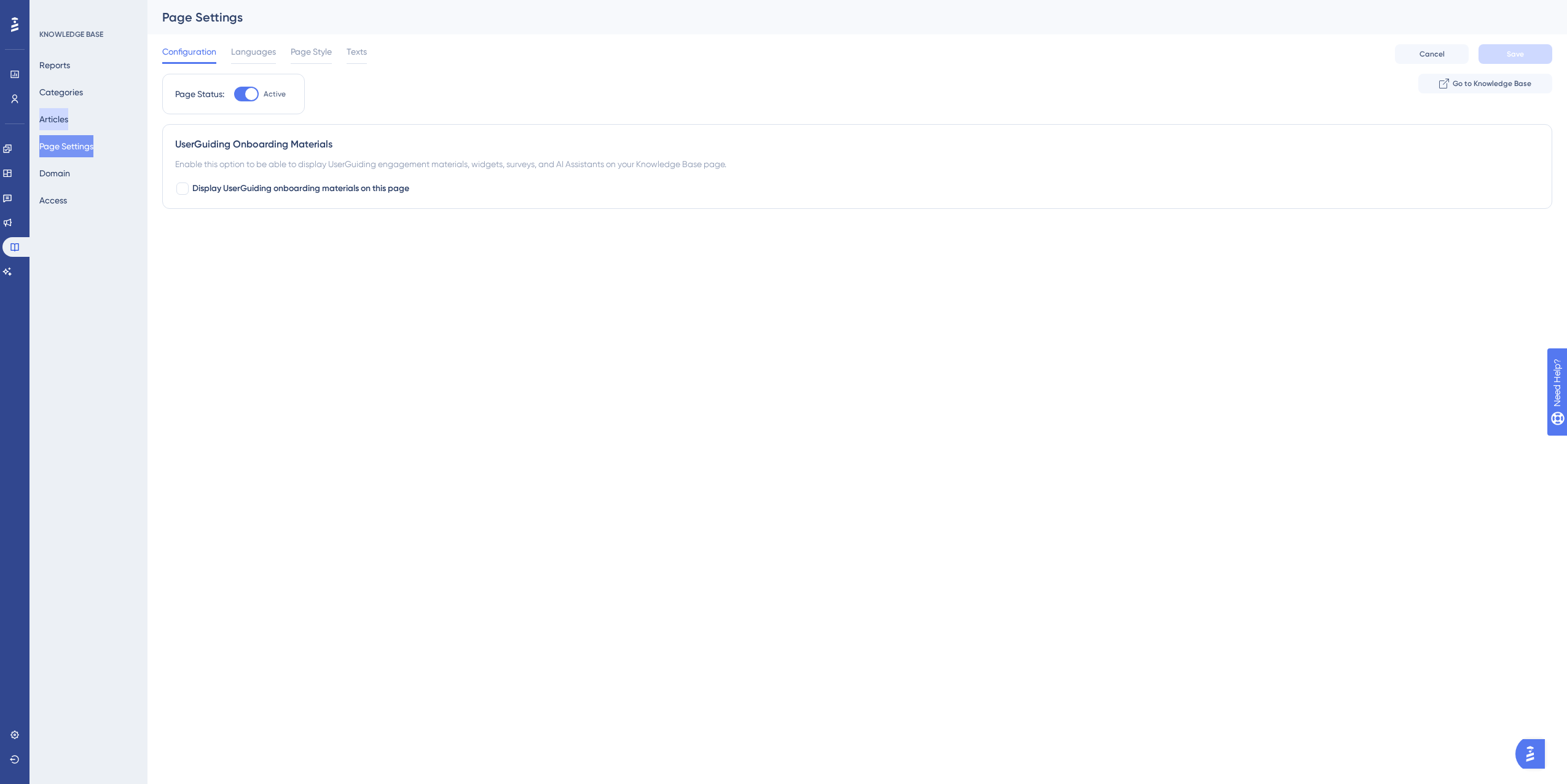
click at [67, 110] on button "Articles" at bounding box center [54, 119] width 29 height 22
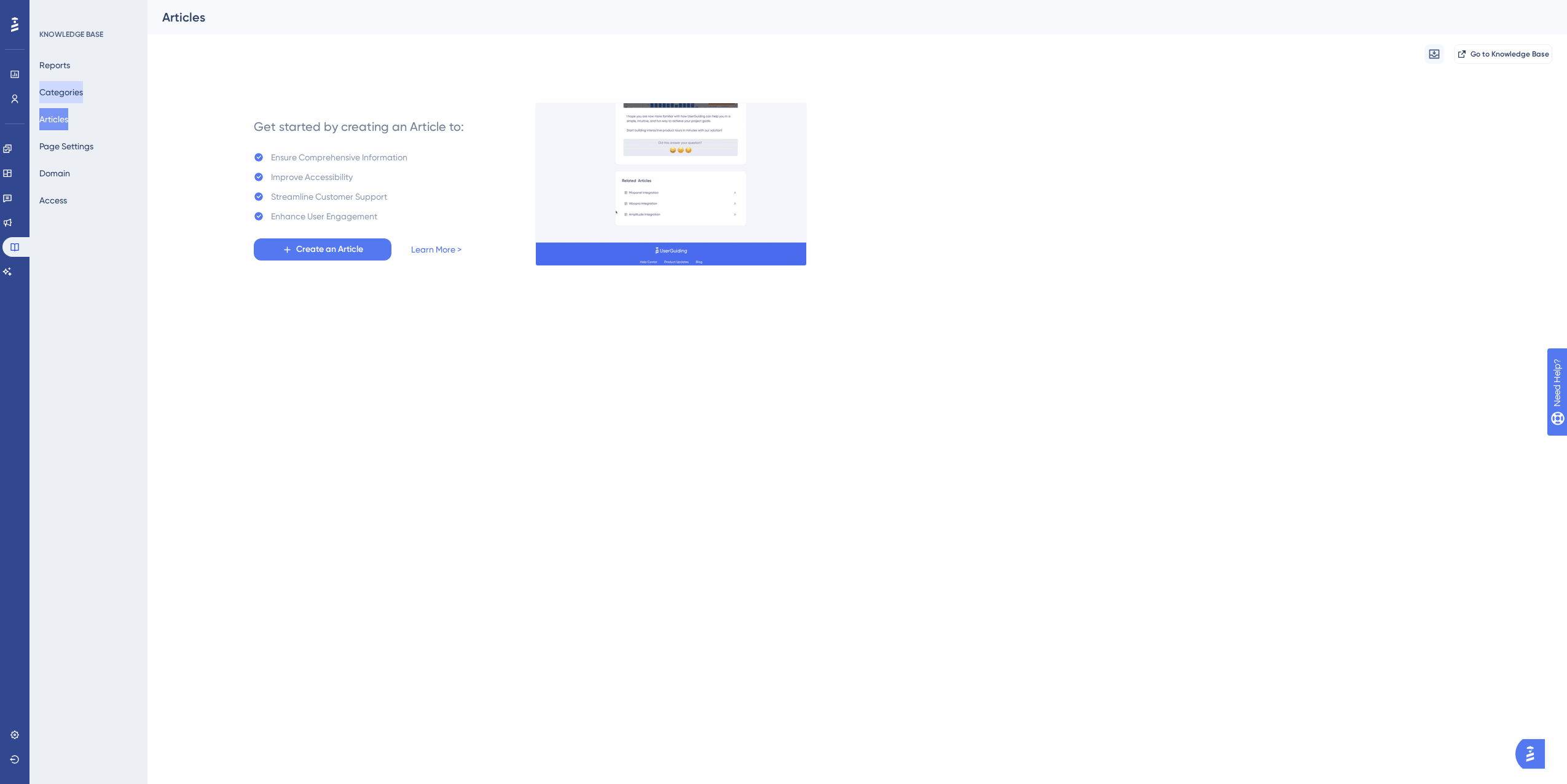
click at [83, 88] on button "Categories" at bounding box center [61, 92] width 44 height 22
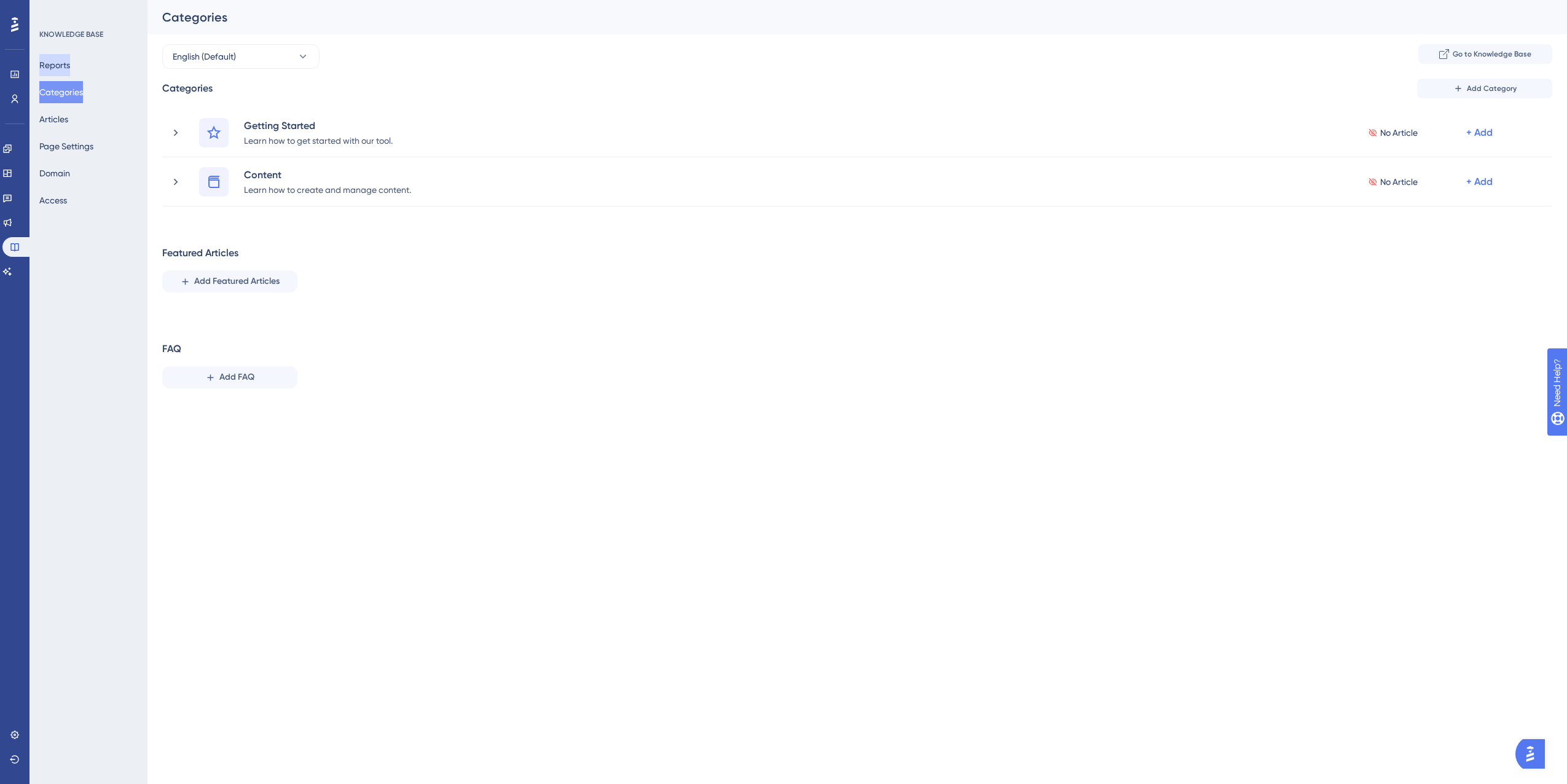
click at [70, 61] on button "Reports" at bounding box center [54, 65] width 31 height 22
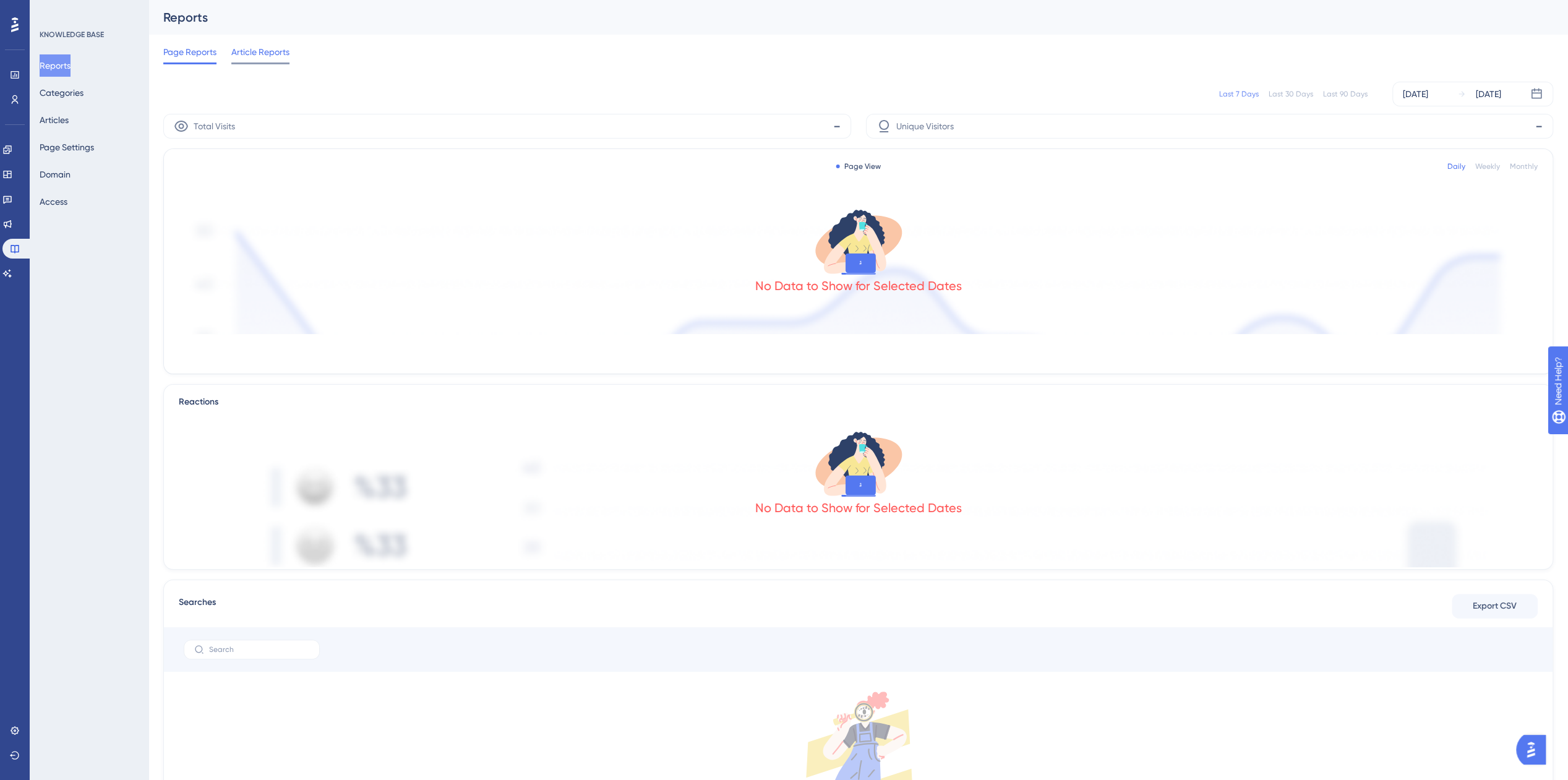
click at [274, 62] on div at bounding box center [260, 63] width 58 height 2
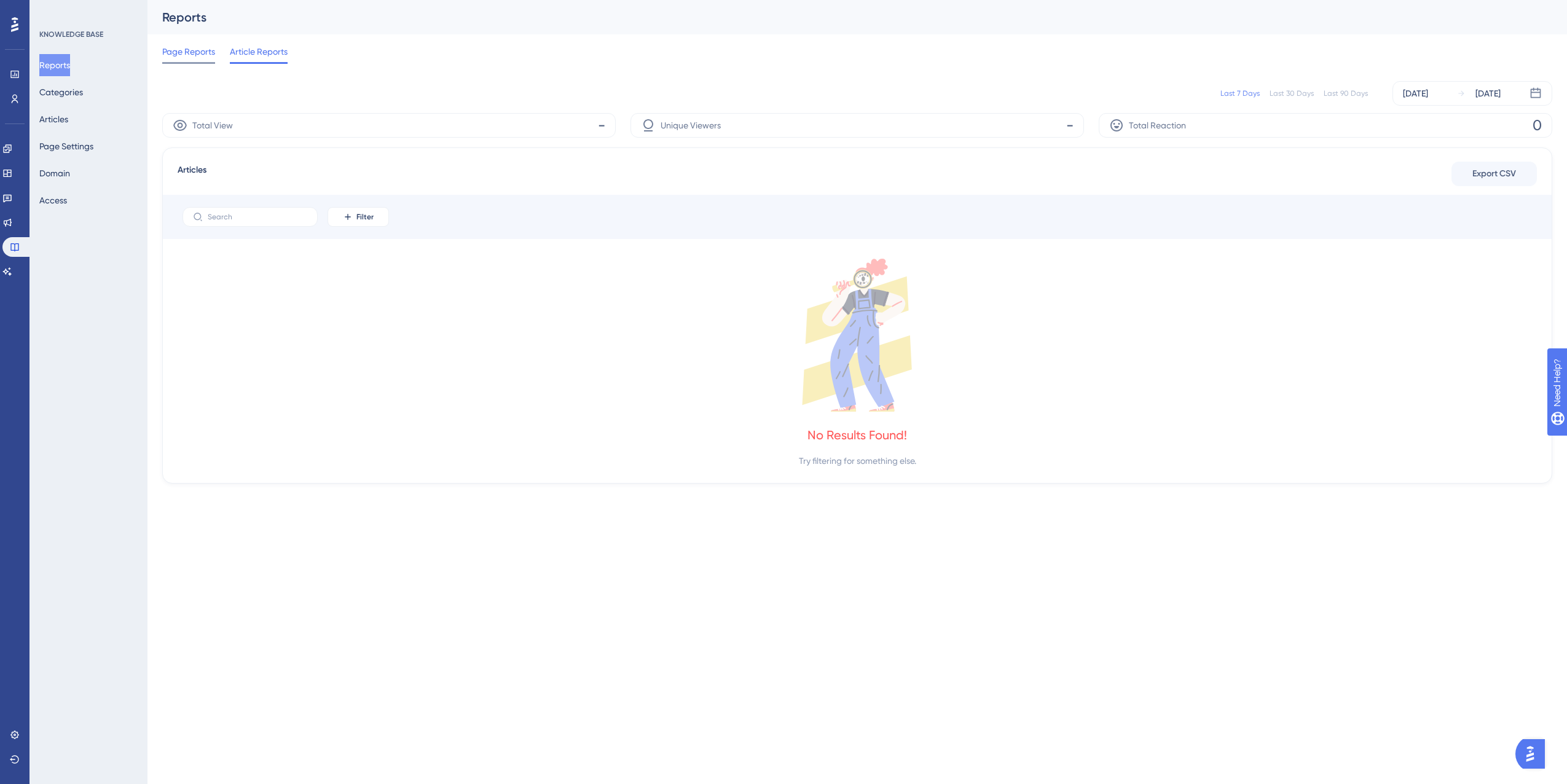
click at [197, 52] on span "Page Reports" at bounding box center [189, 51] width 53 height 15
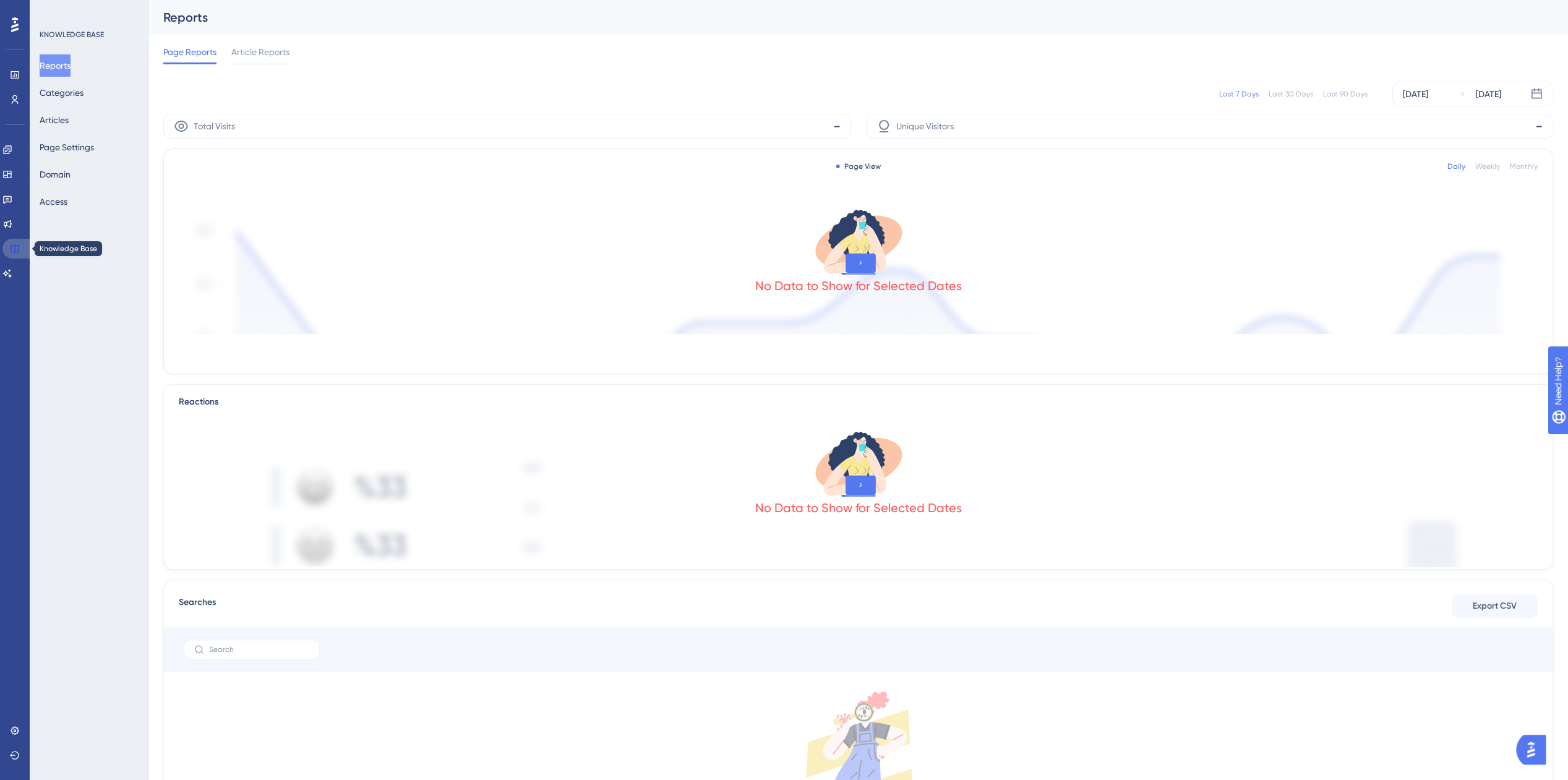
click at [12, 245] on icon at bounding box center [15, 249] width 8 height 8
click at [12, 228] on icon at bounding box center [8, 224] width 10 height 10
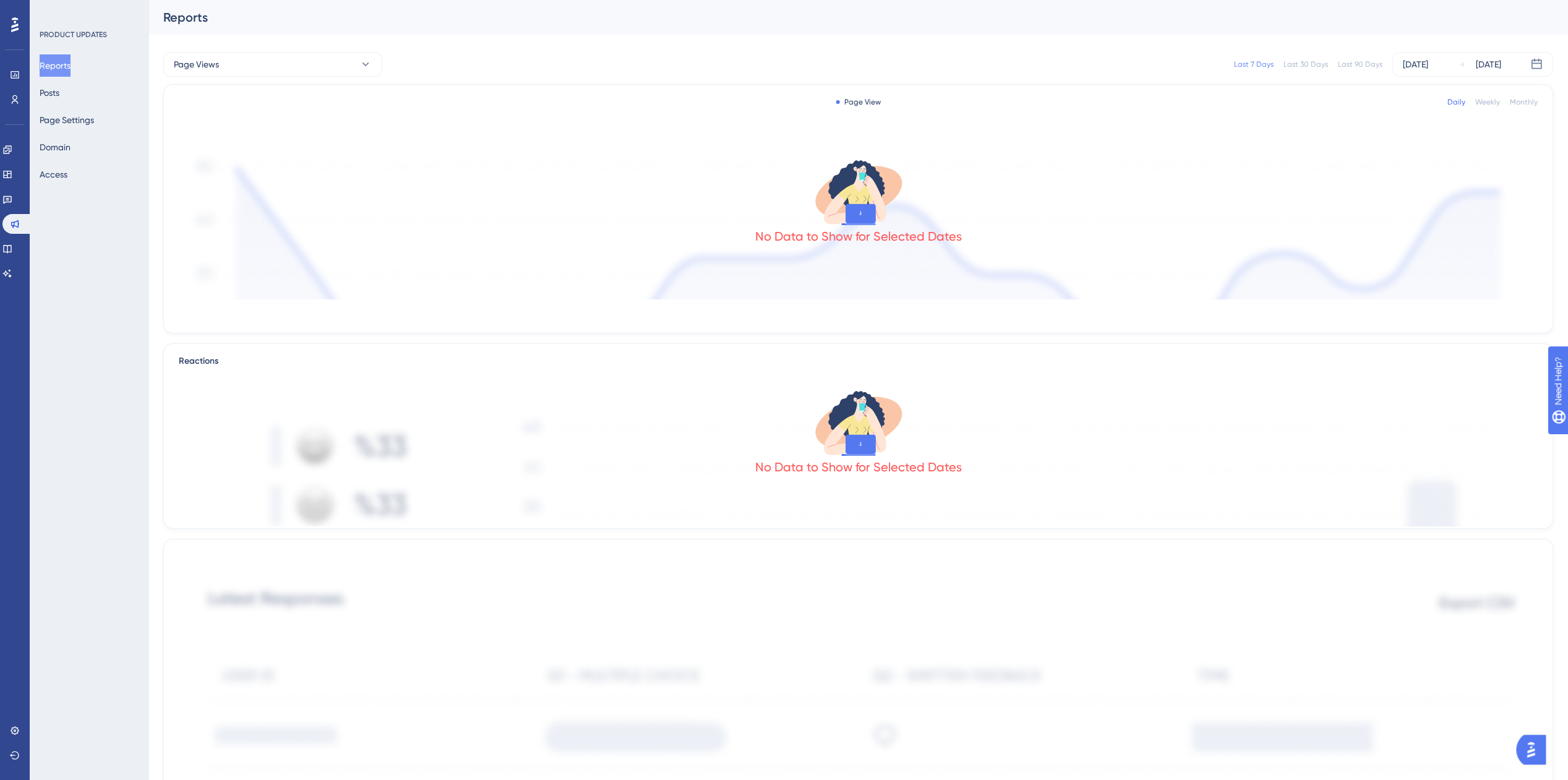
drag, startPoint x: 86, startPoint y: 145, endPoint x: 86, endPoint y: 137, distance: 8.0
click at [86, 145] on div "Reports Posts Page Settings Domain Access" at bounding box center [90, 120] width 100 height 131
click at [70, 117] on button "Page Settings" at bounding box center [67, 119] width 55 height 22
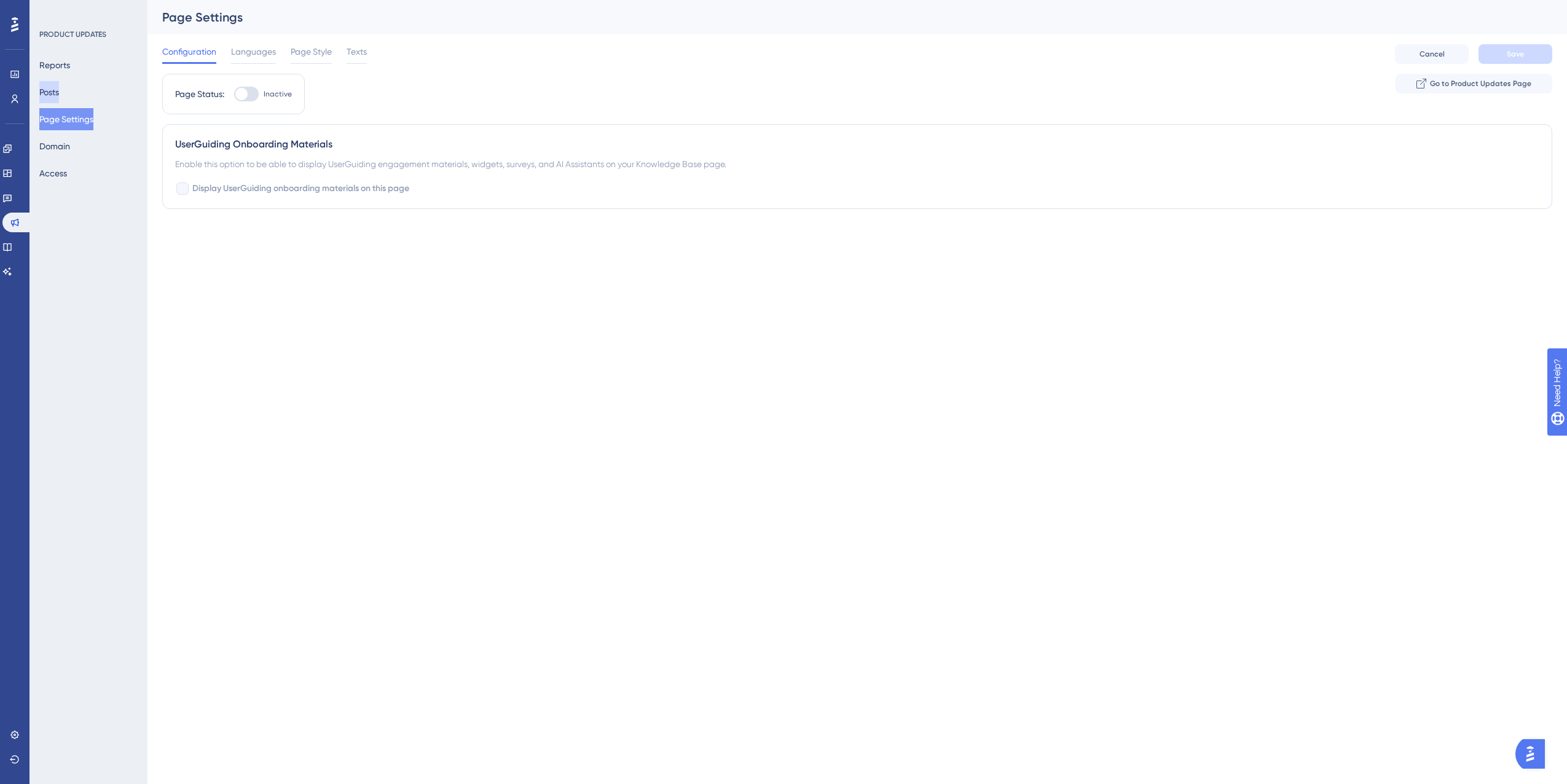
click at [49, 89] on button "Posts" at bounding box center [49, 92] width 20 height 22
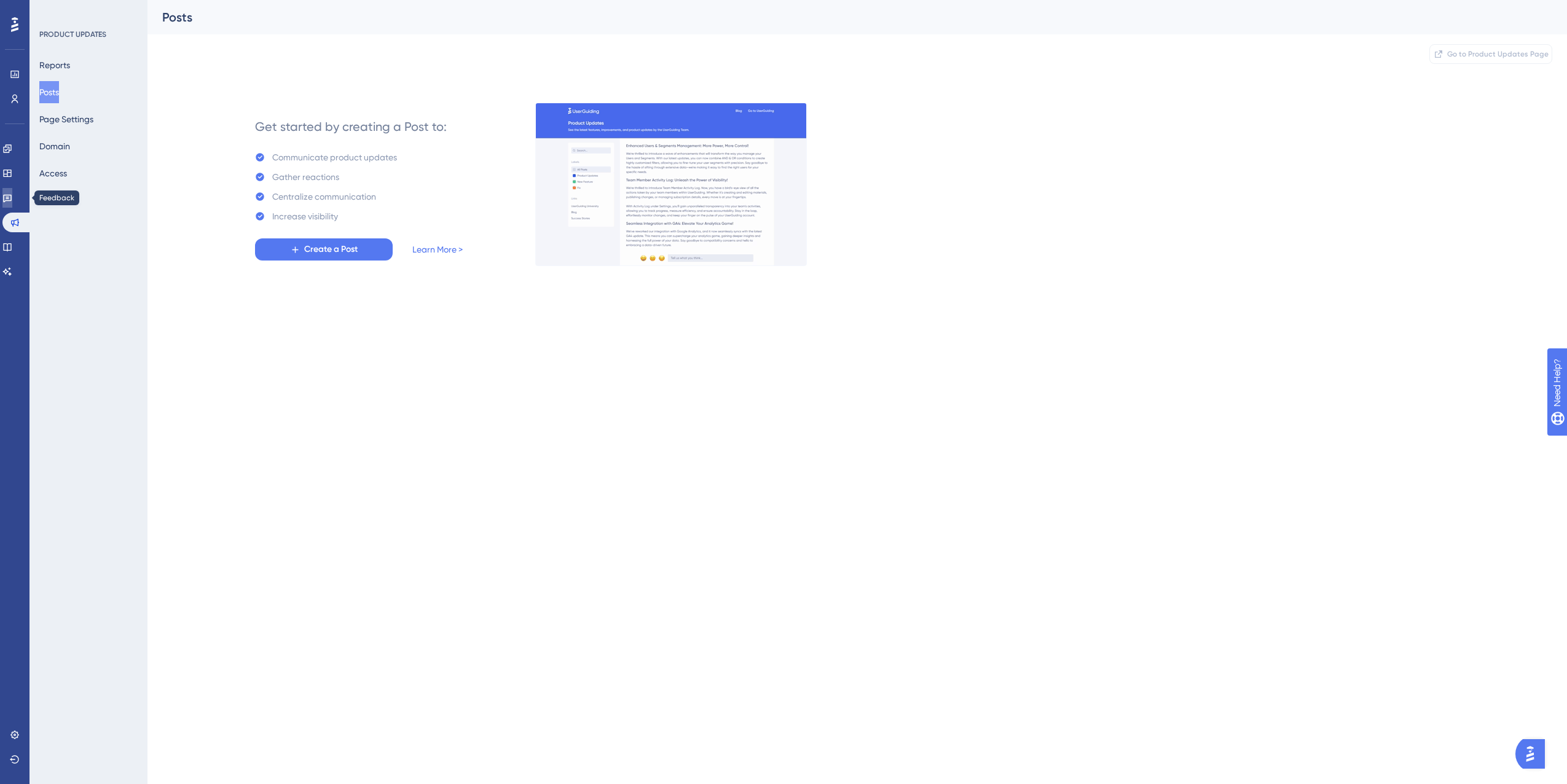
click at [8, 192] on link at bounding box center [8, 197] width 10 height 20
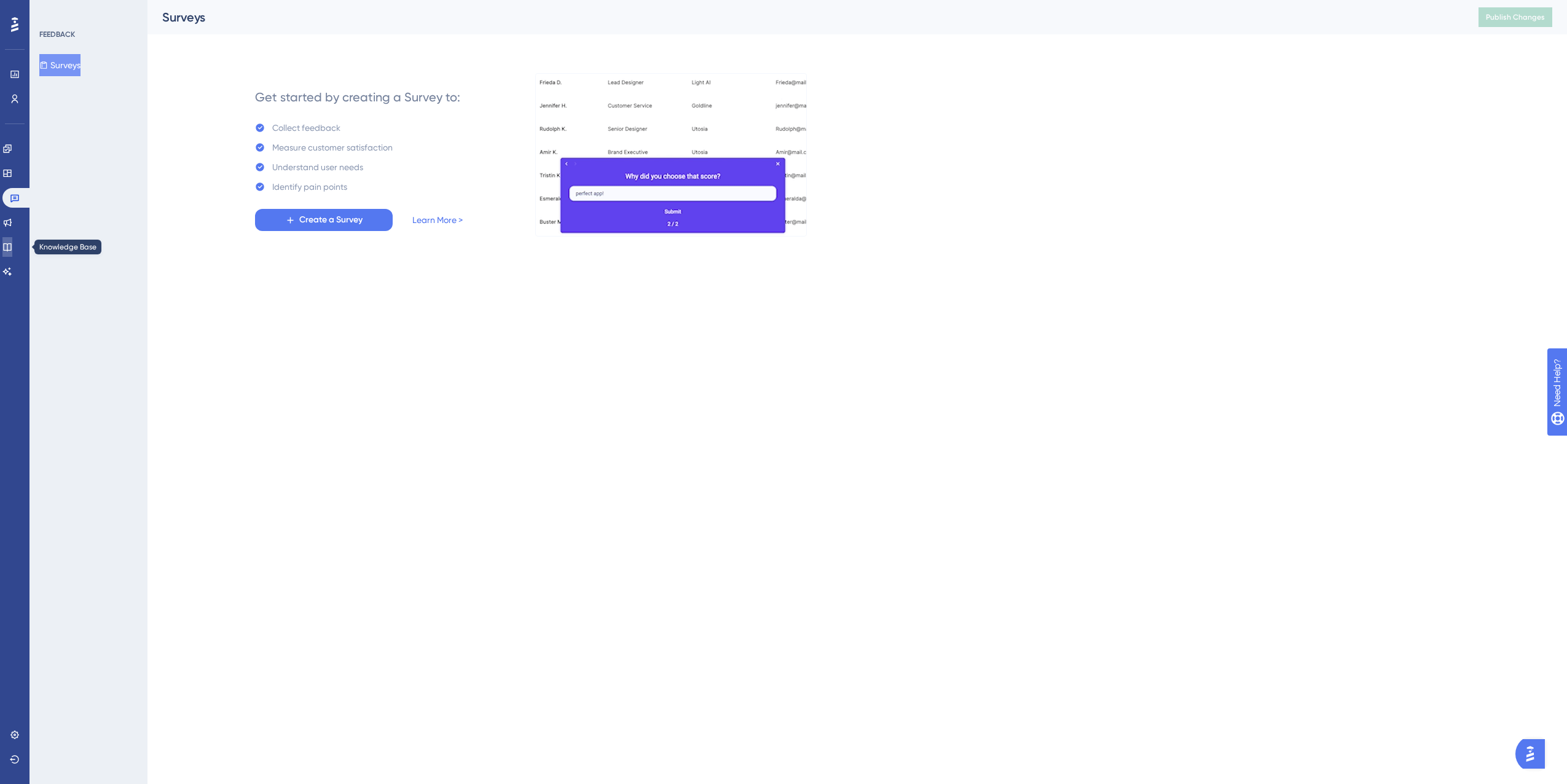
click at [11, 243] on icon at bounding box center [7, 247] width 8 height 8
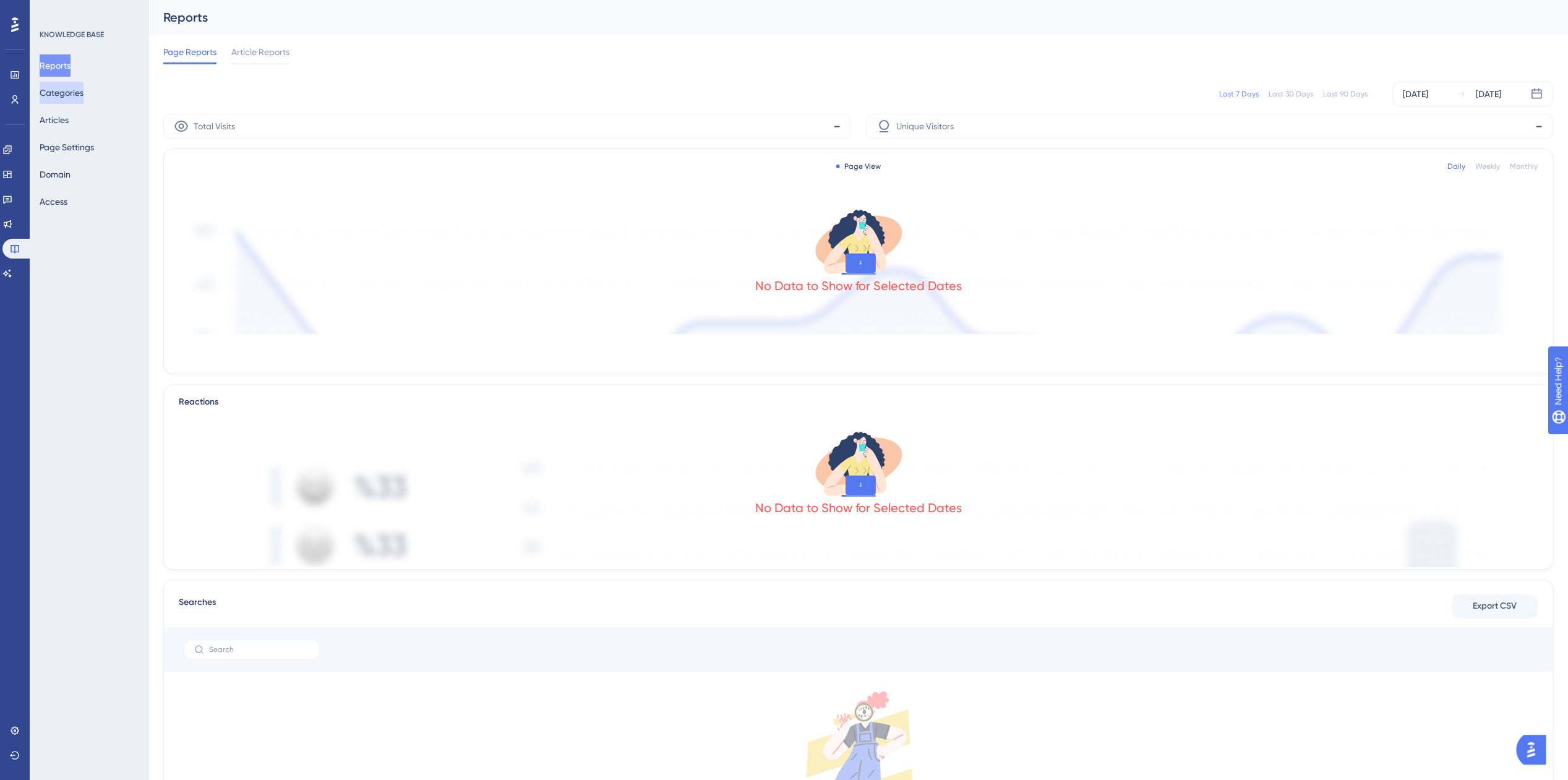
click at [83, 90] on button "Categories" at bounding box center [61, 93] width 44 height 22
click at [69, 124] on button "Articles" at bounding box center [54, 119] width 29 height 22
click at [64, 121] on button "Articles" at bounding box center [54, 119] width 29 height 22
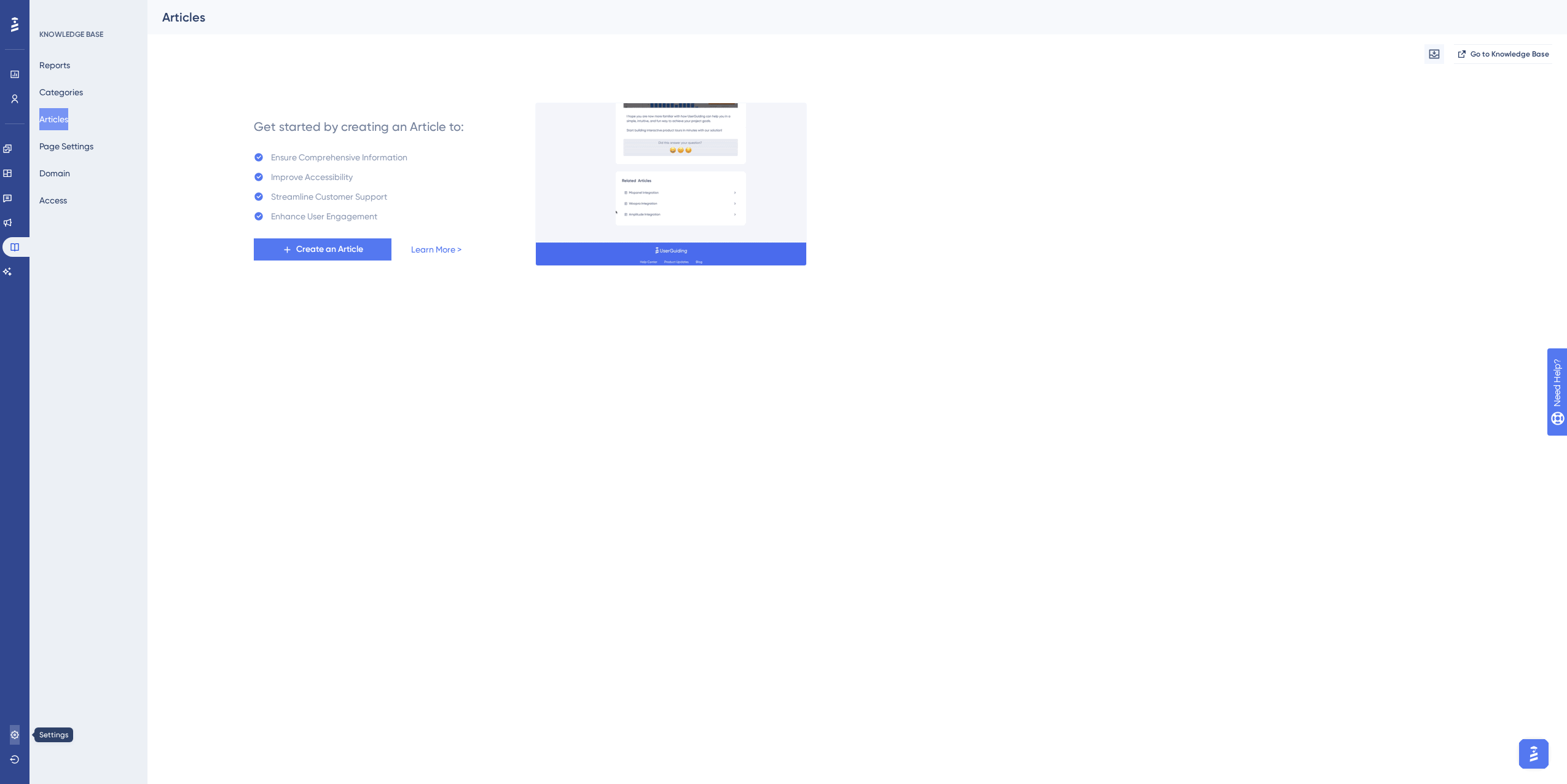
click at [19, 734] on link at bounding box center [15, 734] width 10 height 20
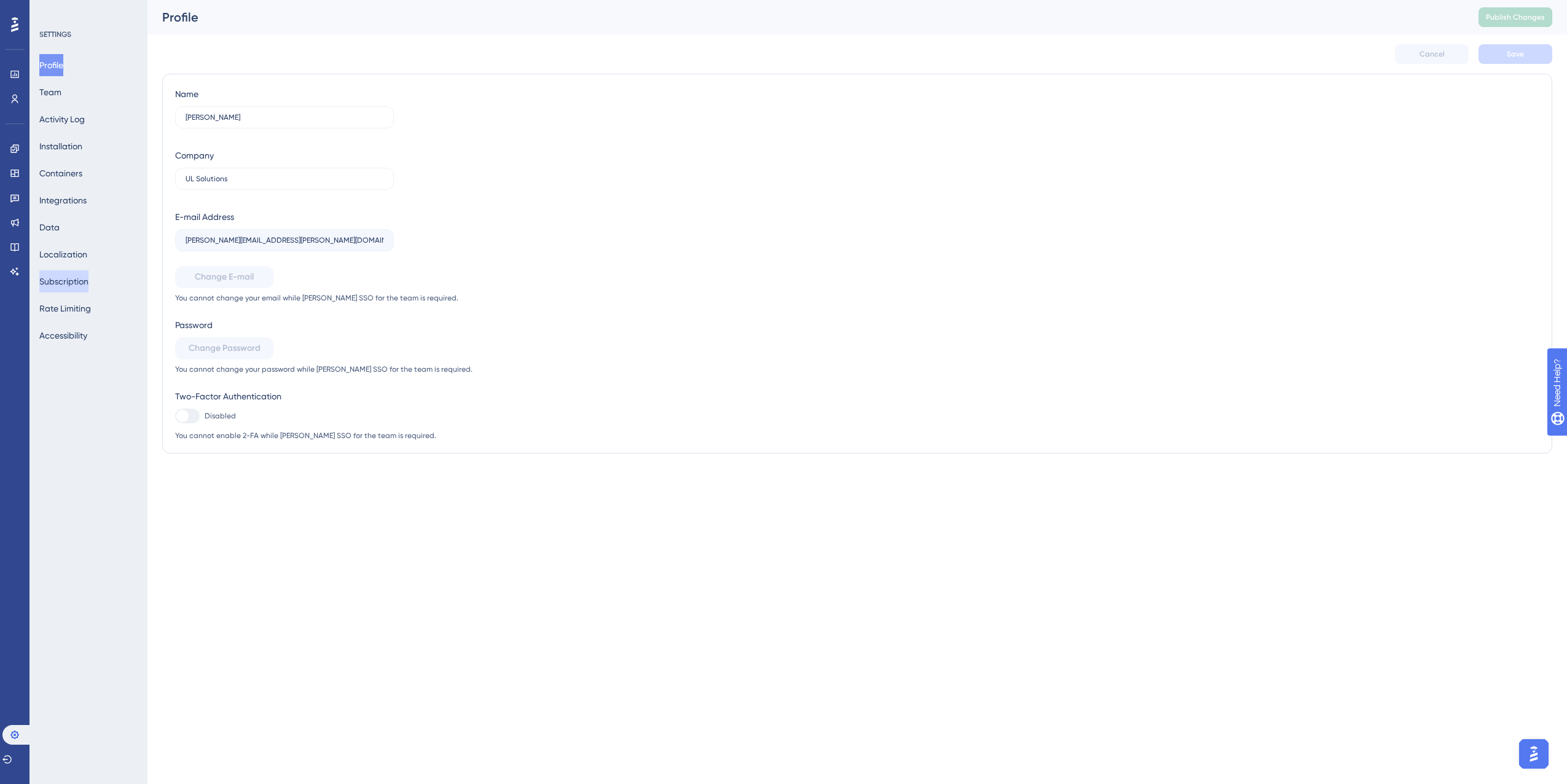
click at [88, 276] on button "Subscription" at bounding box center [64, 281] width 49 height 22
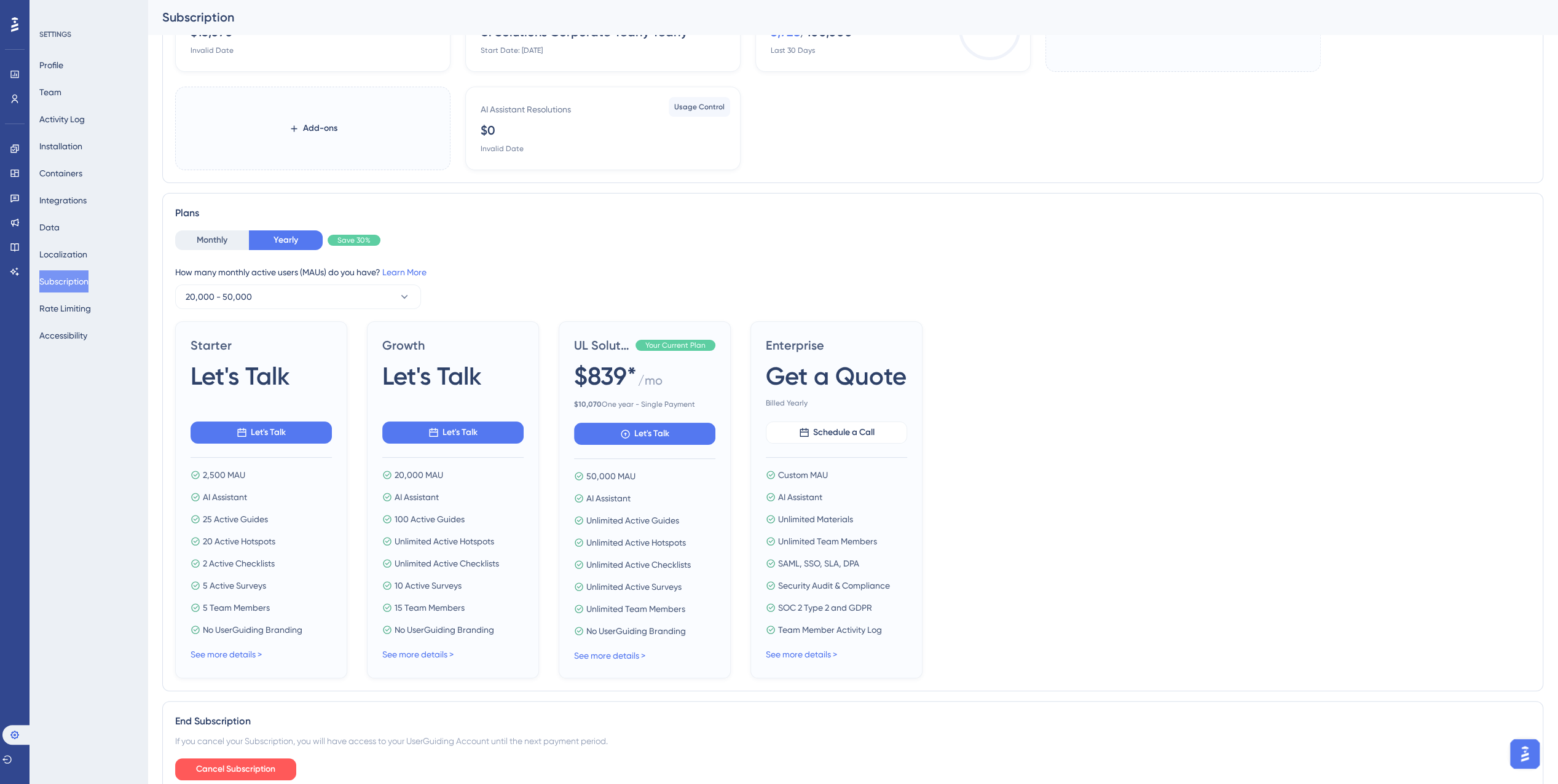
scroll to position [123, 0]
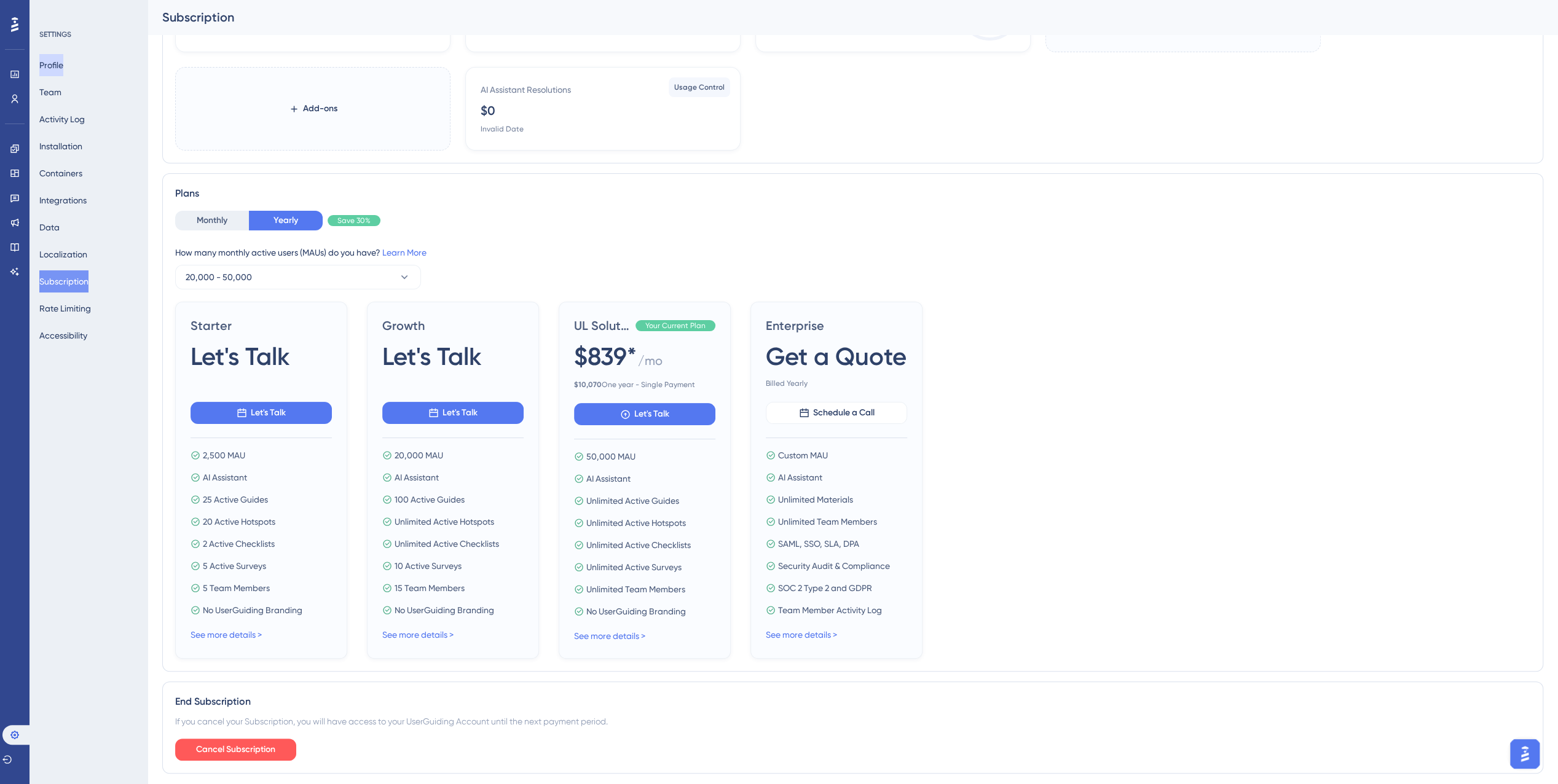
click at [63, 66] on button "Profile" at bounding box center [51, 65] width 24 height 22
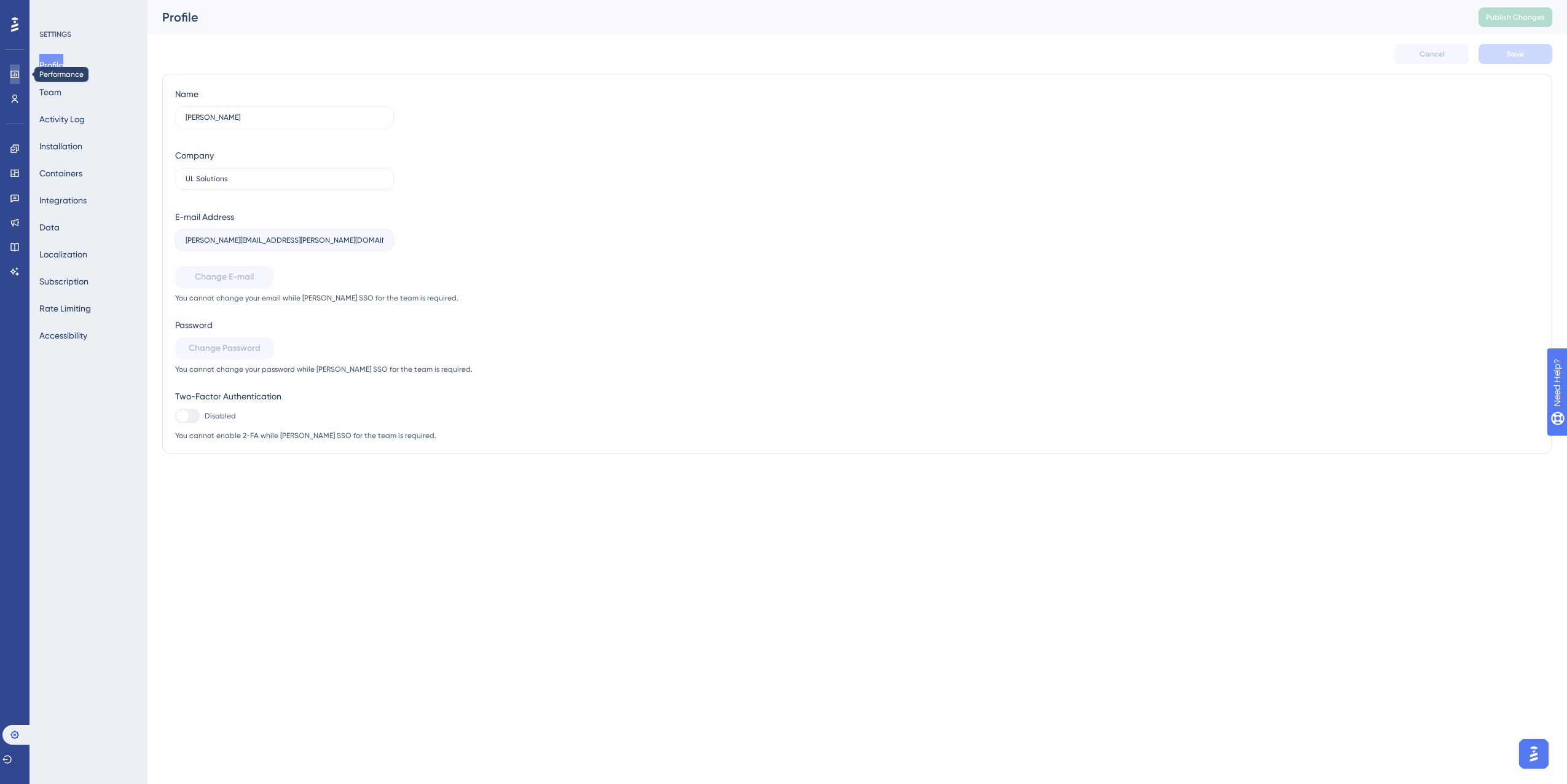
click at [0, 0] on icon at bounding box center [0, 0] width 0 height 0
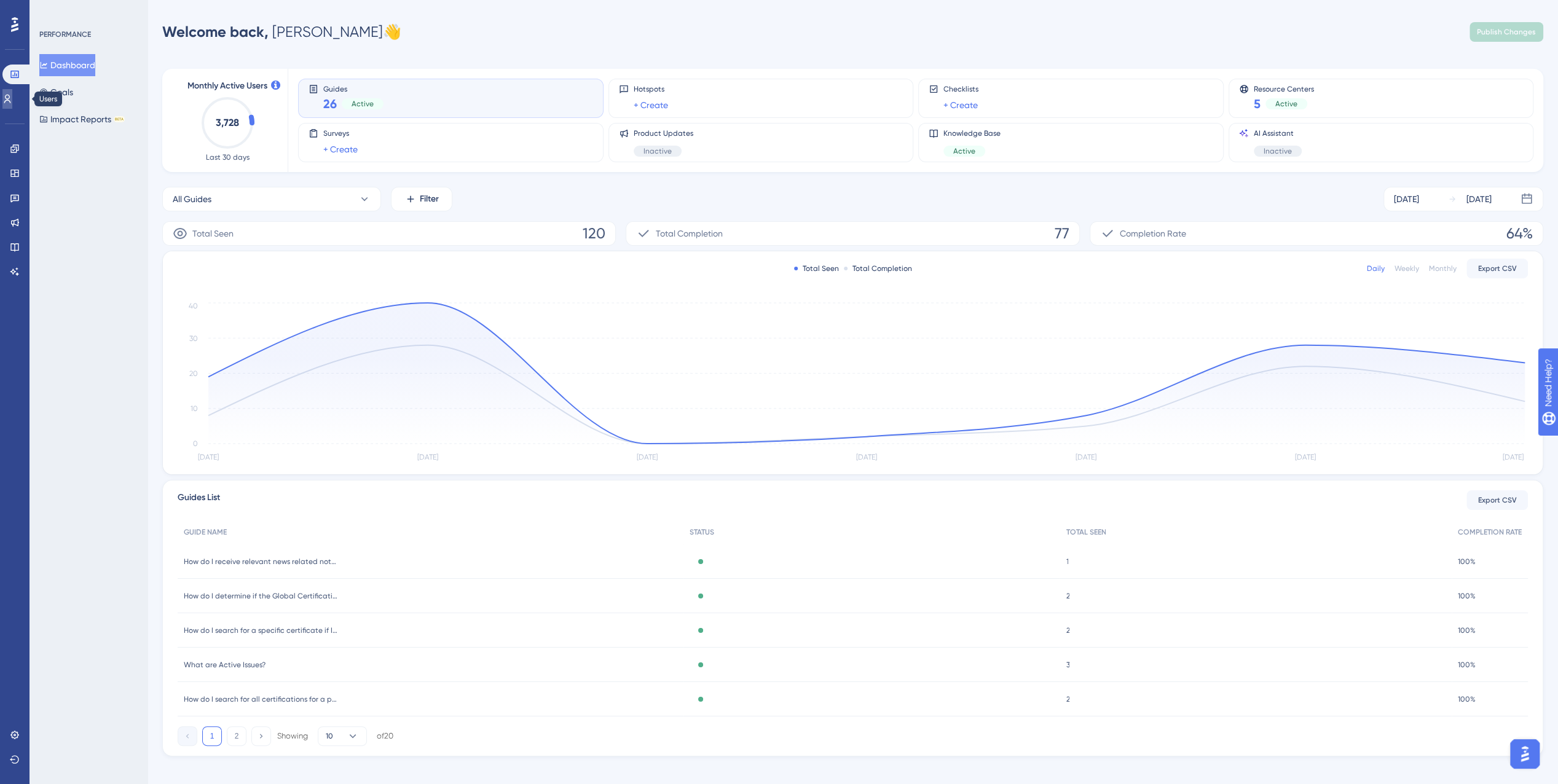
click at [11, 95] on icon at bounding box center [8, 99] width 7 height 9
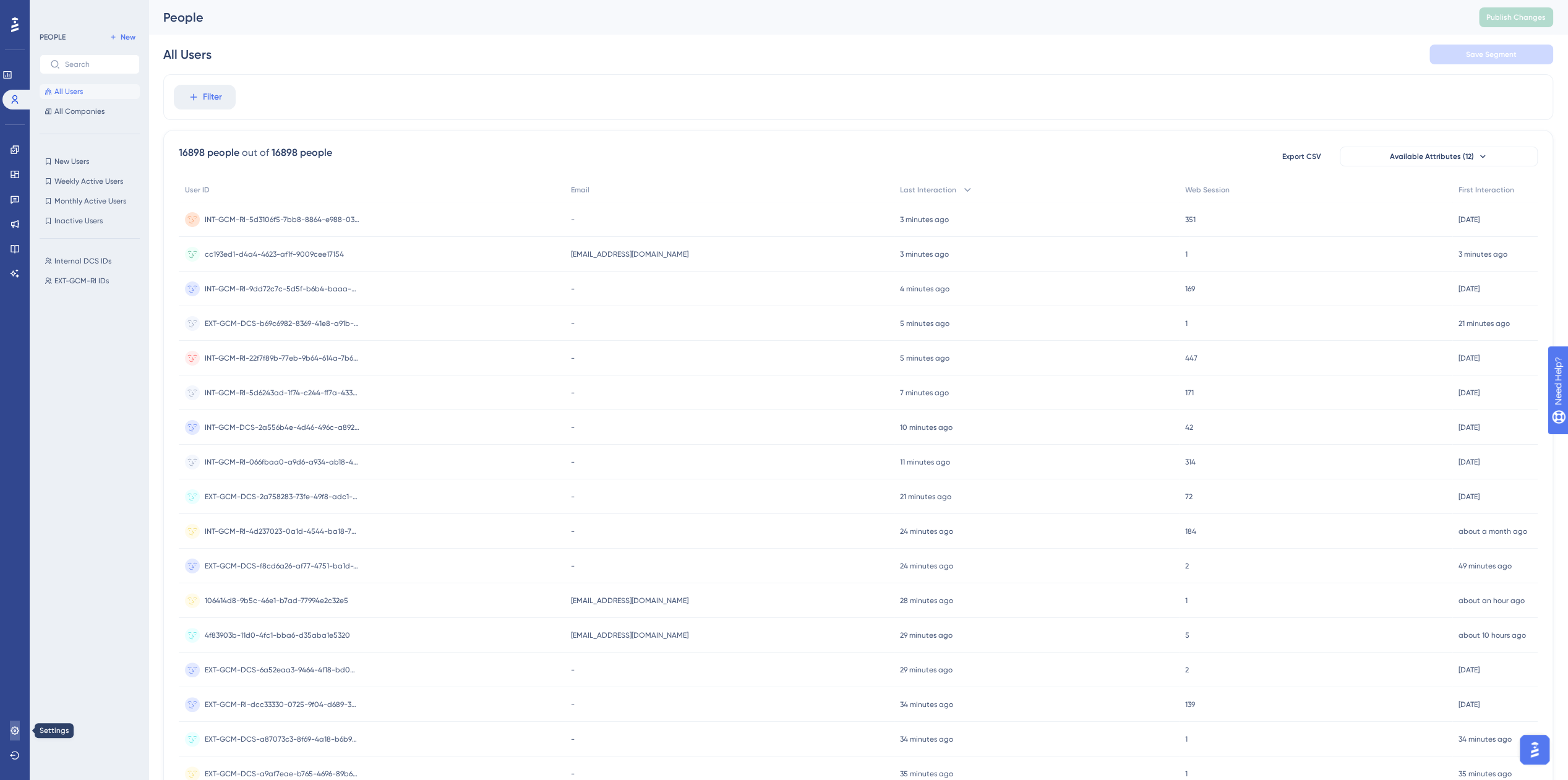
click at [11, 722] on link at bounding box center [15, 730] width 10 height 20
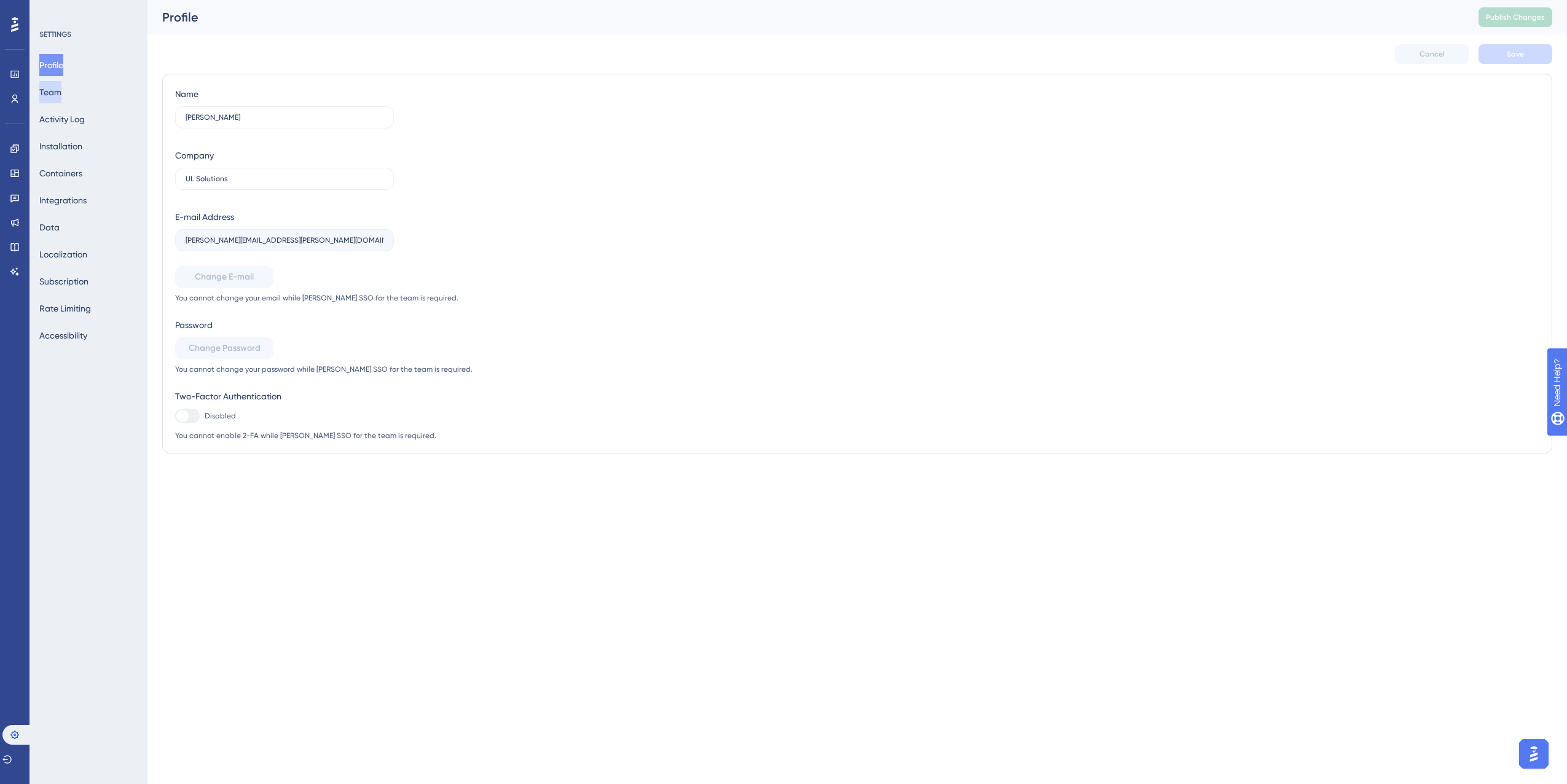
click at [61, 95] on button "Team" at bounding box center [50, 92] width 22 height 22
